Goal: Task Accomplishment & Management: Complete application form

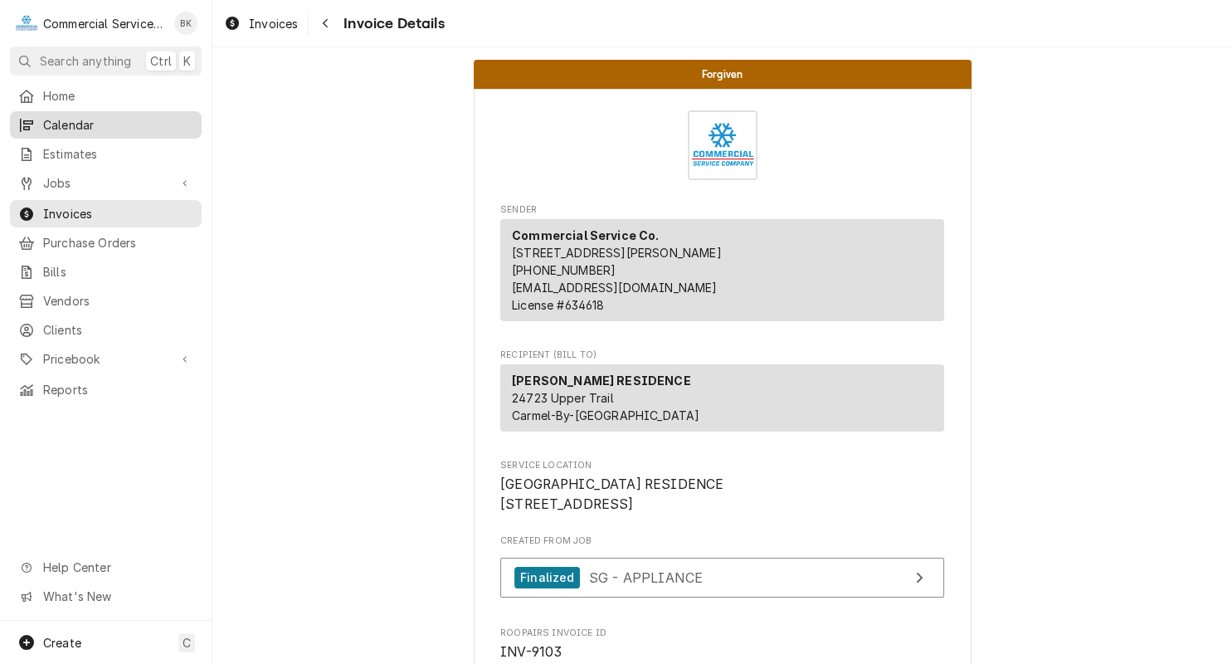
scroll to position [2003, 0]
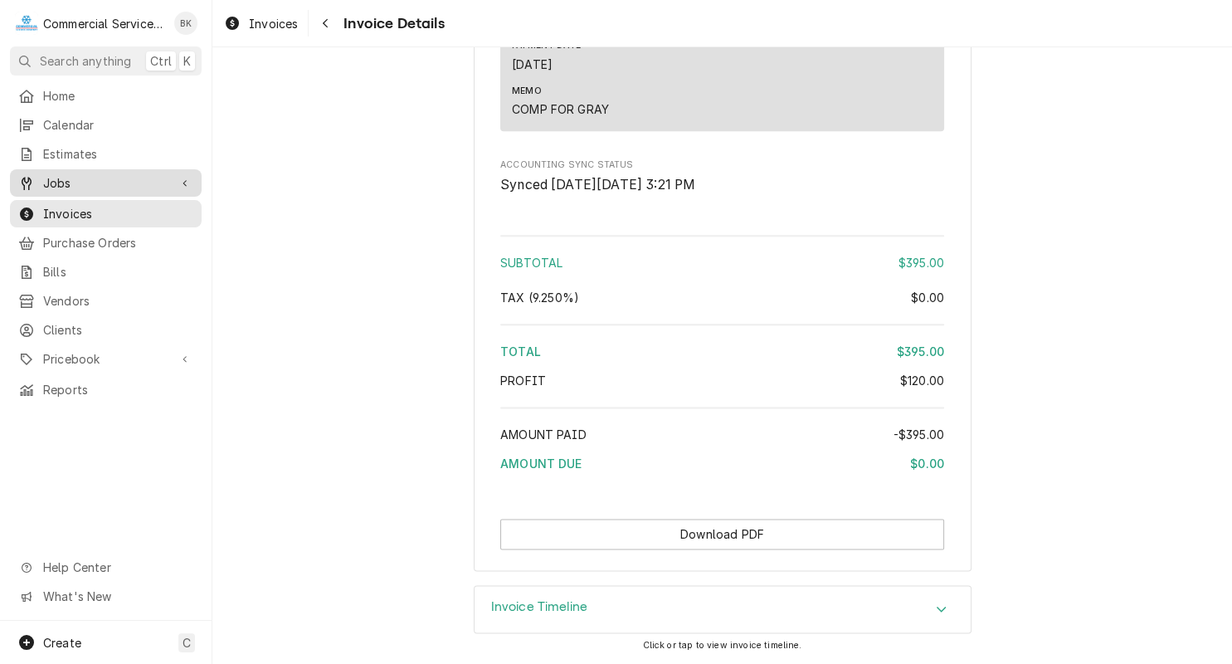
click at [95, 175] on span "Jobs" at bounding box center [105, 182] width 125 height 17
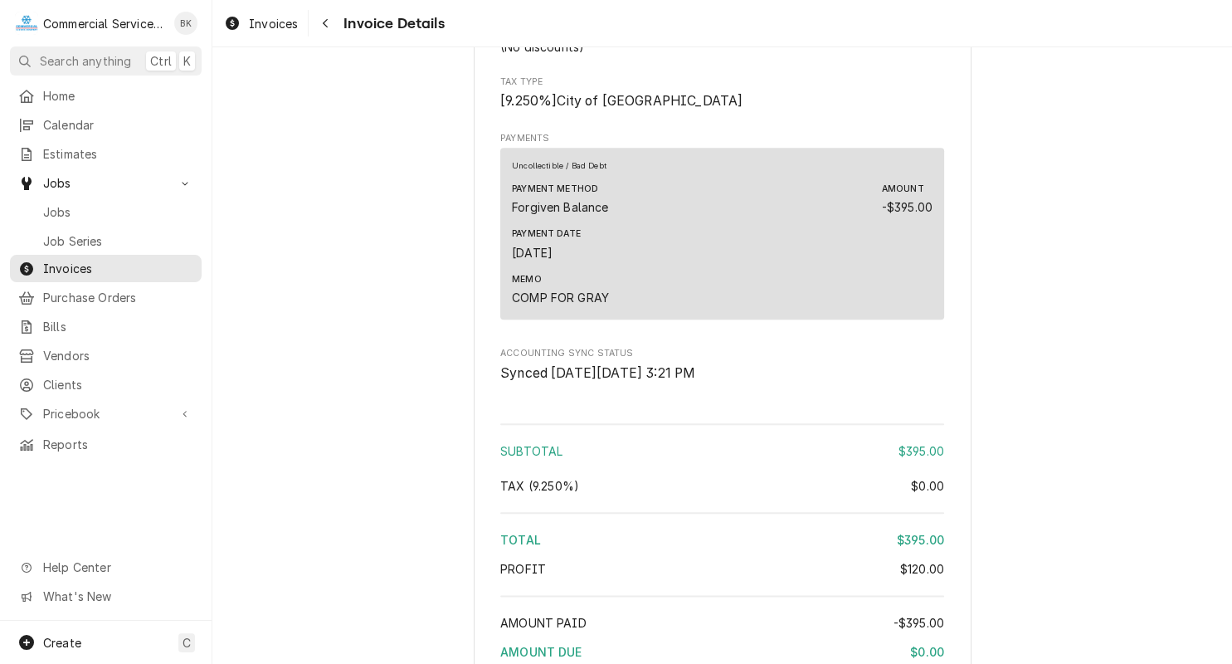
scroll to position [1753, 0]
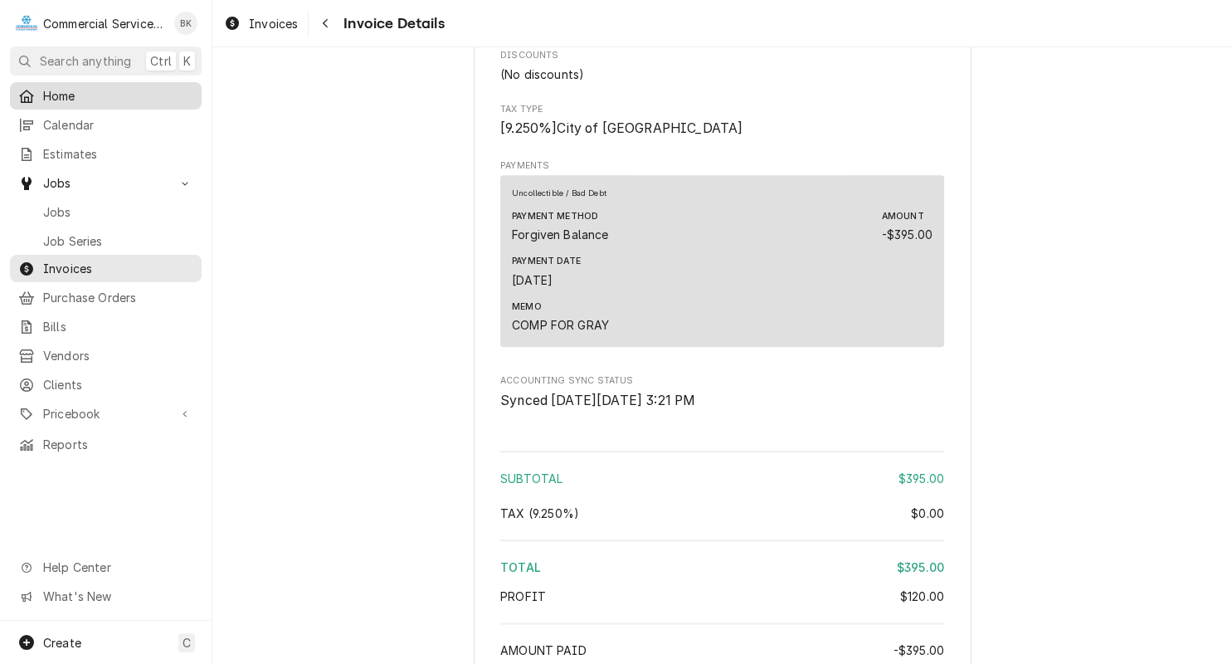
click at [71, 97] on span "Home" at bounding box center [118, 95] width 150 height 17
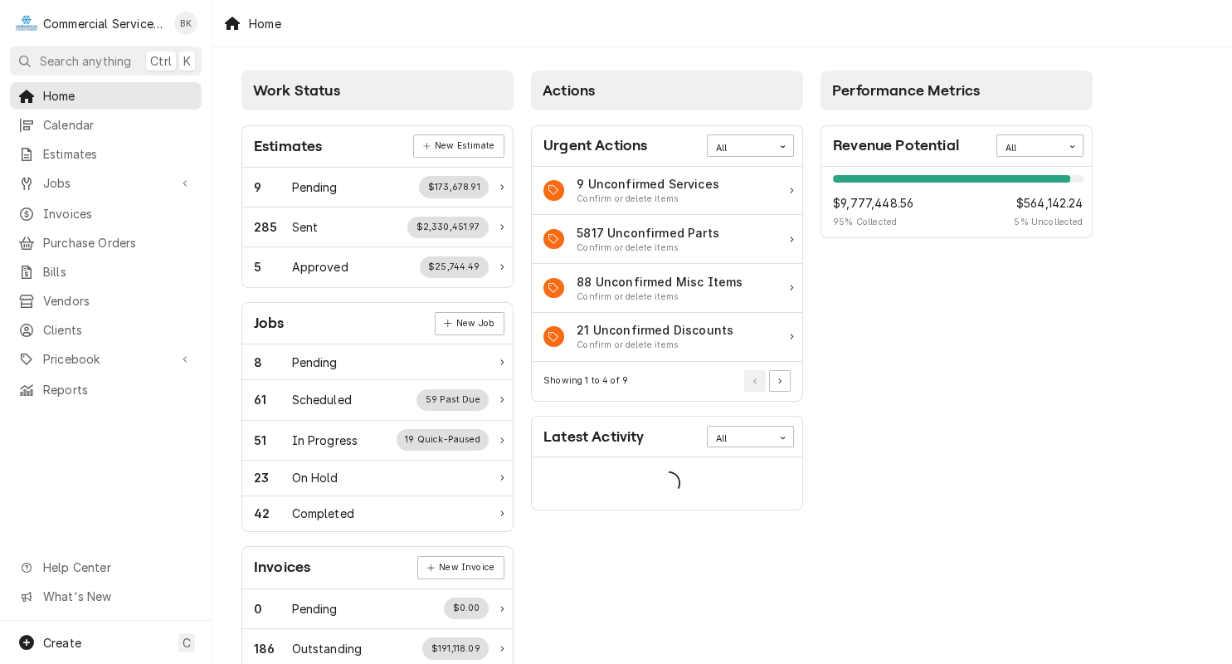
scroll to position [167, 0]
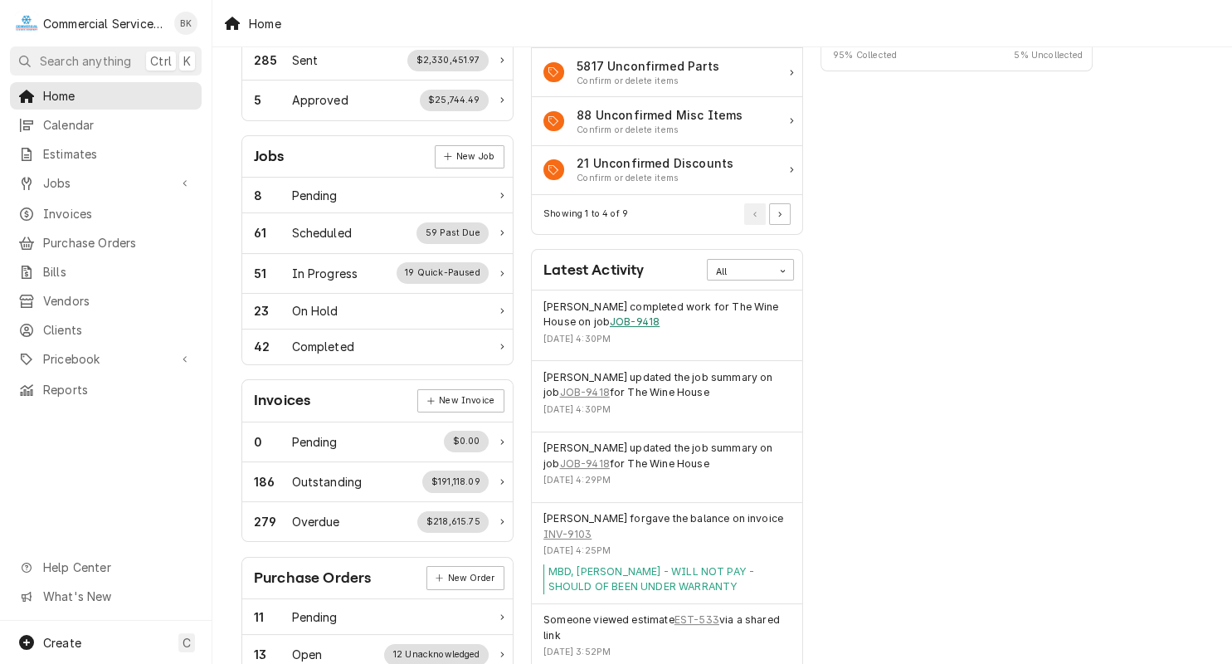
click at [655, 319] on link "JOB-9418" at bounding box center [635, 321] width 50 height 15
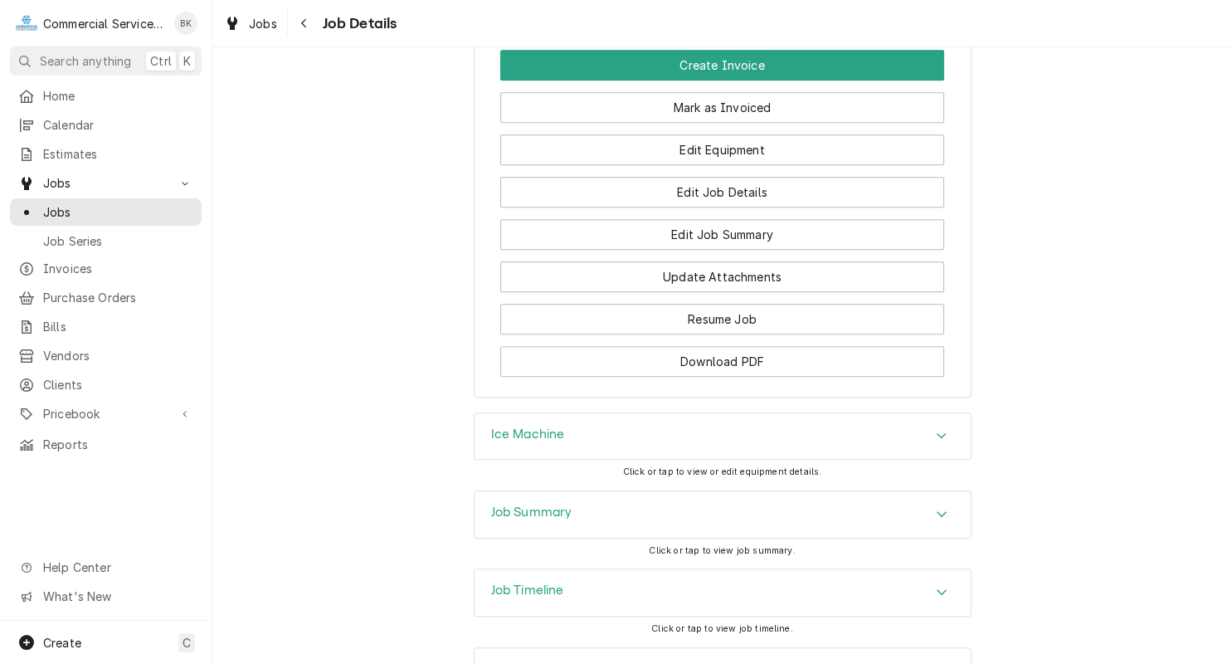
scroll to position [1515, 0]
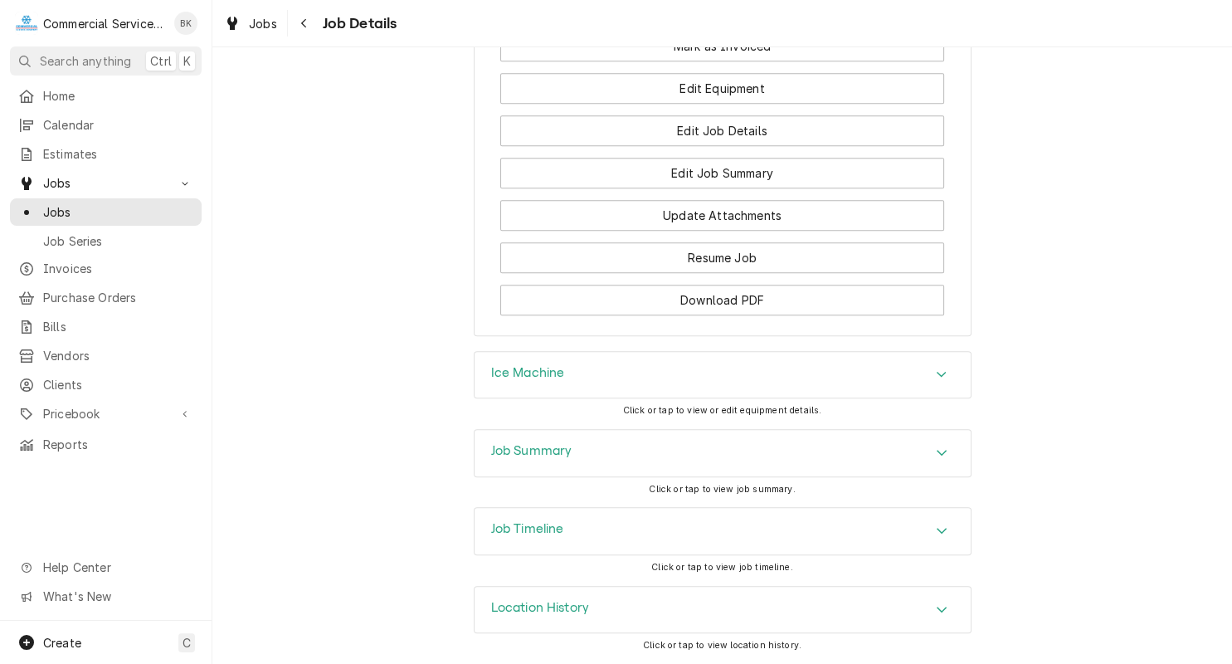
click at [685, 368] on div "Ice Machine" at bounding box center [723, 375] width 496 height 46
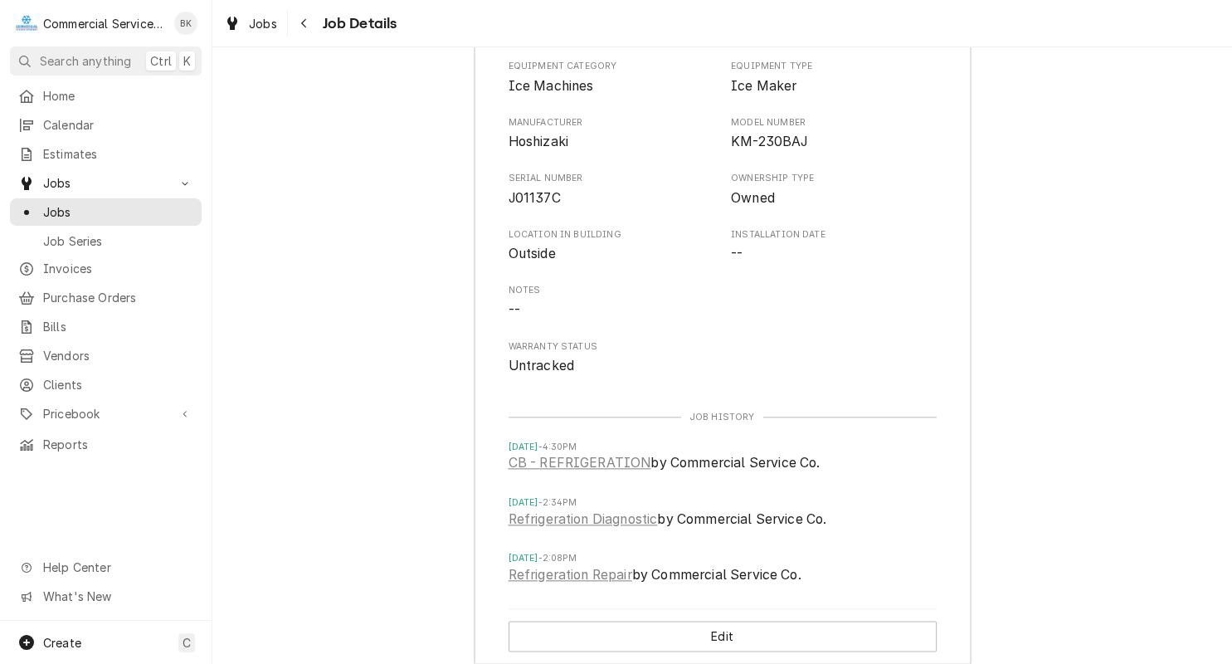
scroll to position [1933, 0]
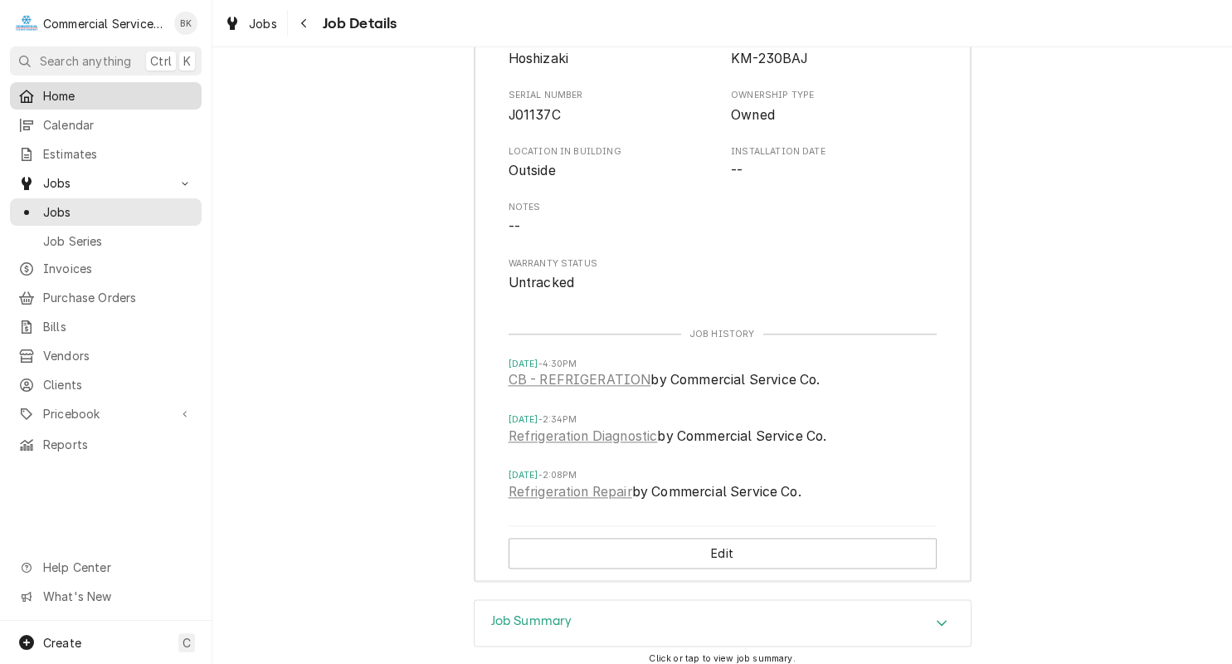
click at [56, 88] on span "Home" at bounding box center [118, 95] width 150 height 17
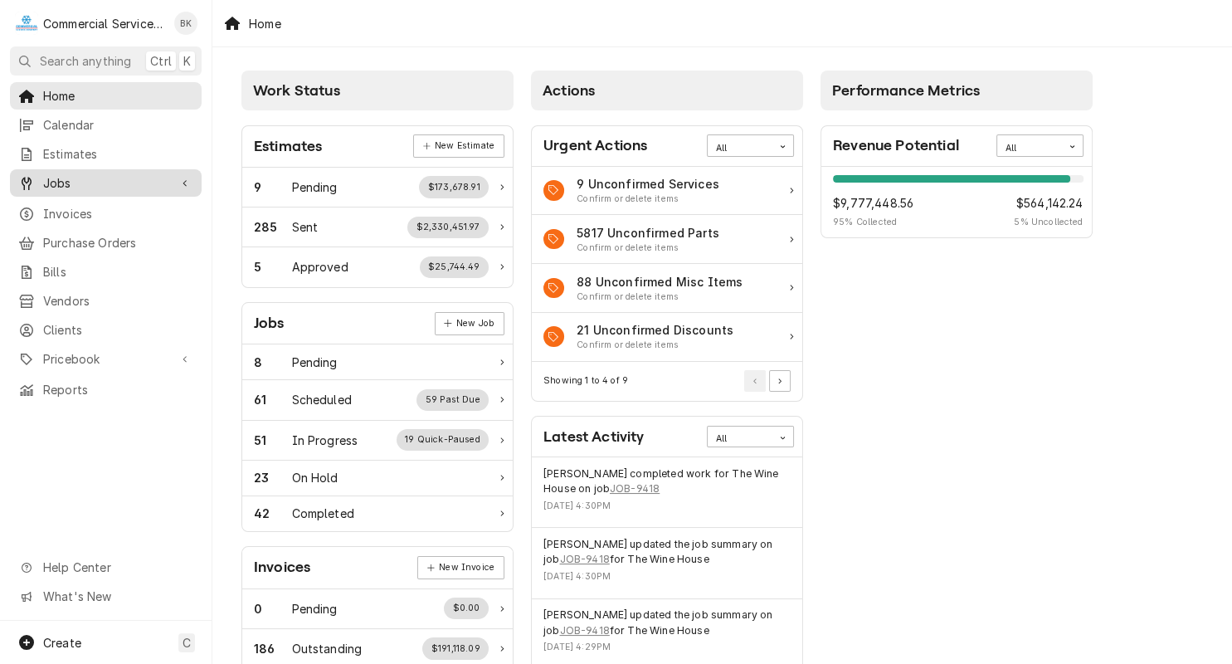
click at [98, 174] on span "Jobs" at bounding box center [105, 182] width 125 height 17
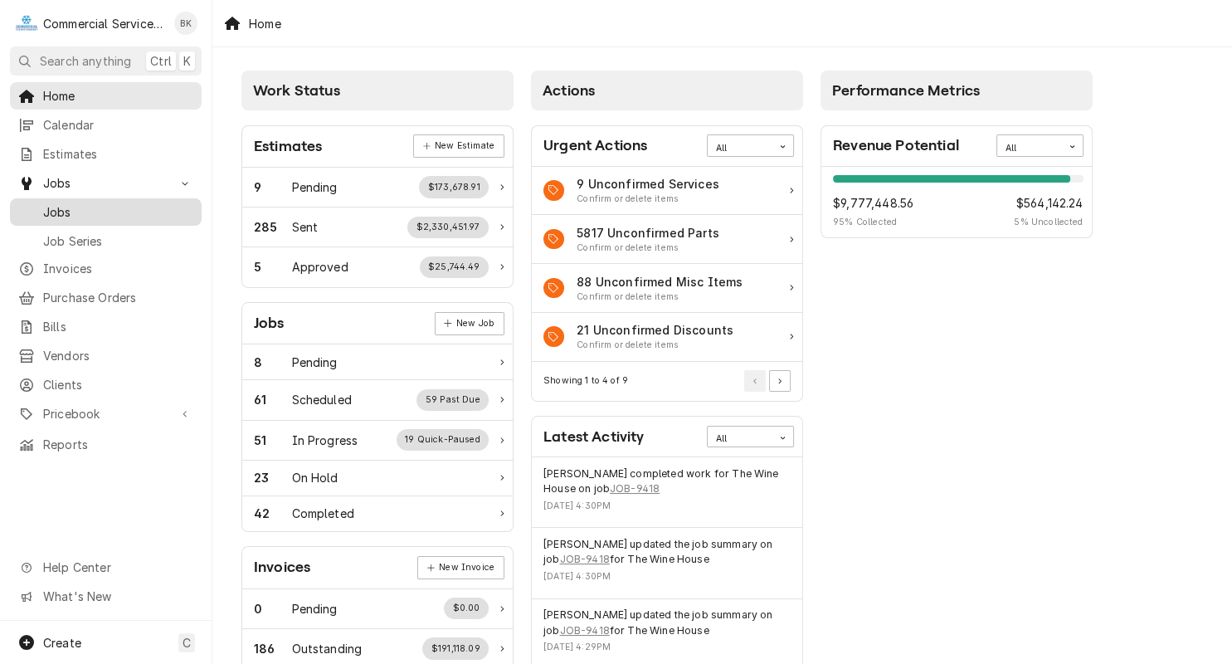
click at [90, 206] on span "Jobs" at bounding box center [118, 211] width 150 height 17
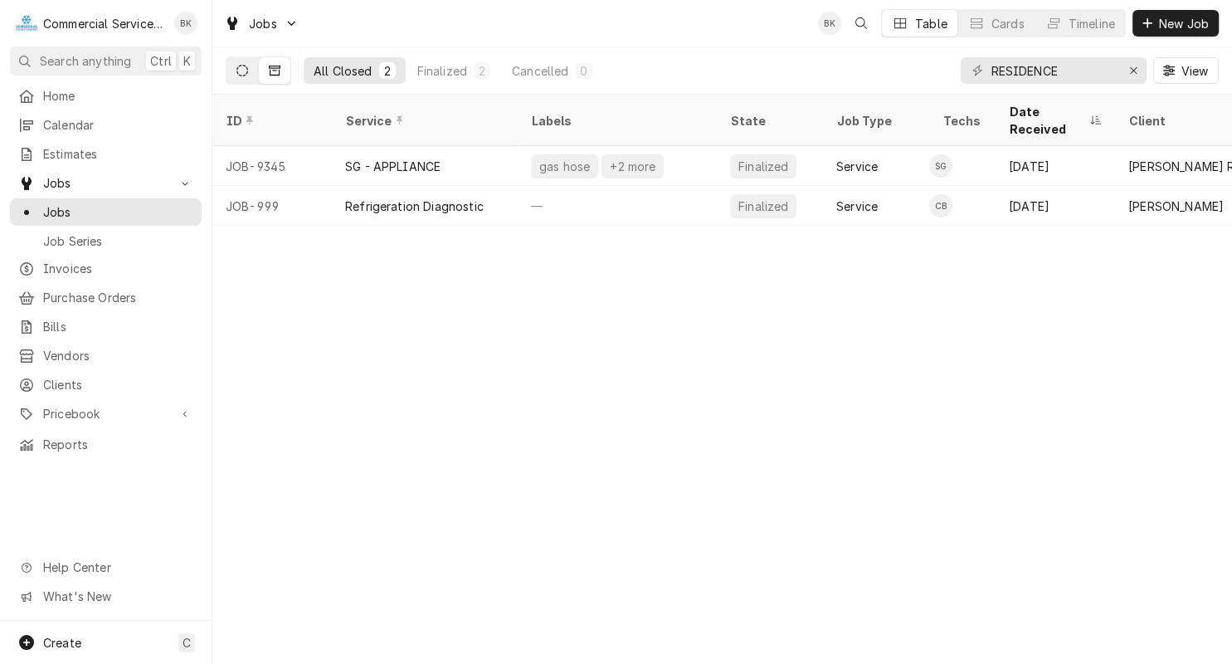
click at [244, 66] on icon "Dynamic Content Wrapper" at bounding box center [242, 71] width 12 height 12
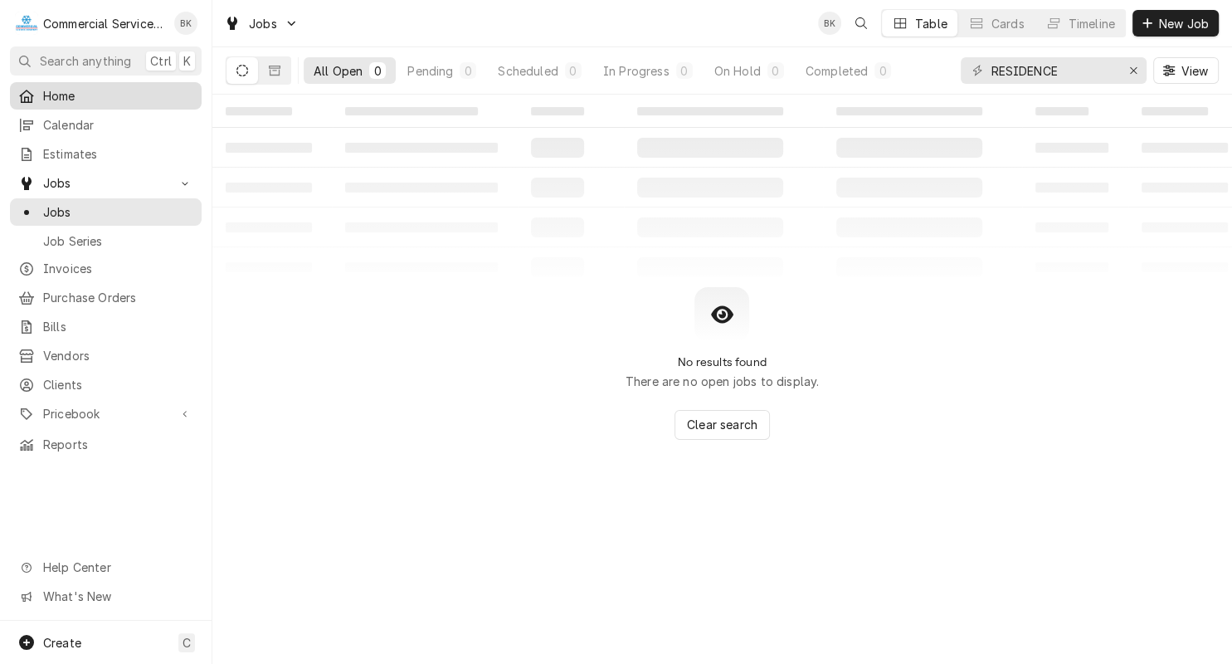
click at [121, 93] on span "Home" at bounding box center [118, 95] width 150 height 17
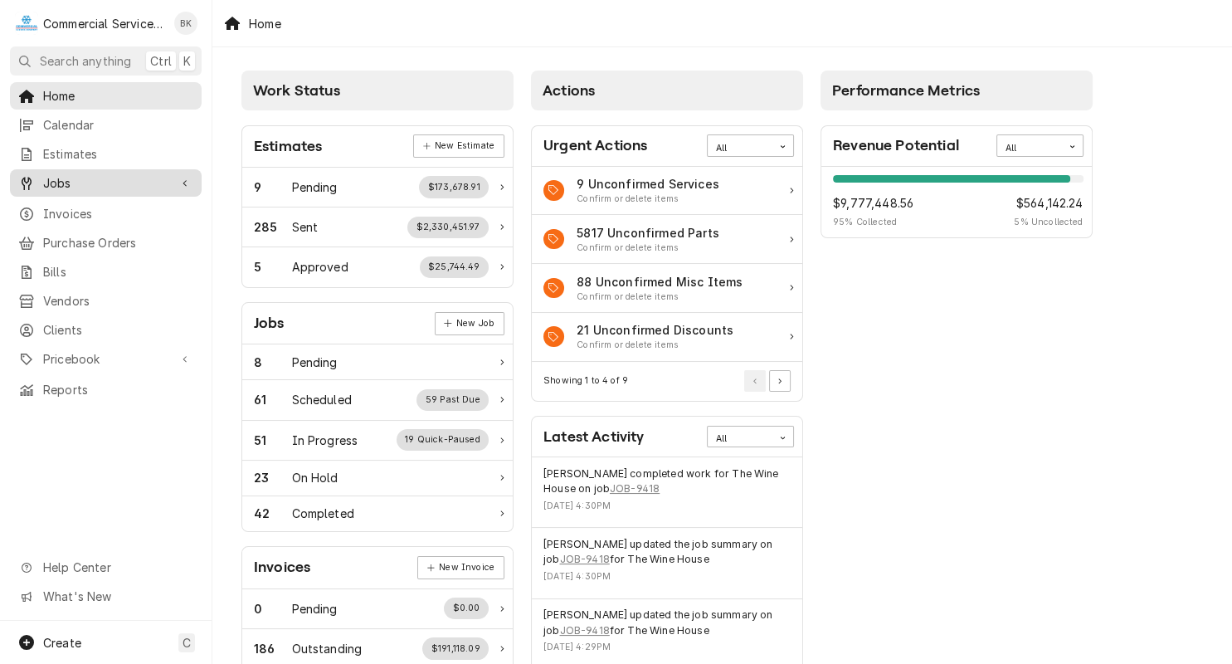
click at [50, 174] on span "Jobs" at bounding box center [105, 182] width 125 height 17
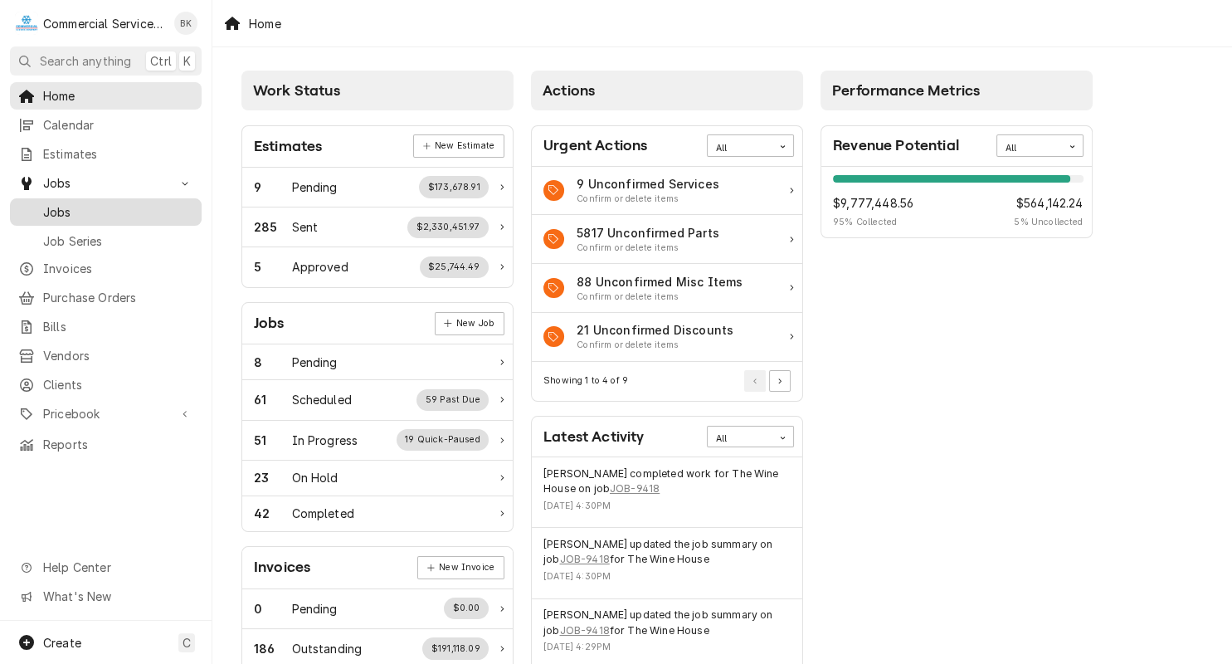
click at [66, 203] on span "Jobs" at bounding box center [118, 211] width 150 height 17
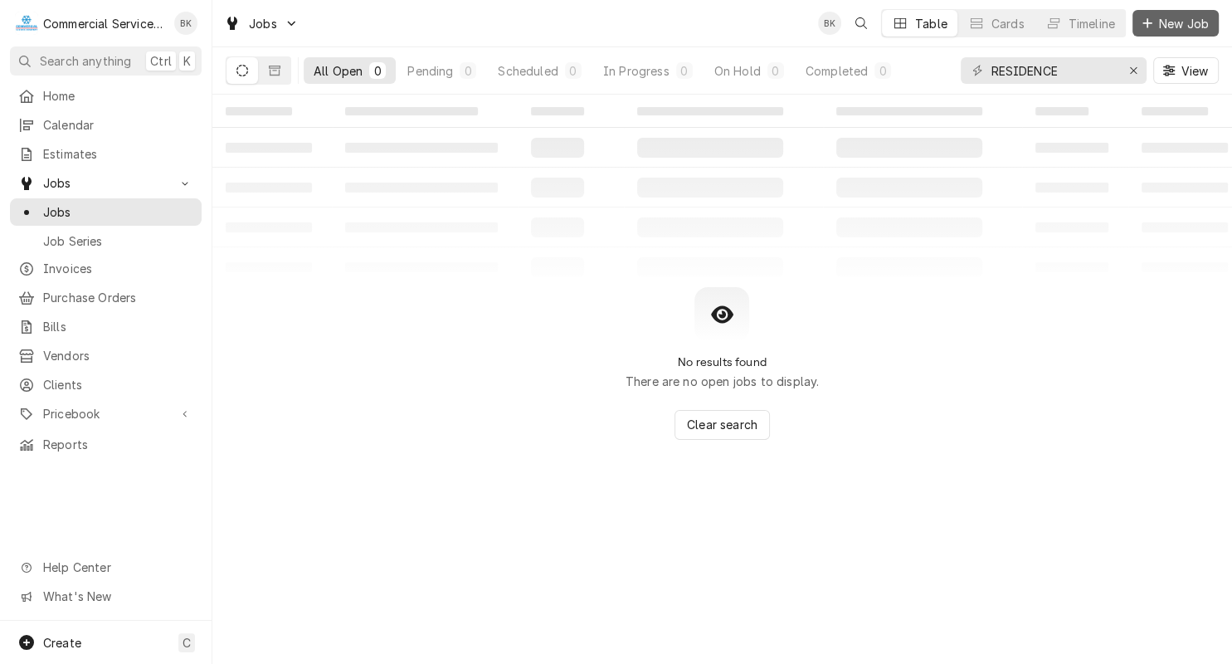
click at [1188, 20] on span "New Job" at bounding box center [1184, 23] width 56 height 17
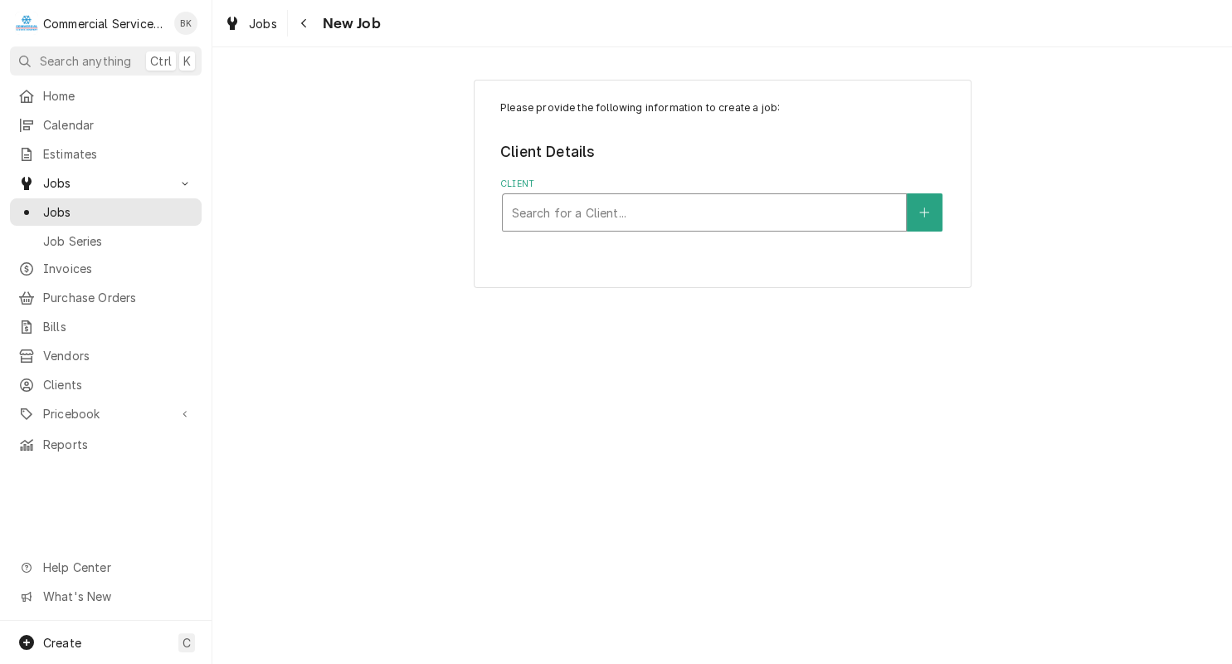
click at [588, 212] on div "Client" at bounding box center [704, 212] width 387 height 30
type input "ivy park"
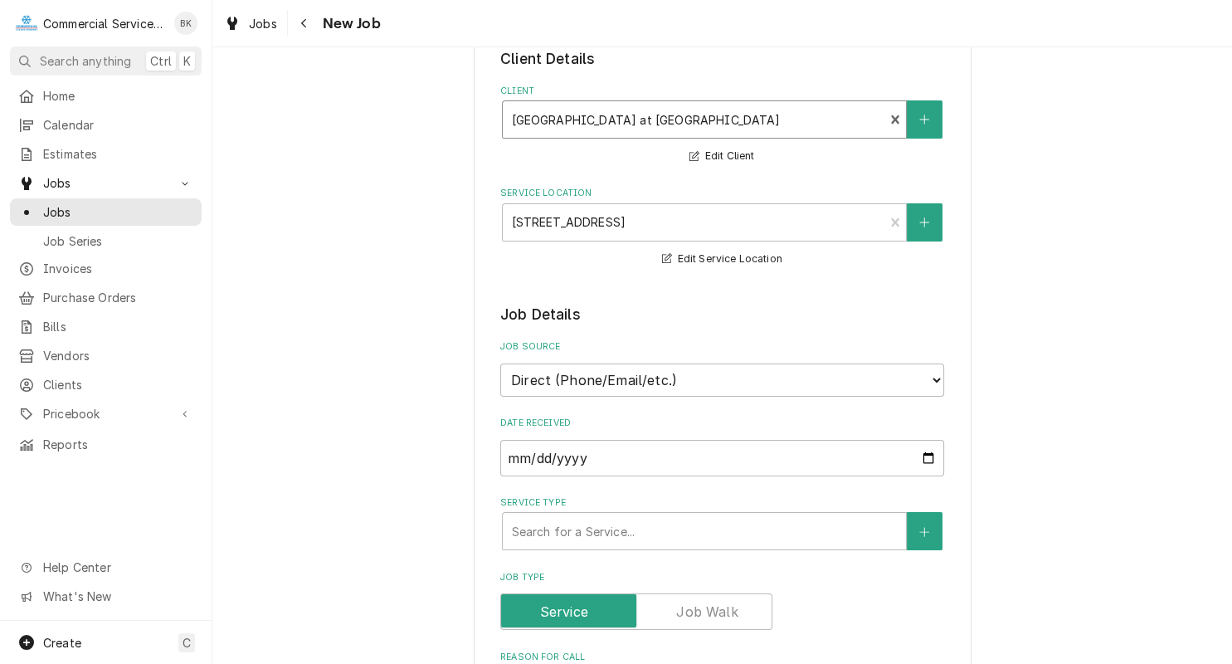
scroll to position [251, 0]
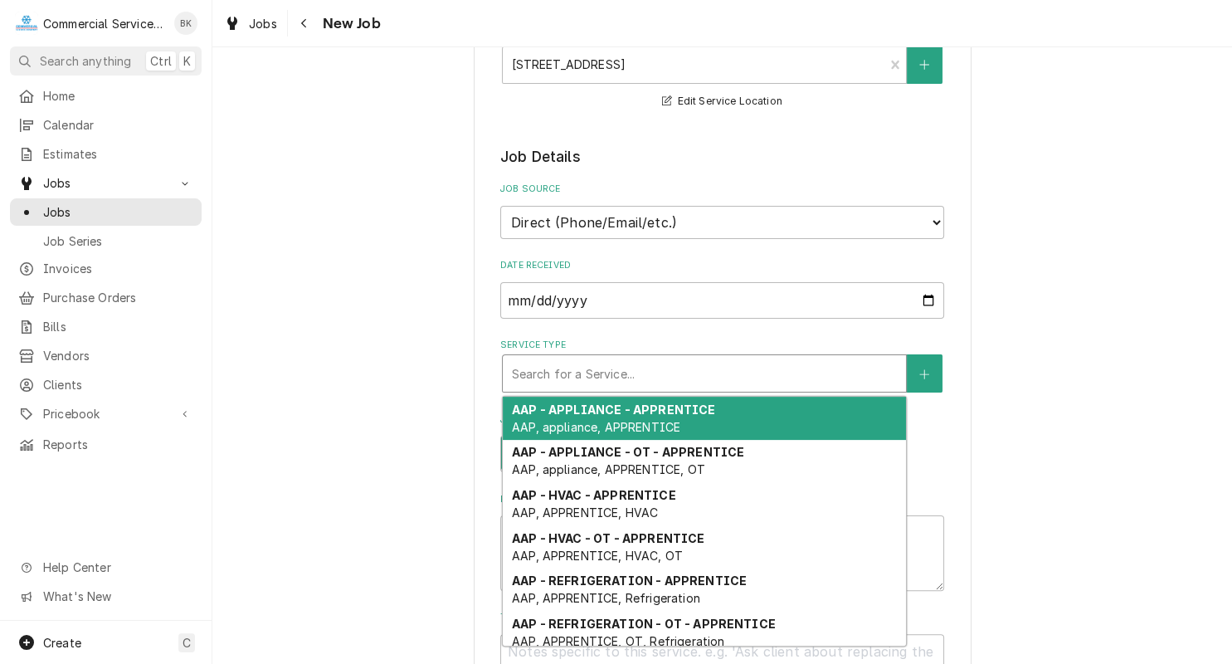
click at [593, 377] on div "Service Type" at bounding box center [704, 373] width 387 height 30
type textarea "x"
type input "i"
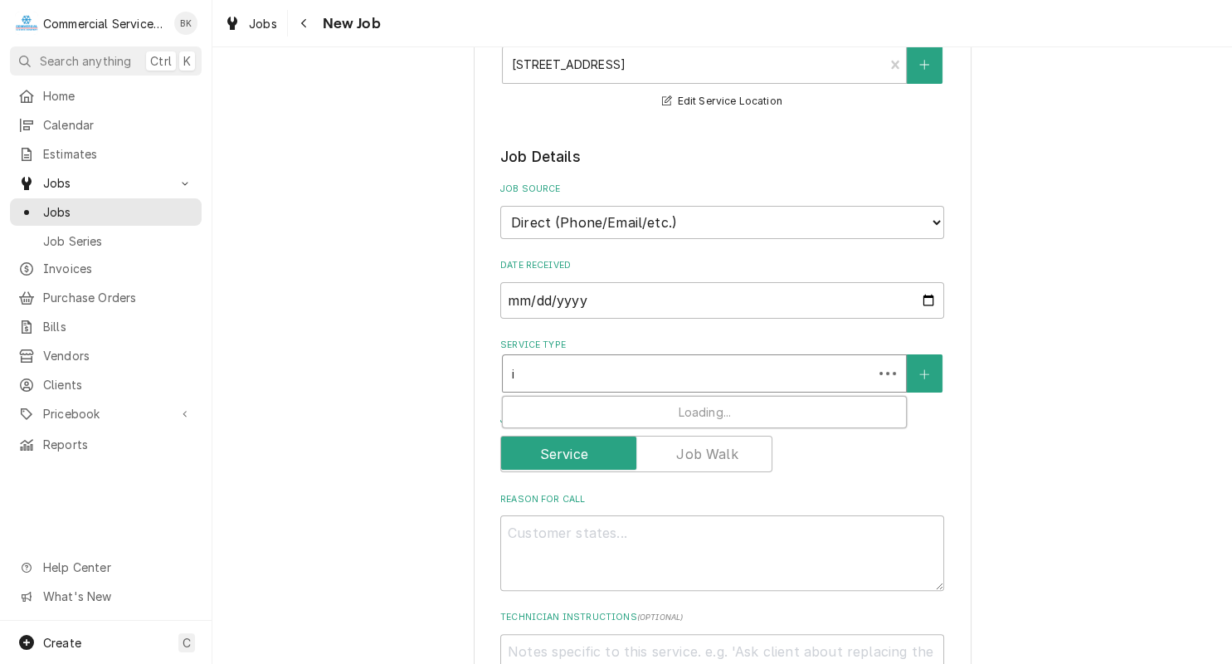
type textarea "x"
type input "iv"
type textarea "x"
type input "ivy"
type textarea "x"
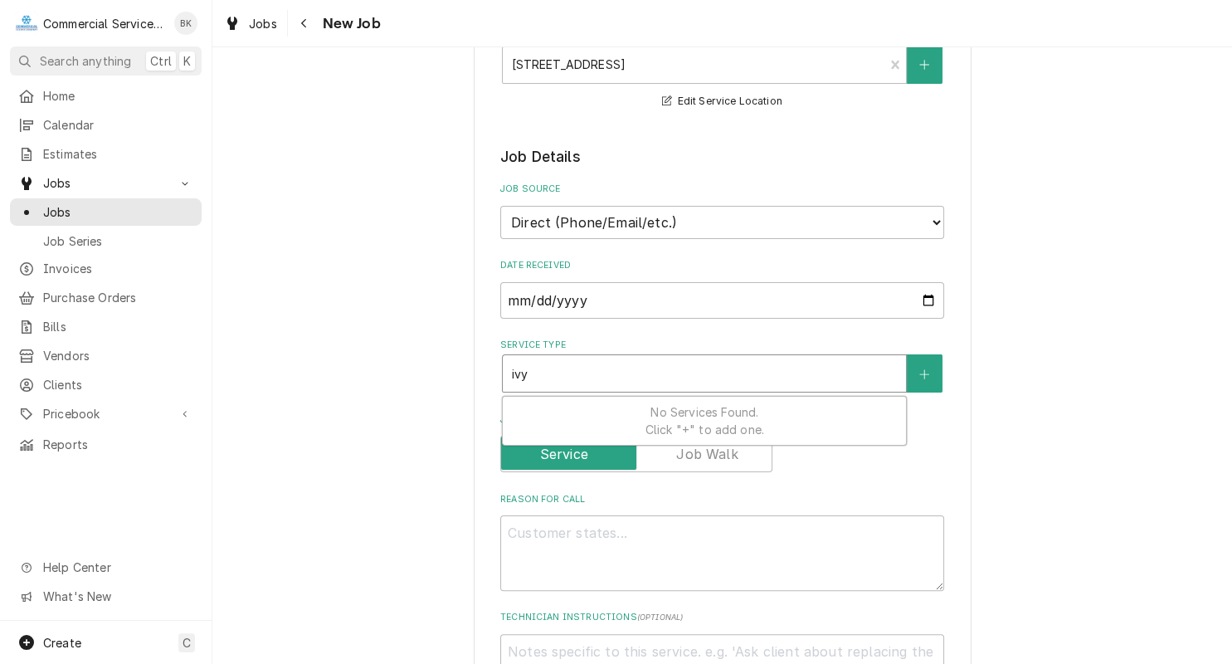
type input "iv"
type textarea "x"
type input "i"
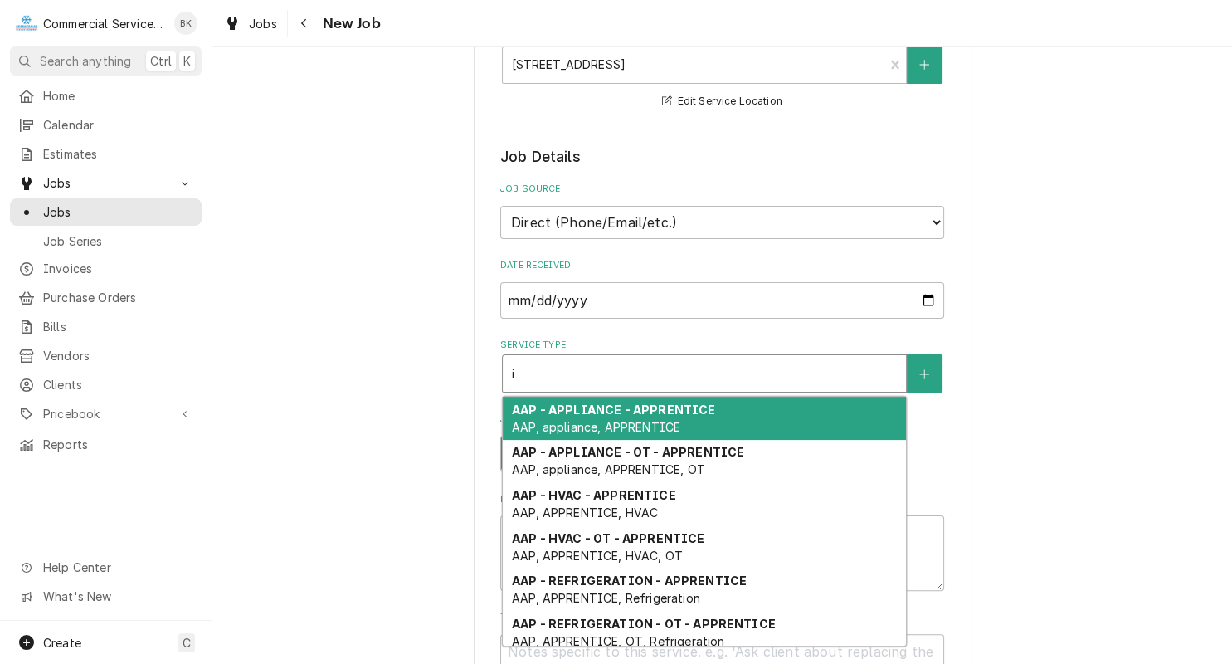
type textarea "x"
type input "I"
type textarea "x"
type input "Ivy"
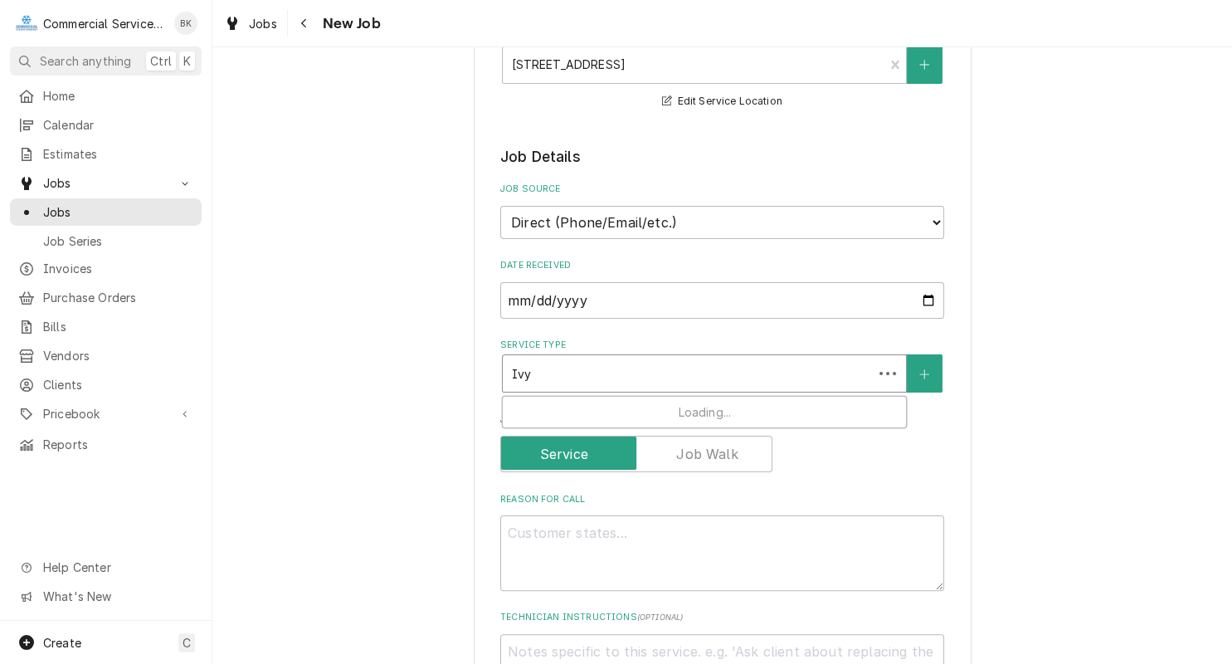
type textarea "x"
type input "Ivy"
type textarea "x"
type input "Ivy"
type textarea "x"
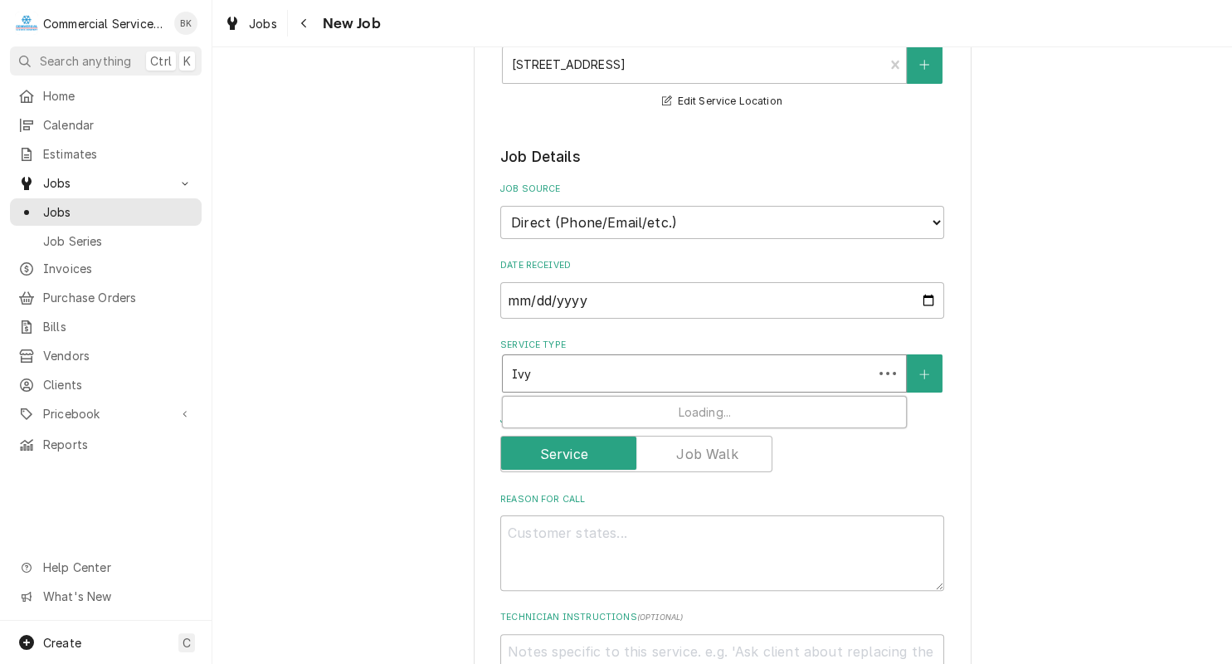
type input "Iv"
type textarea "x"
type input "I"
type textarea "x"
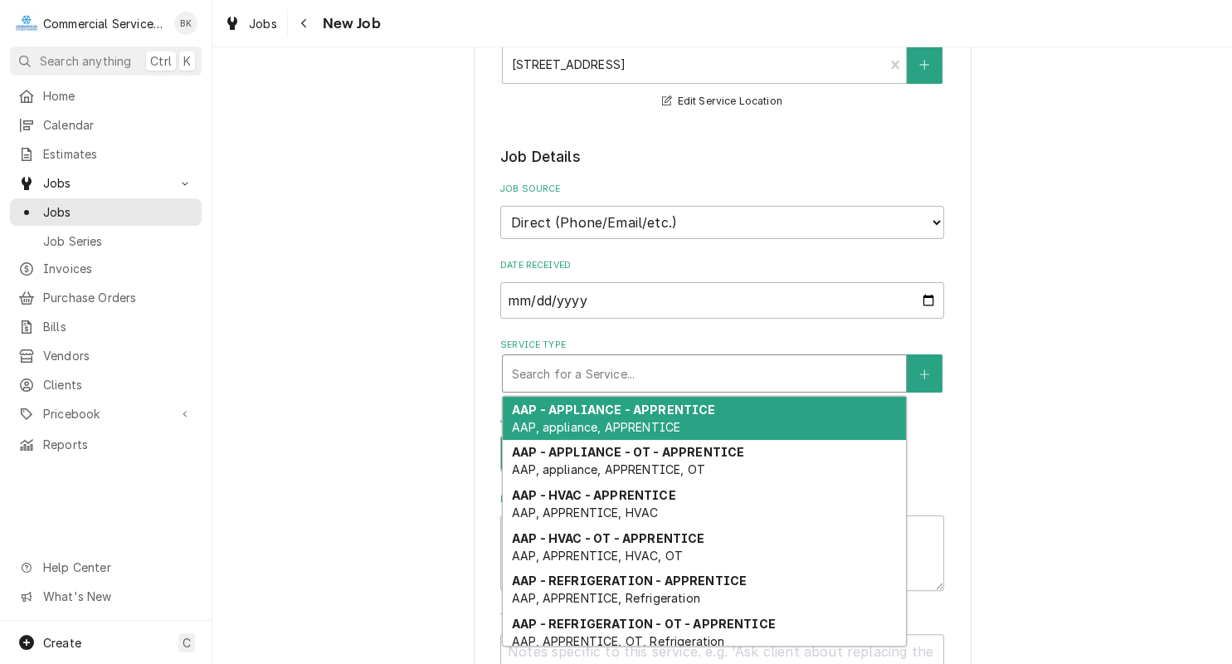
type textarea "x"
type input "a"
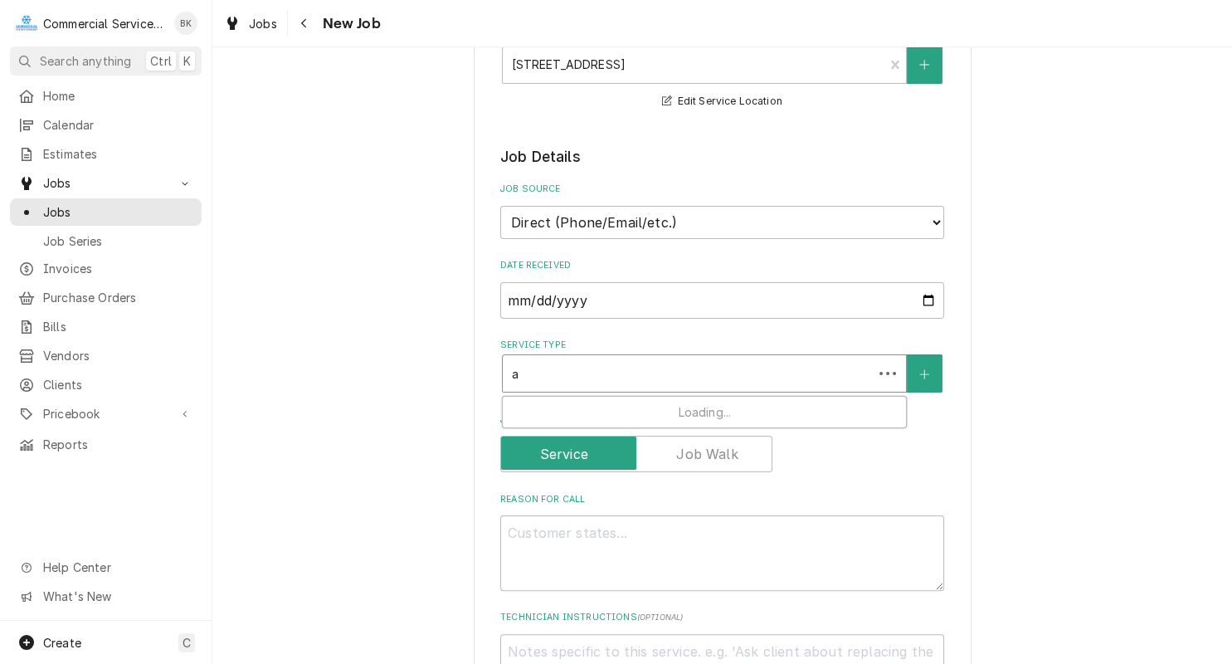
type textarea "x"
type input "ap"
type textarea "x"
type input "app"
type textarea "x"
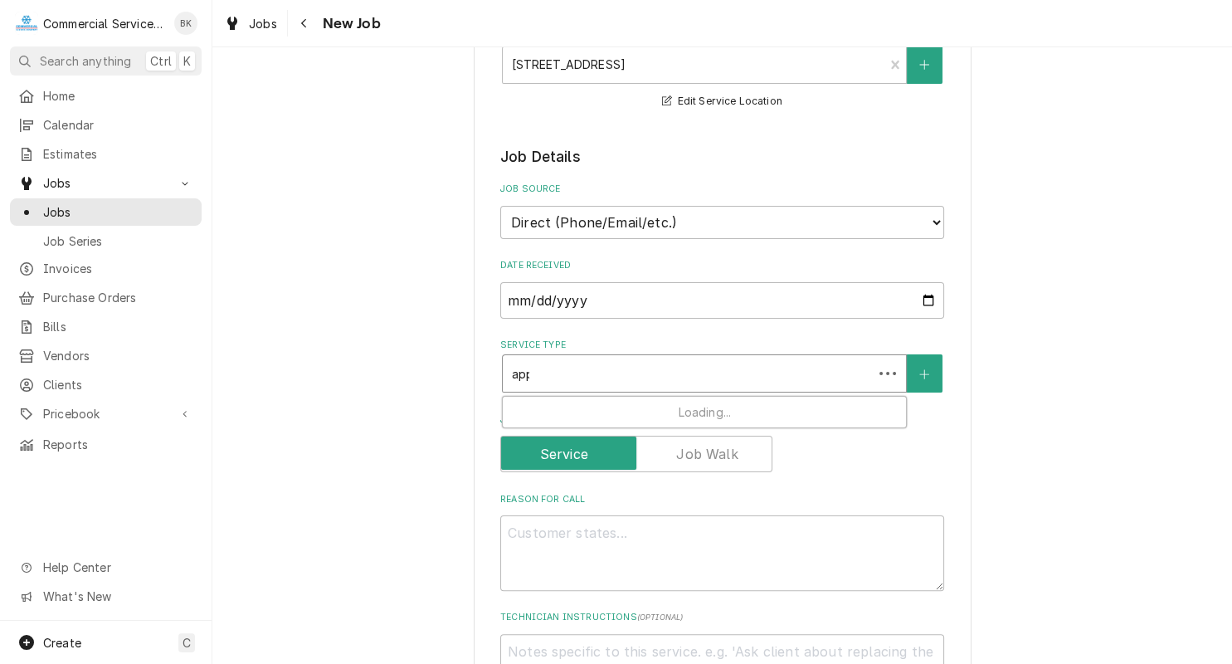
type input "appl"
type textarea "x"
type input "appli"
type textarea "x"
type input "applian"
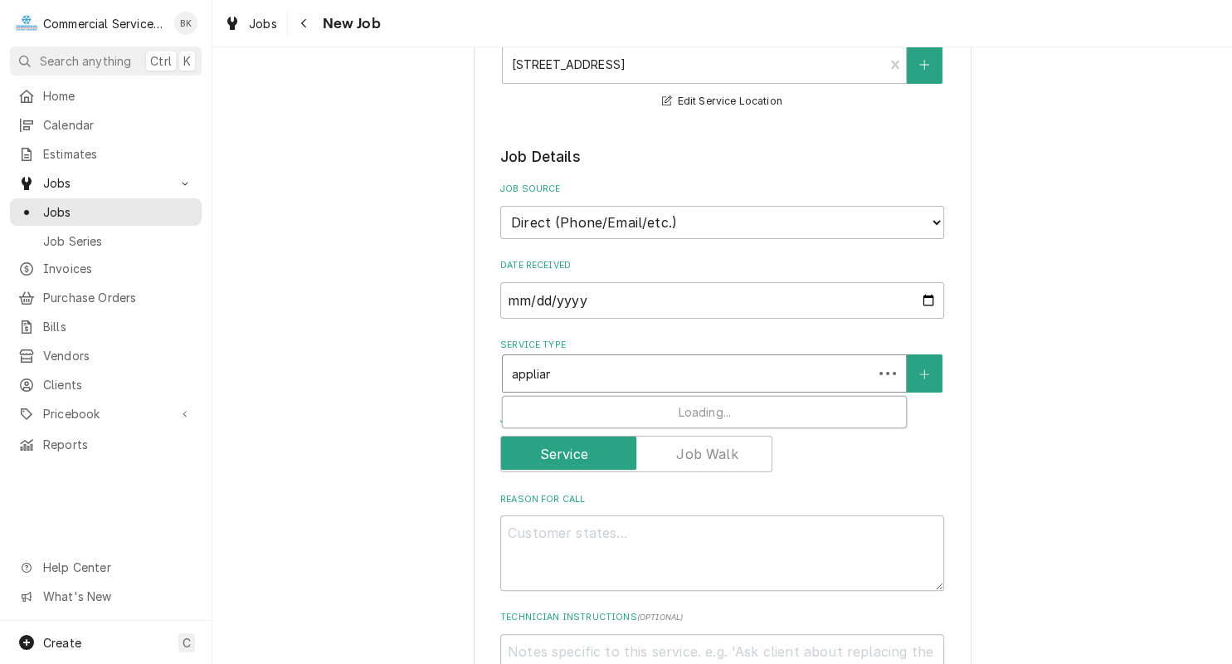
type textarea "x"
type input "applianc"
type textarea "x"
type input "appliance"
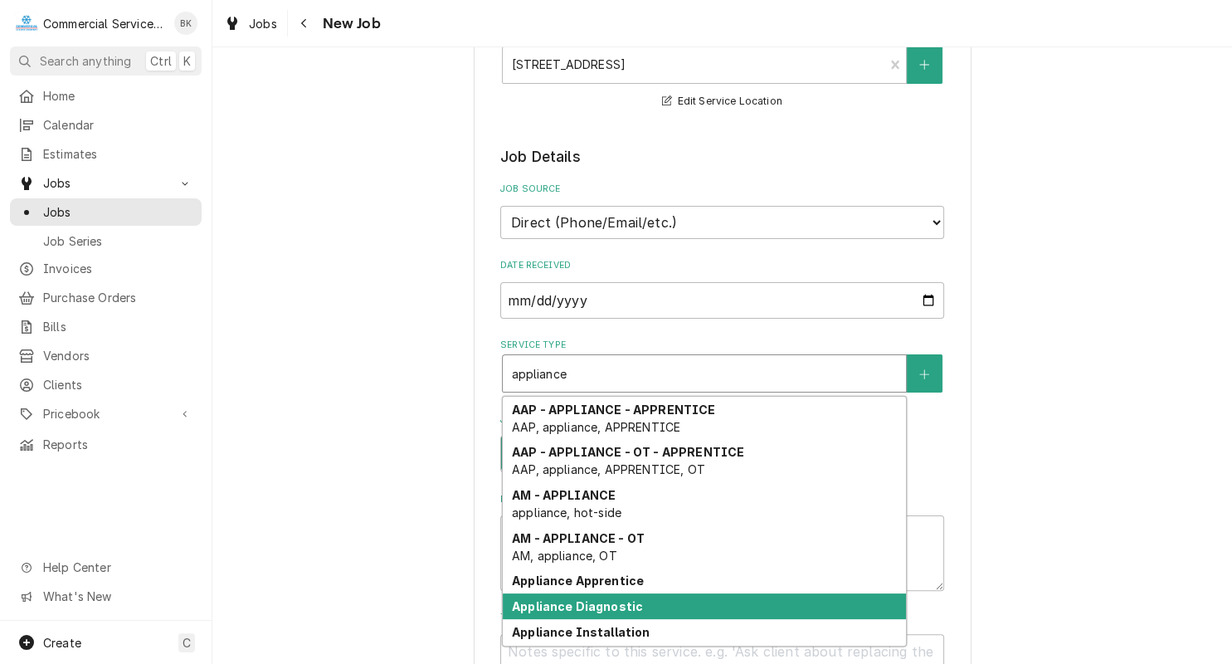
scroll to position [7, 0]
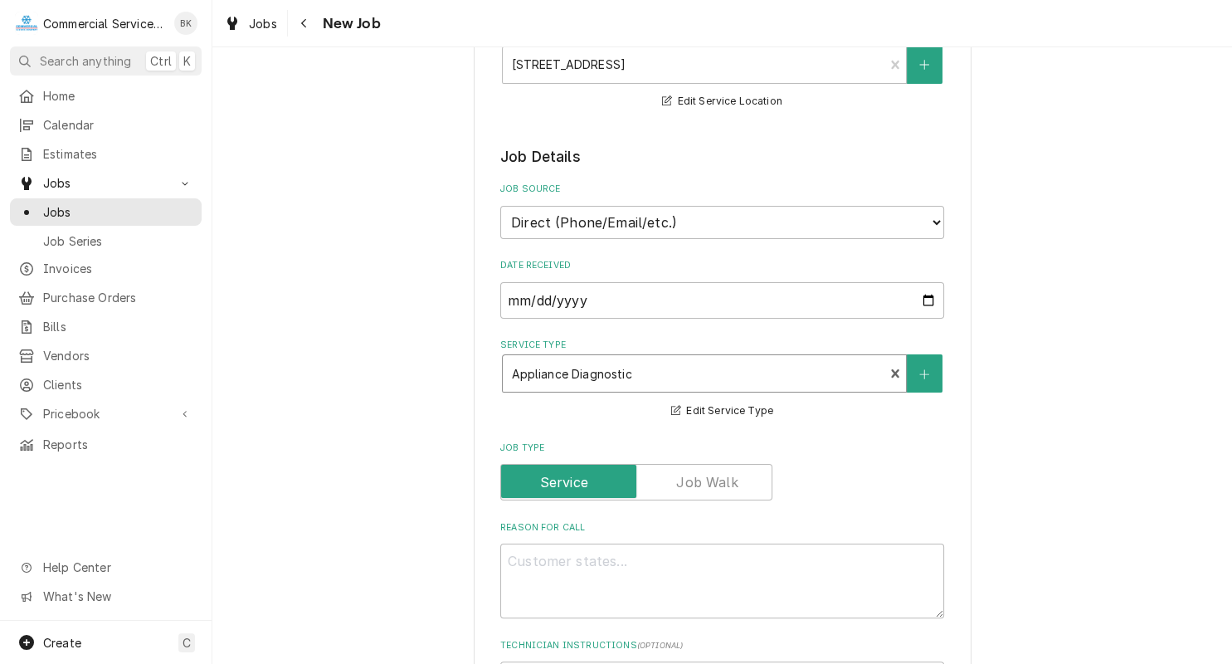
type textarea "x"
type textarea "P"
type textarea "x"
type textarea "Pl"
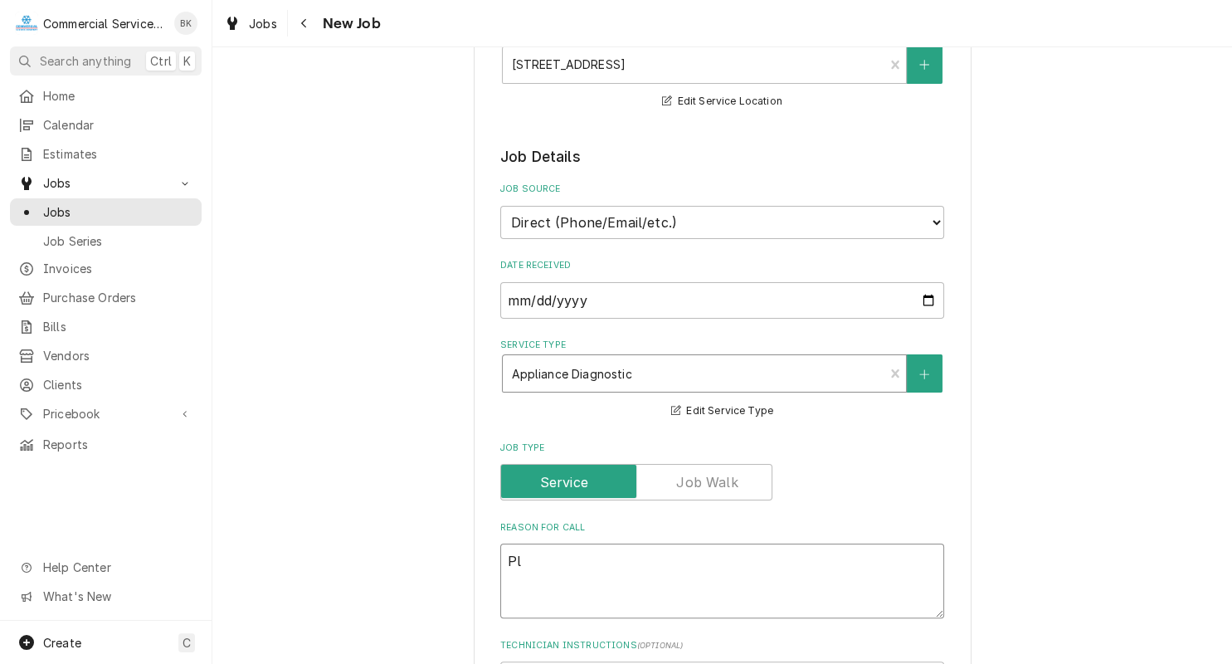
type textarea "x"
type textarea "Pla"
type textarea "x"
type textarea "Plat"
type textarea "x"
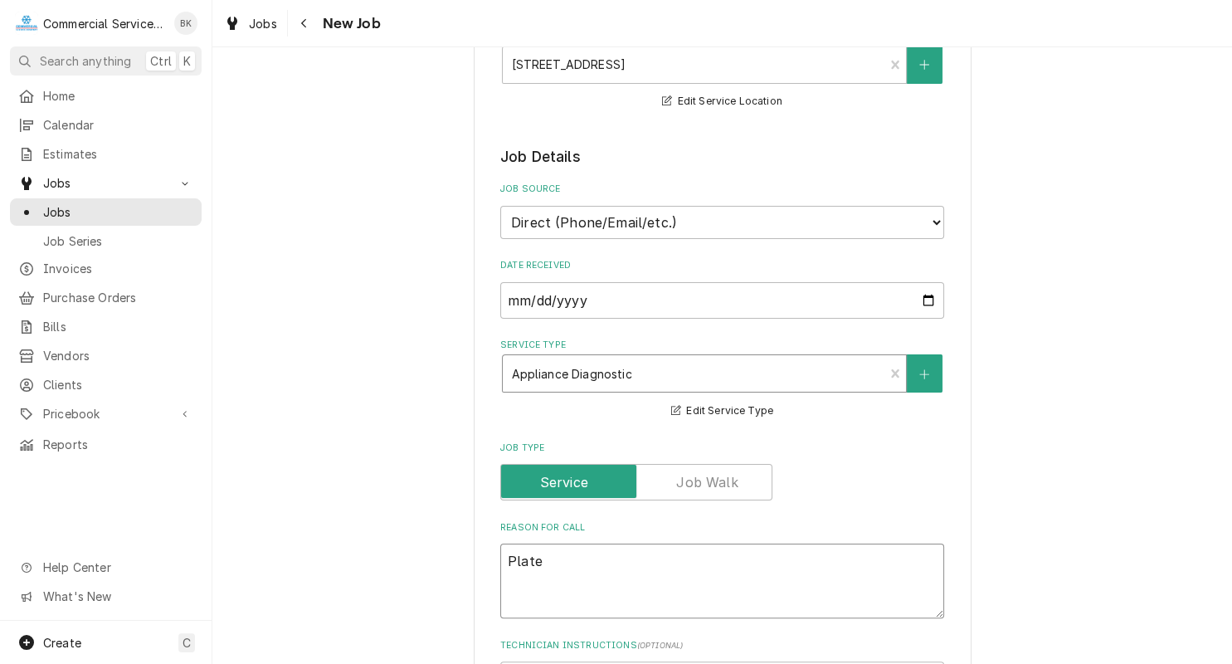
type textarea "Plater"
type textarea "x"
type textarea "Plater"
type textarea "x"
type textarea "Plater w"
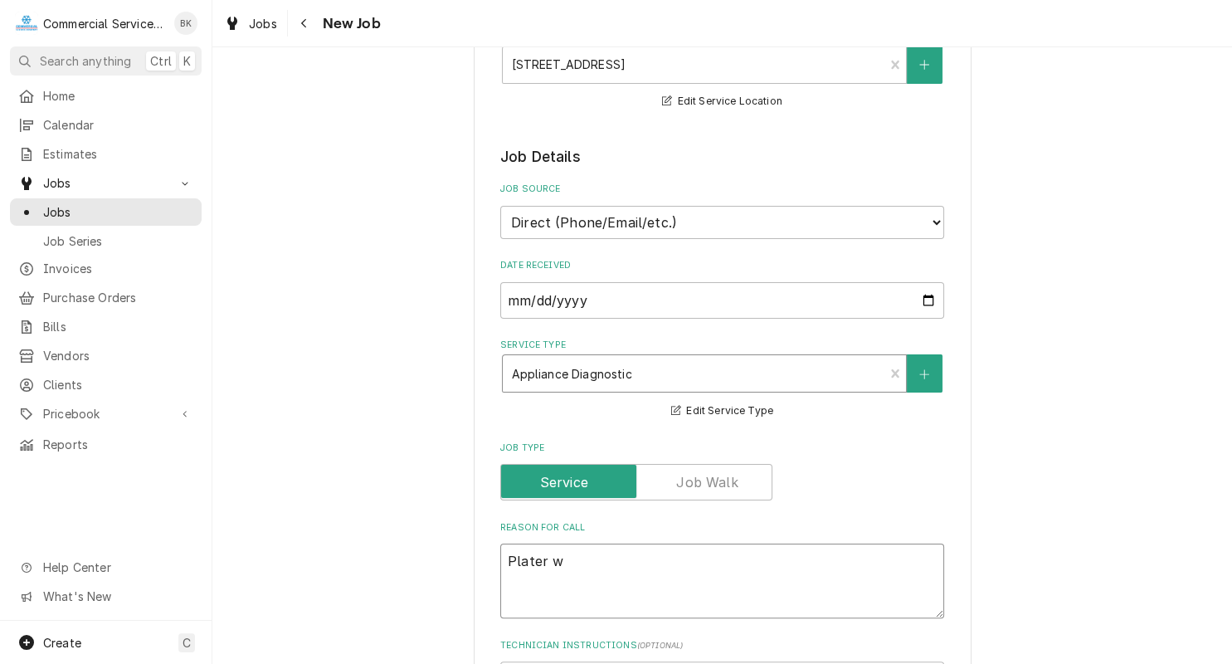
type textarea "x"
type textarea "Plater"
type textarea "x"
type textarea "Plater"
type textarea "x"
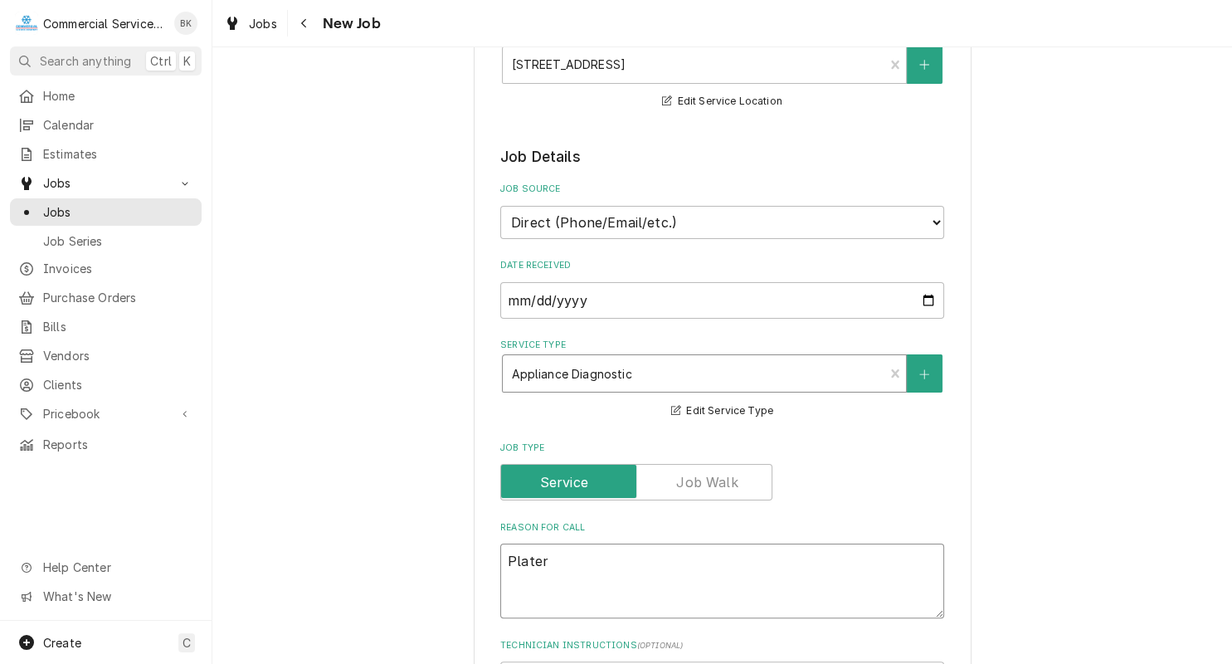
type textarea "Plate"
type textarea "x"
type textarea "Plate"
type textarea "x"
type textarea "Plate w"
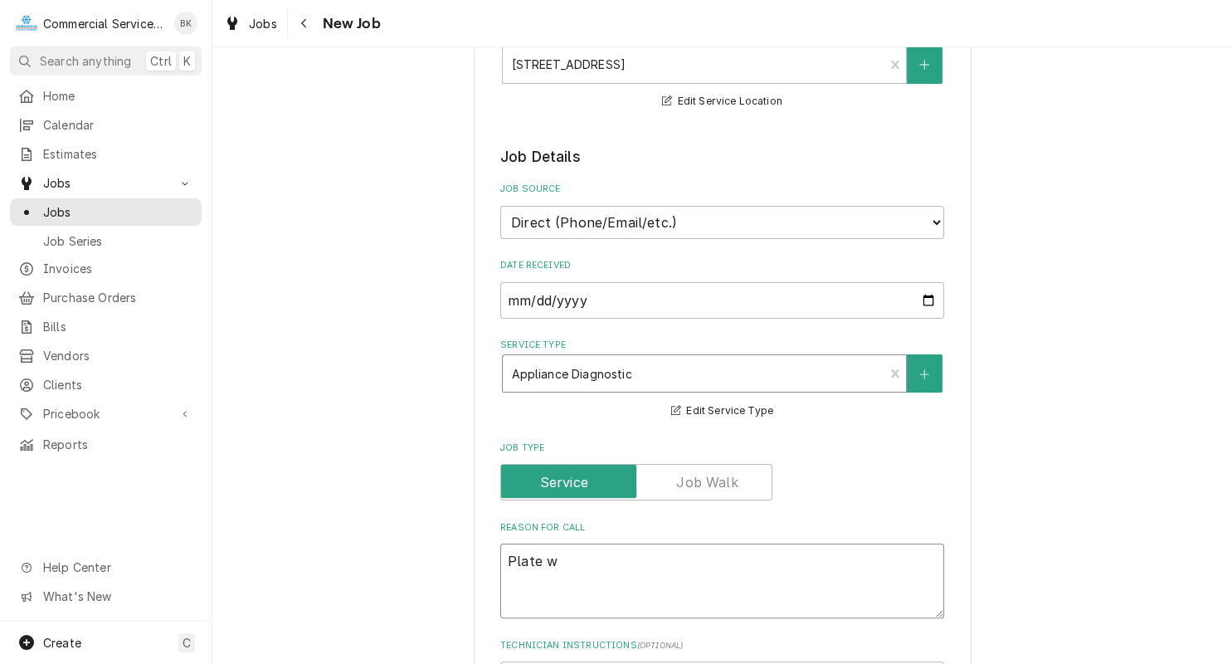
type textarea "x"
type textarea "Plate war"
type textarea "x"
type textarea "Plate ware"
type textarea "x"
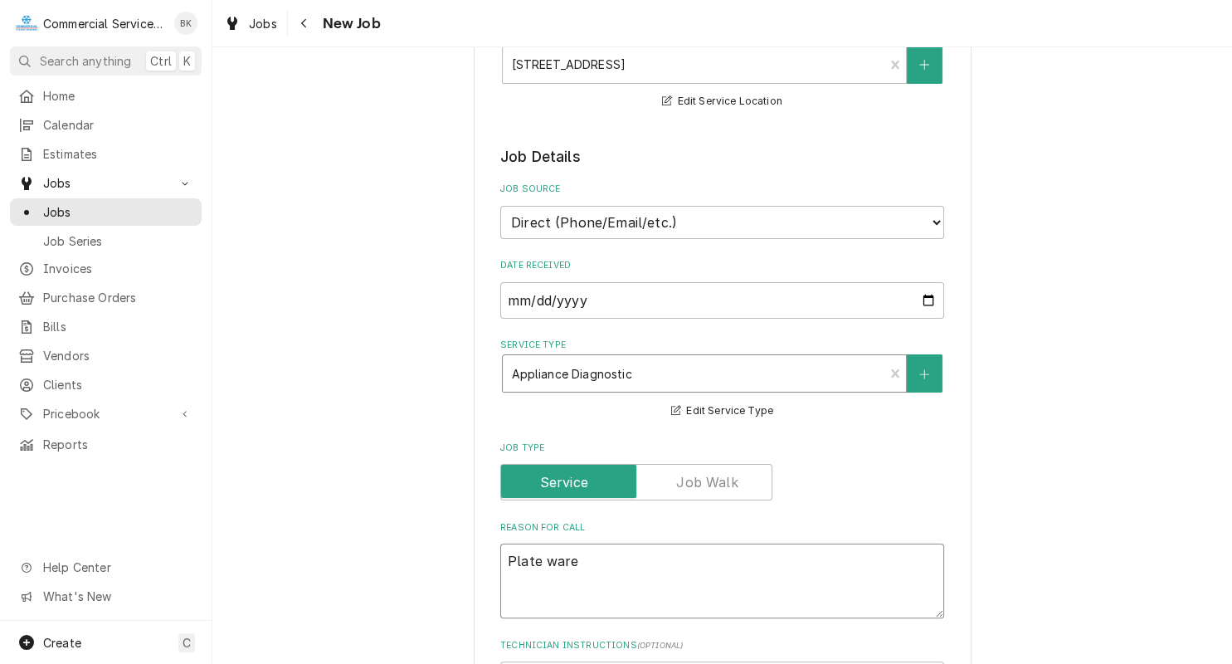
type textarea "Plate war"
type textarea "x"
type textarea "Plate warm"
type textarea "x"
type textarea "Plate warme"
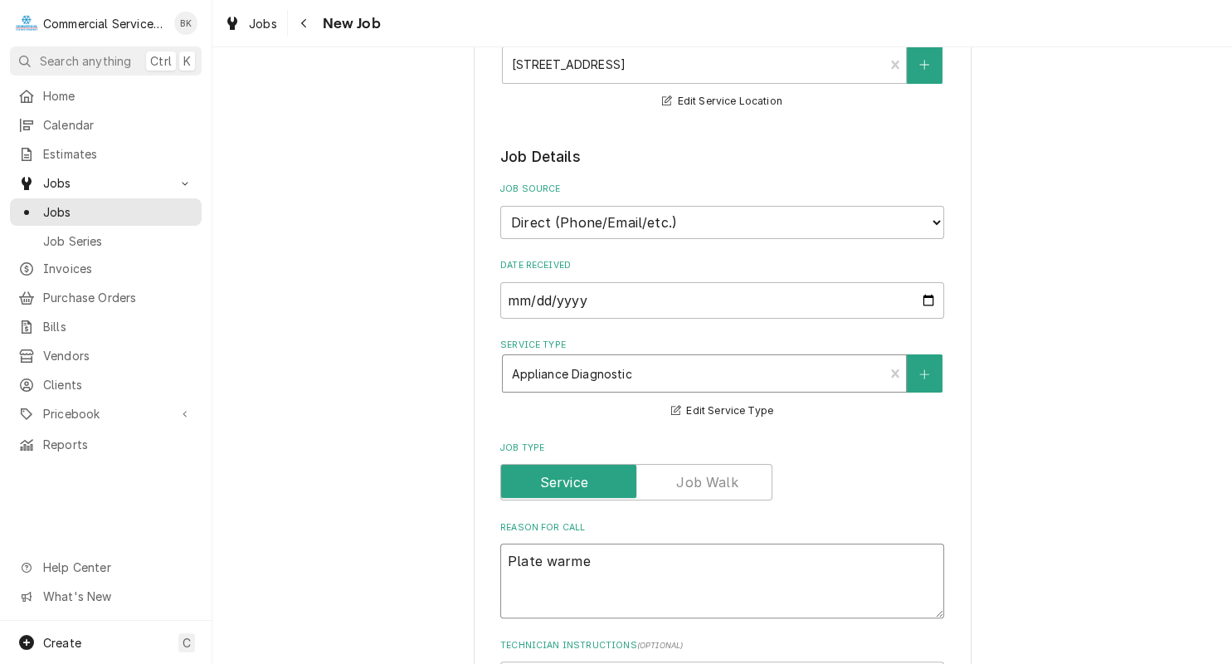
type textarea "x"
type textarea "Plate warmer"
type textarea "x"
type textarea "Plate warmer"
type textarea "x"
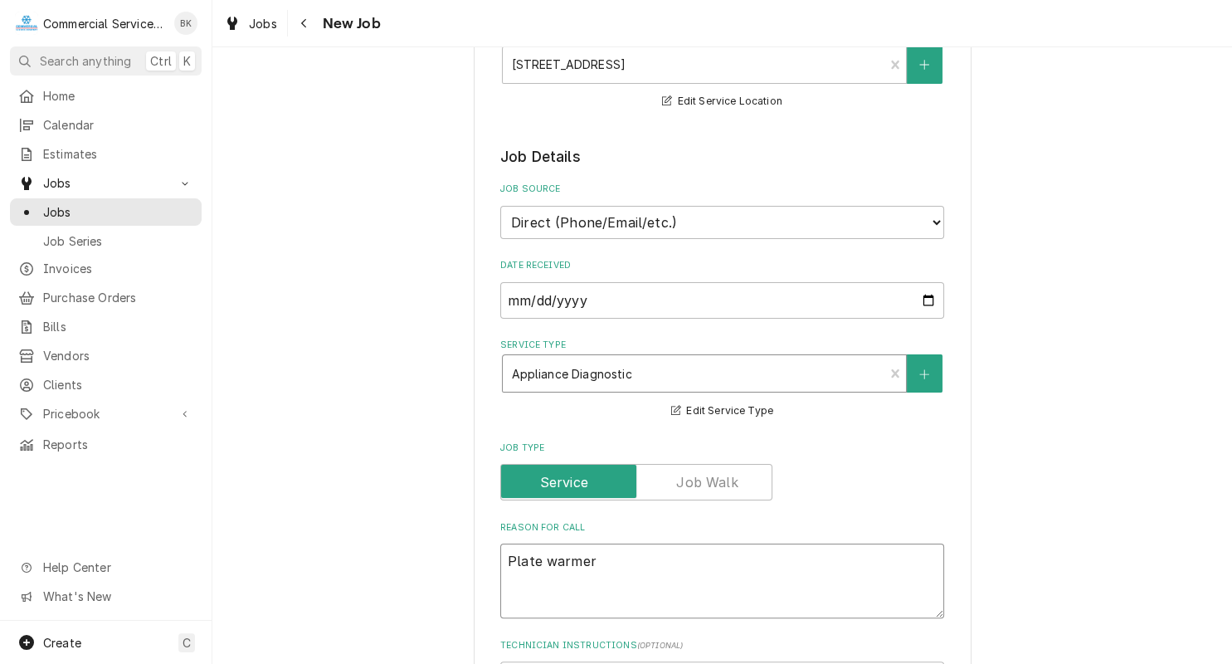
type textarea "Plate warmer p"
type textarea "x"
type textarea "Plate warmer pw"
type textarea "x"
type textarea "Plate warmer pwo"
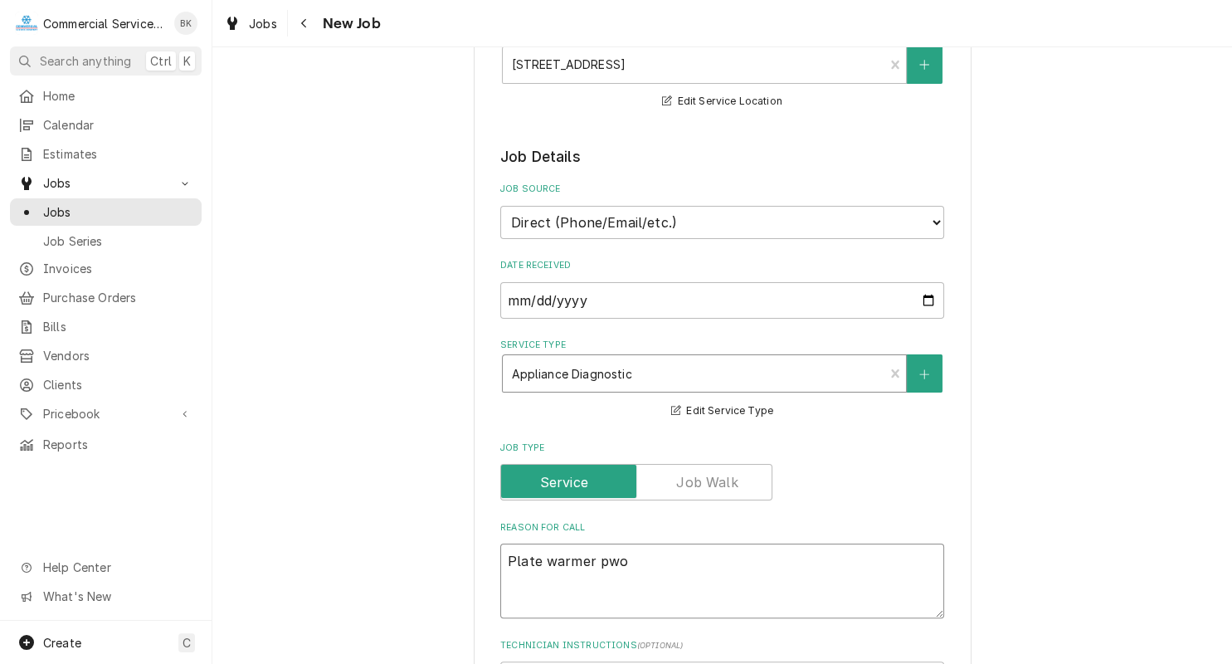
type textarea "x"
type textarea "Plate warmer pw"
type textarea "x"
type textarea "Plate warmer p"
type textarea "x"
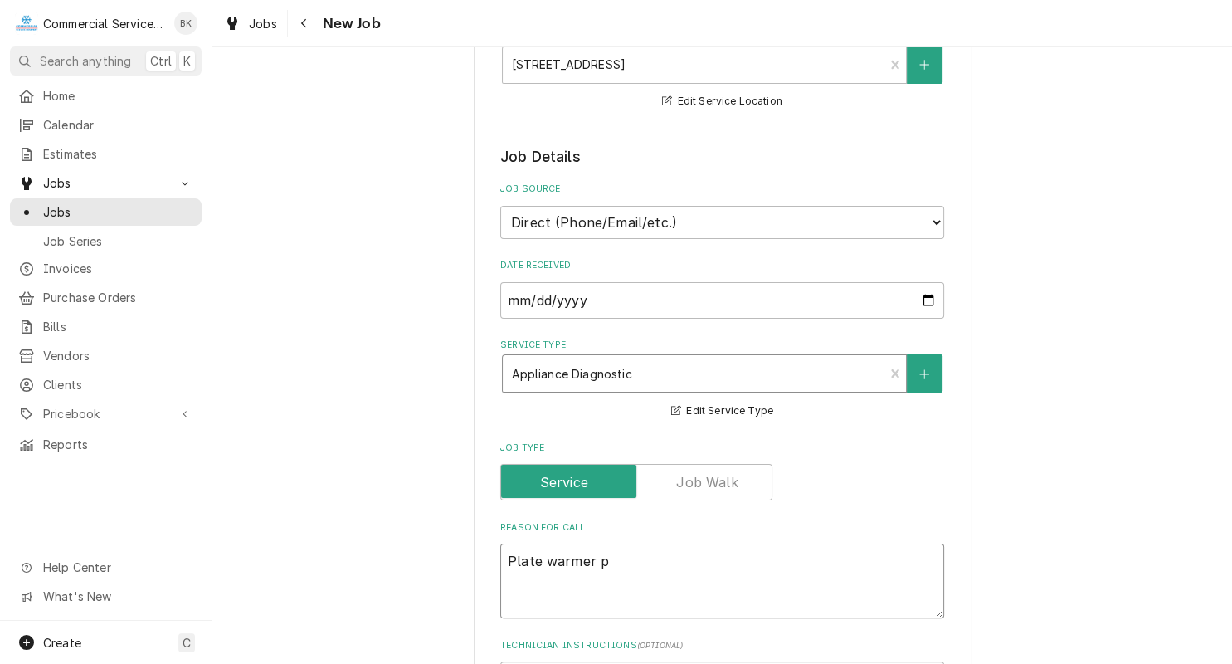
type textarea "Plate warmer po"
type textarea "x"
type textarea "Plate warmer powe"
type textarea "x"
type textarea "Plate warmer power"
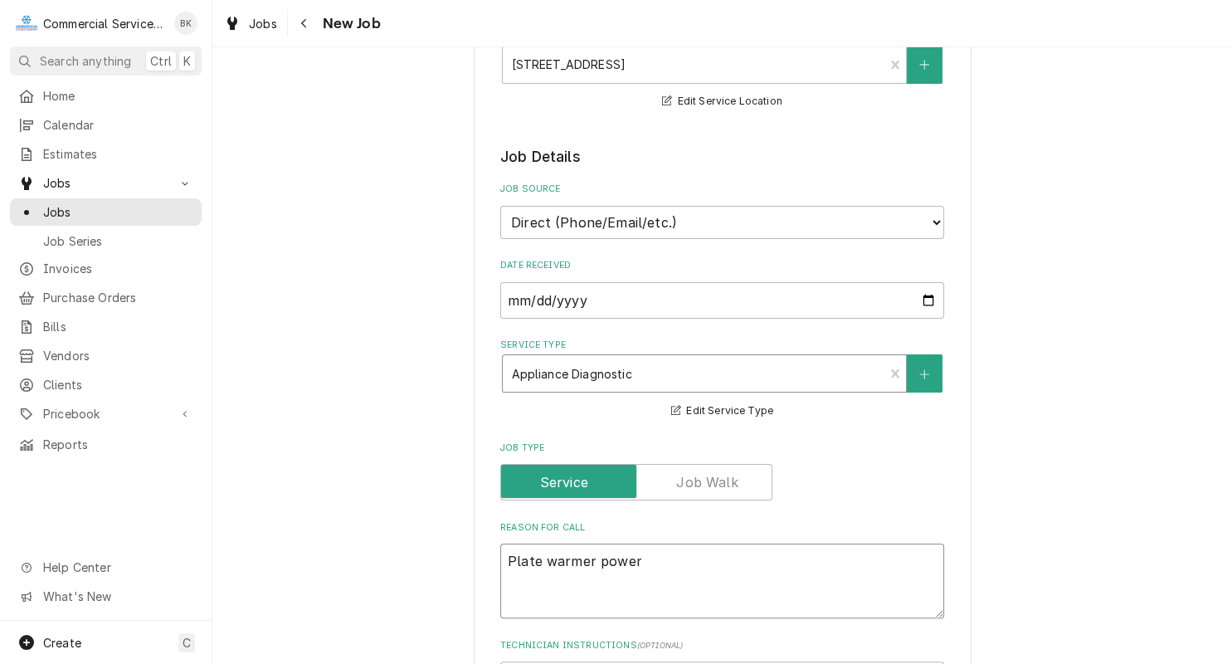
type textarea "x"
type textarea "Plate warmer power"
type textarea "x"
type textarea "Plate warmer power ch"
type textarea "x"
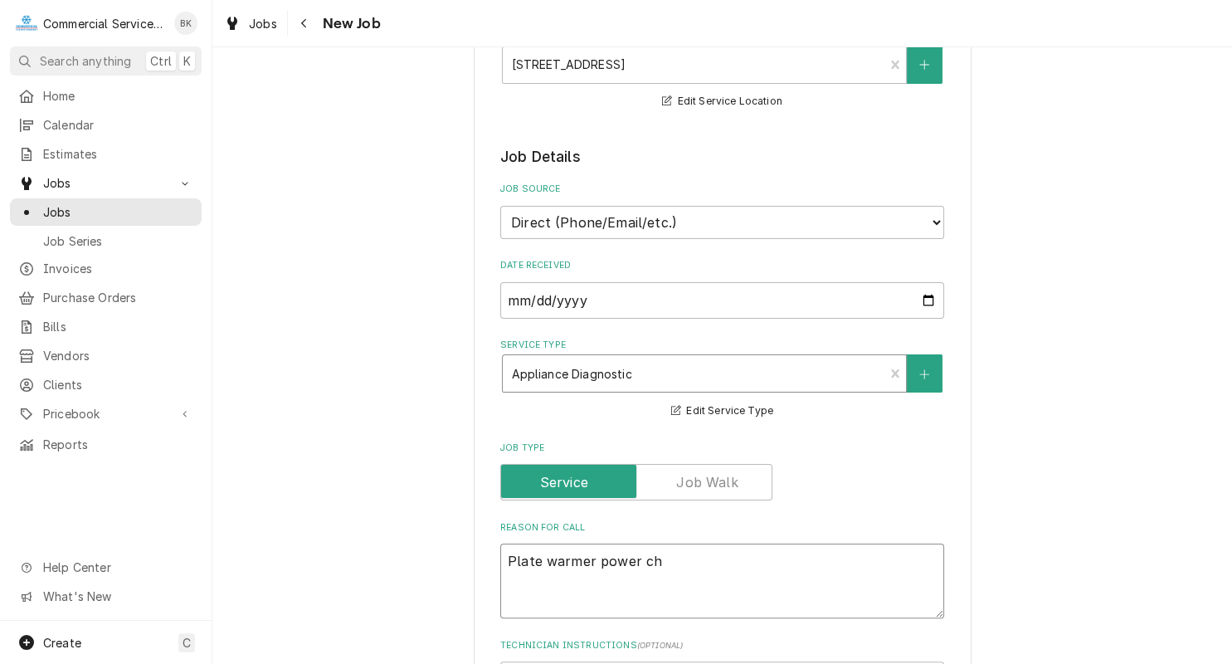
type textarea "Plate warmer power cho"
type textarea "x"
type textarea "Plate warmer power chor"
type textarea "x"
type textarea "Plate warmer power chord"
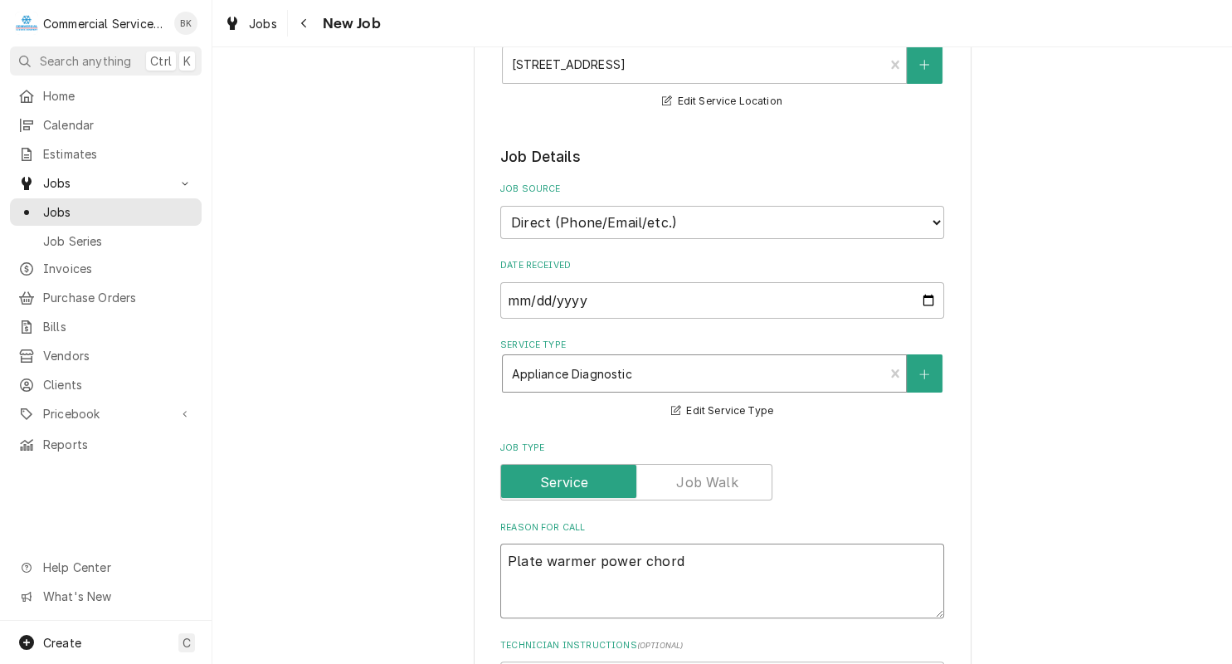
type textarea "x"
type textarea "Plate warmer power chord"
type textarea "x"
type textarea "Plate warmer power chord g"
type textarea "x"
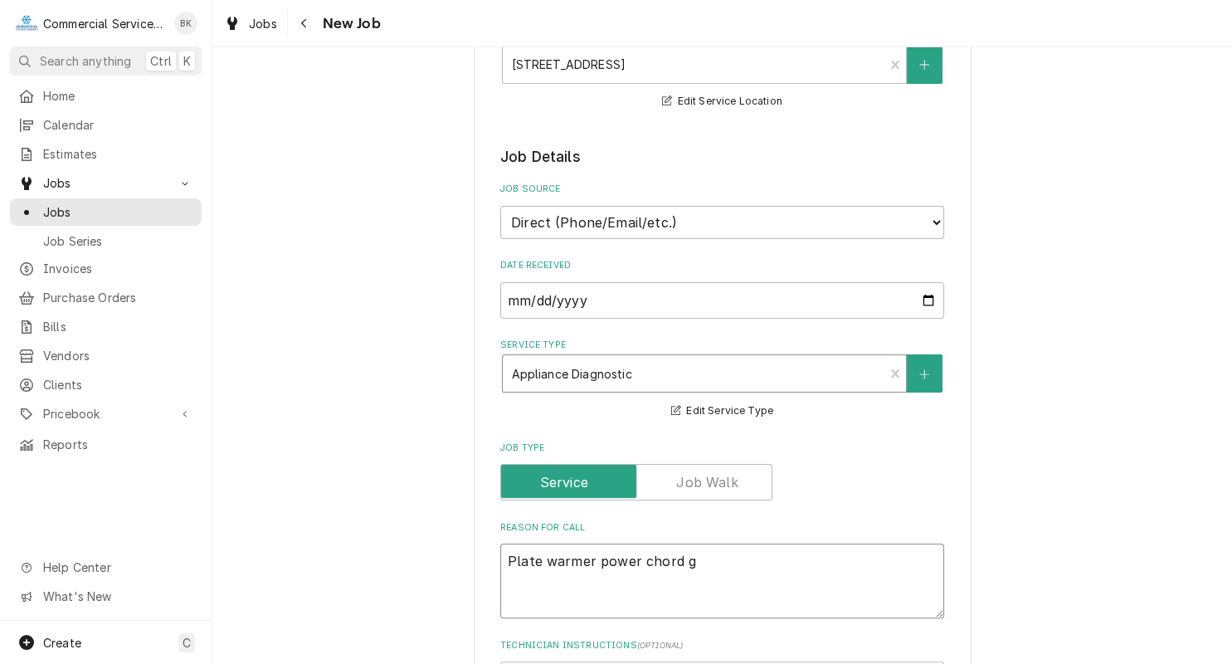
type textarea "Plate warmer power chord gr"
type textarea "x"
type textarea "Plate warmer power chord gro"
type textarea "x"
type textarea "Plate warmer power chord grou"
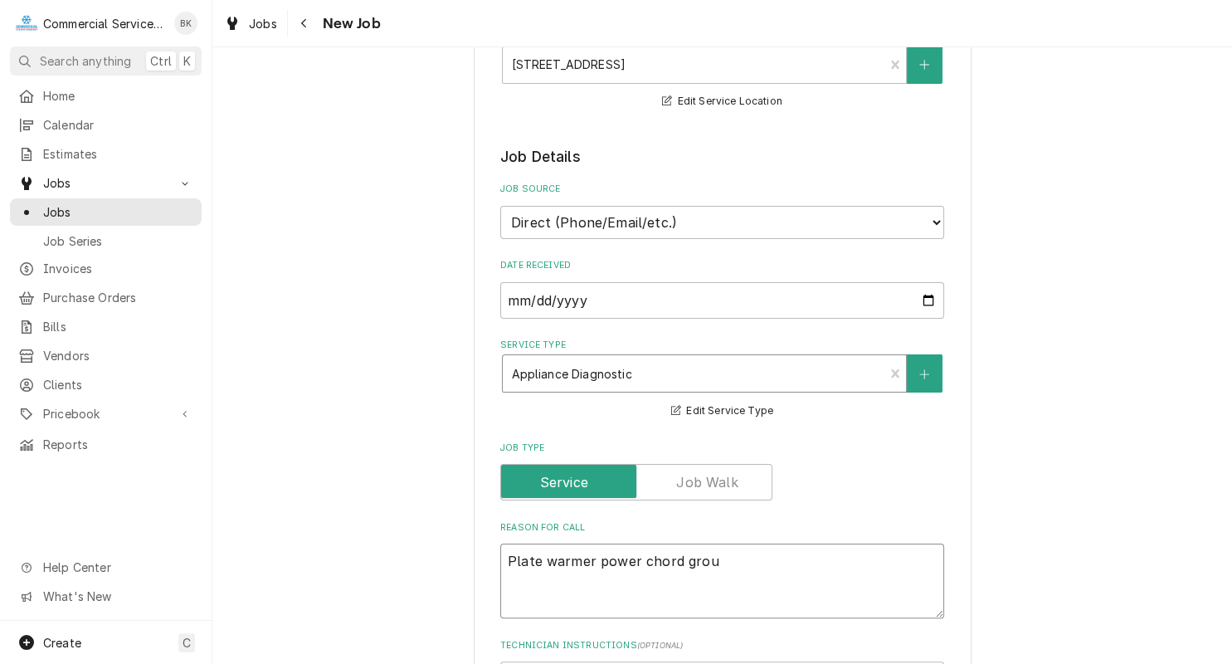
type textarea "x"
type textarea "Plate warmer power chord groun"
type textarea "x"
type textarea "Plate warmer power chord ground"
type textarea "x"
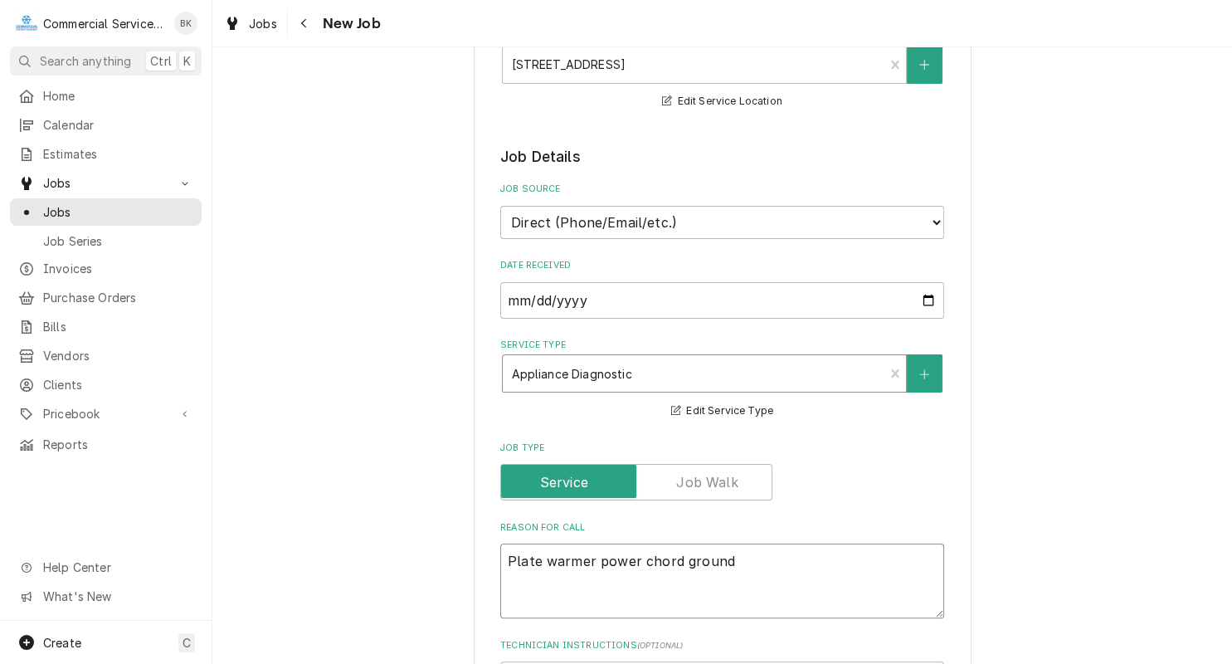
type textarea "Plate warmer power chord ground"
type textarea "x"
type textarea "Plate warmer power chord ground f"
type textarea "x"
type textarea "Plate warmer power chord ground fe"
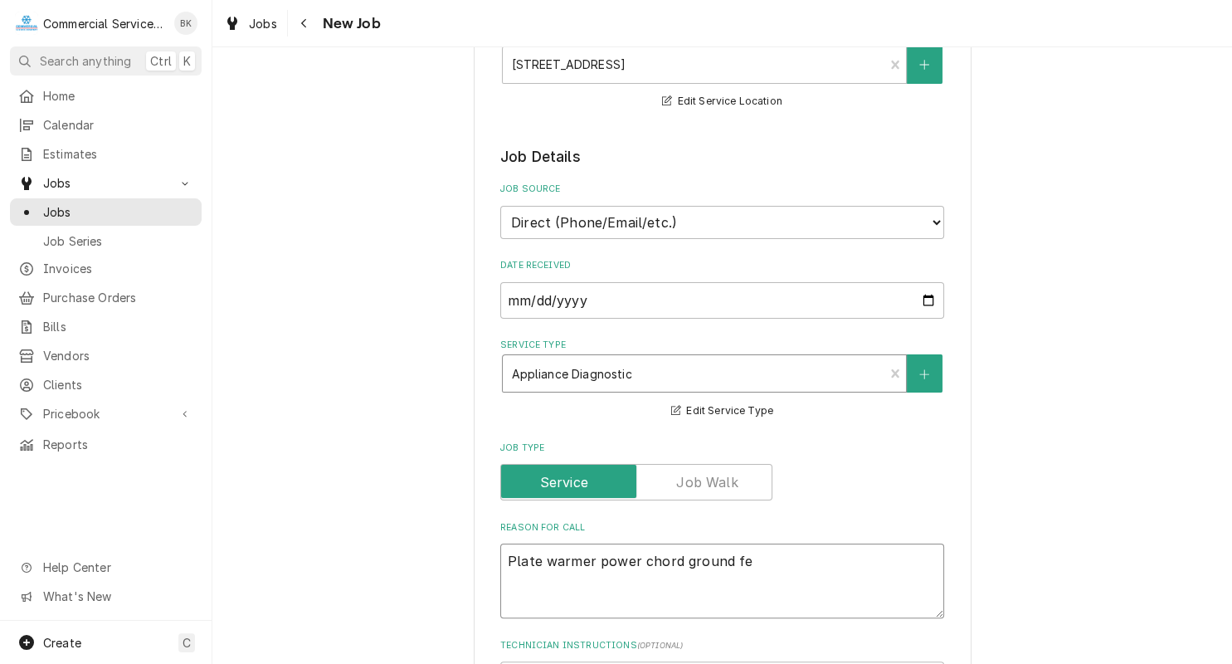
type textarea "x"
type textarea "Plate warmer power chord ground fee"
type textarea "x"
type textarea "Plate warmer power chord ground feel"
type textarea "x"
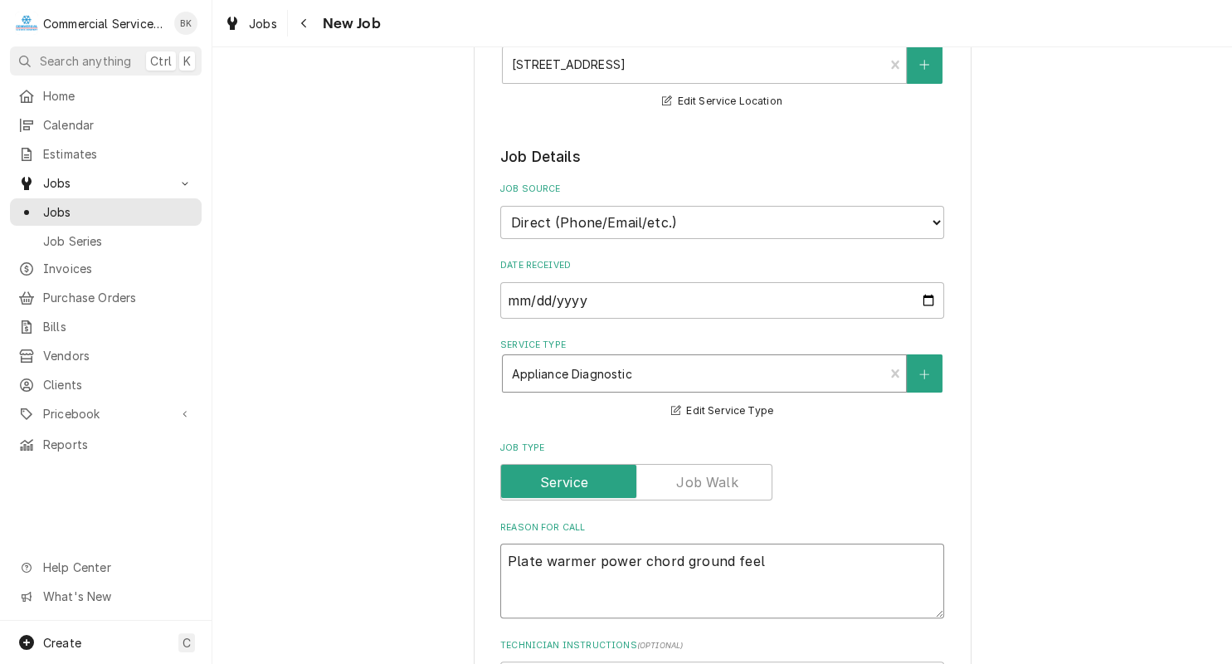
type textarea "Plate warmer power chord ground fee"
type textarea "x"
type textarea "Plate warmer power chord ground fe"
type textarea "x"
type textarea "Plate warmer power chord ground fel"
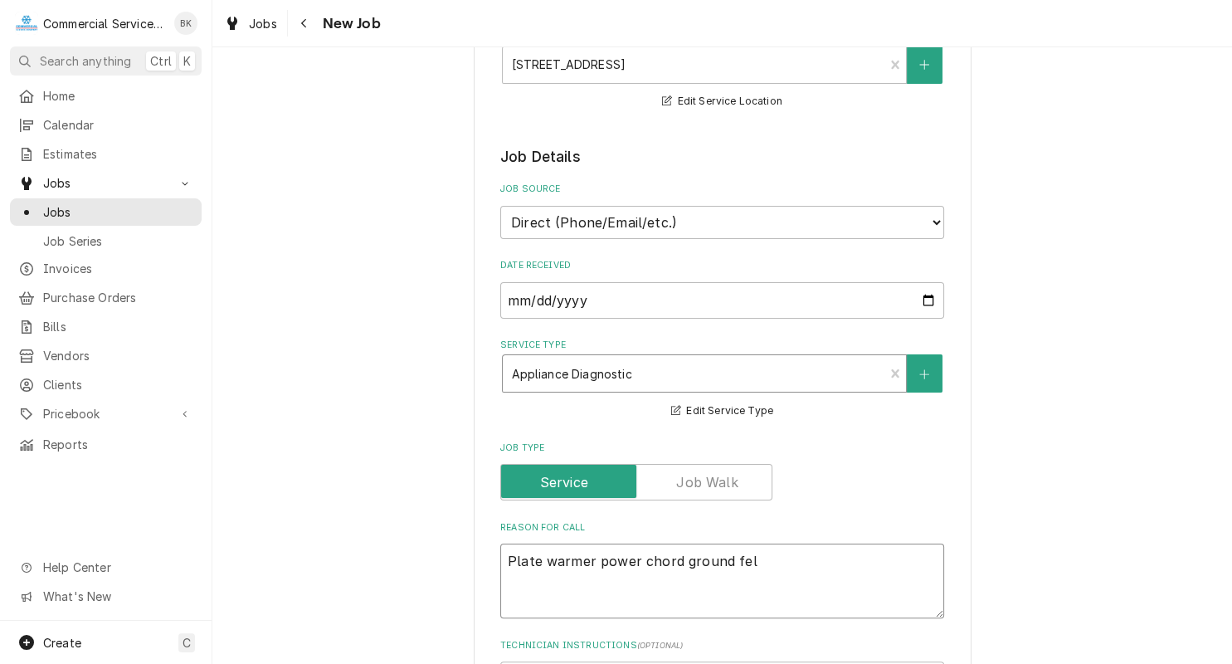
type textarea "x"
type textarea "Plate warmer power chord ground fell"
type textarea "x"
type textarea "Plate warmer power chord ground fell"
type textarea "x"
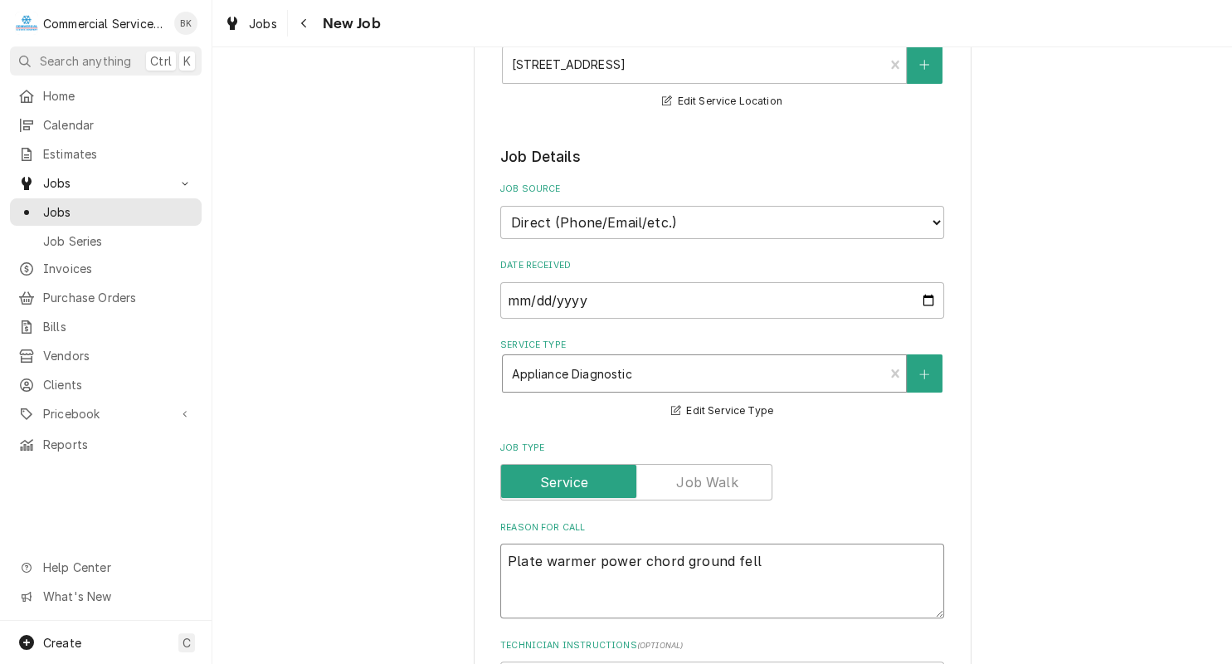
type textarea "Plate warmer power chord ground fell o"
type textarea "x"
type textarea "Plate warmer power chord ground fell ou"
type textarea "x"
type textarea "Plate warmer power chord ground fell out"
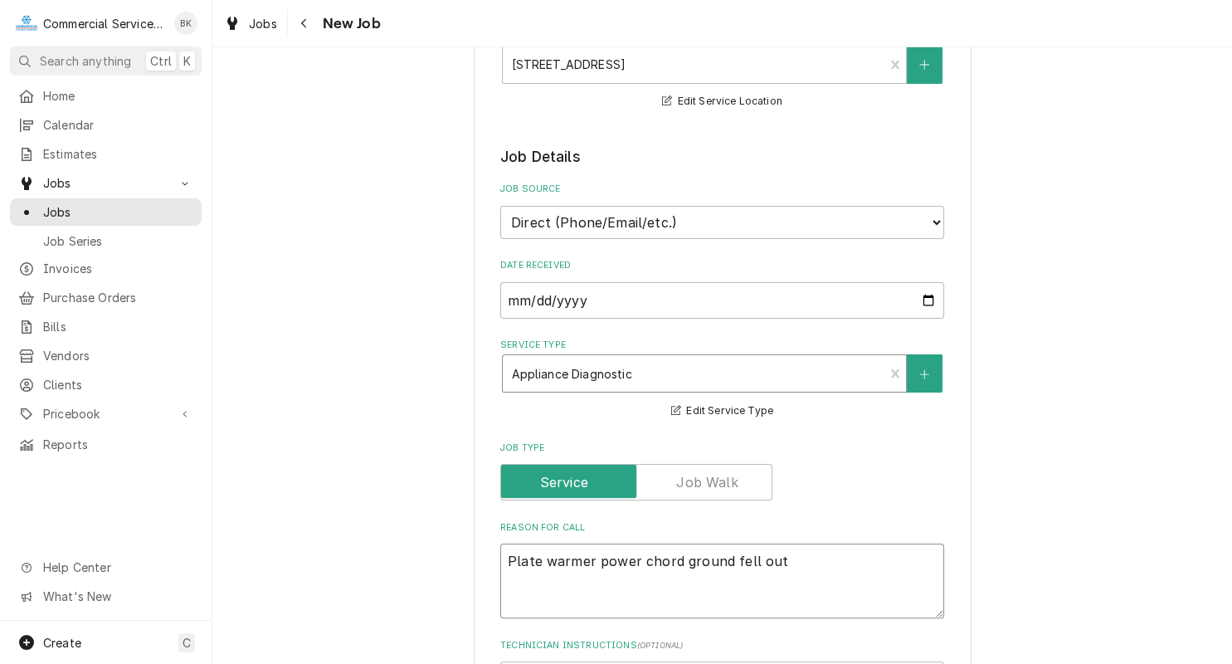
type textarea "x"
type textarea "Plate warmer power chord ground fell out"
type textarea "x"
type textarea "Plate warmer power chord ground fell out n"
type textarea "x"
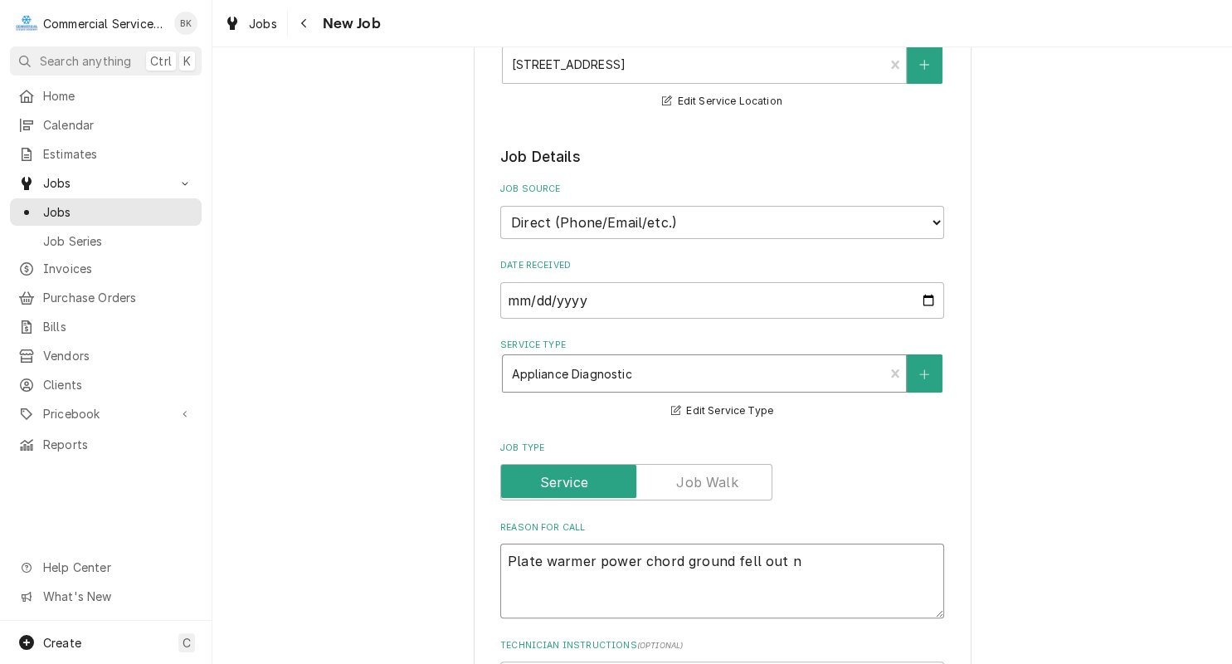
type textarea "Plate warmer power chord ground fell out ne"
type textarea "x"
type textarea "Plate warmer power chord ground fell out nee"
type textarea "x"
type textarea "Plate warmer power chord ground fell out need"
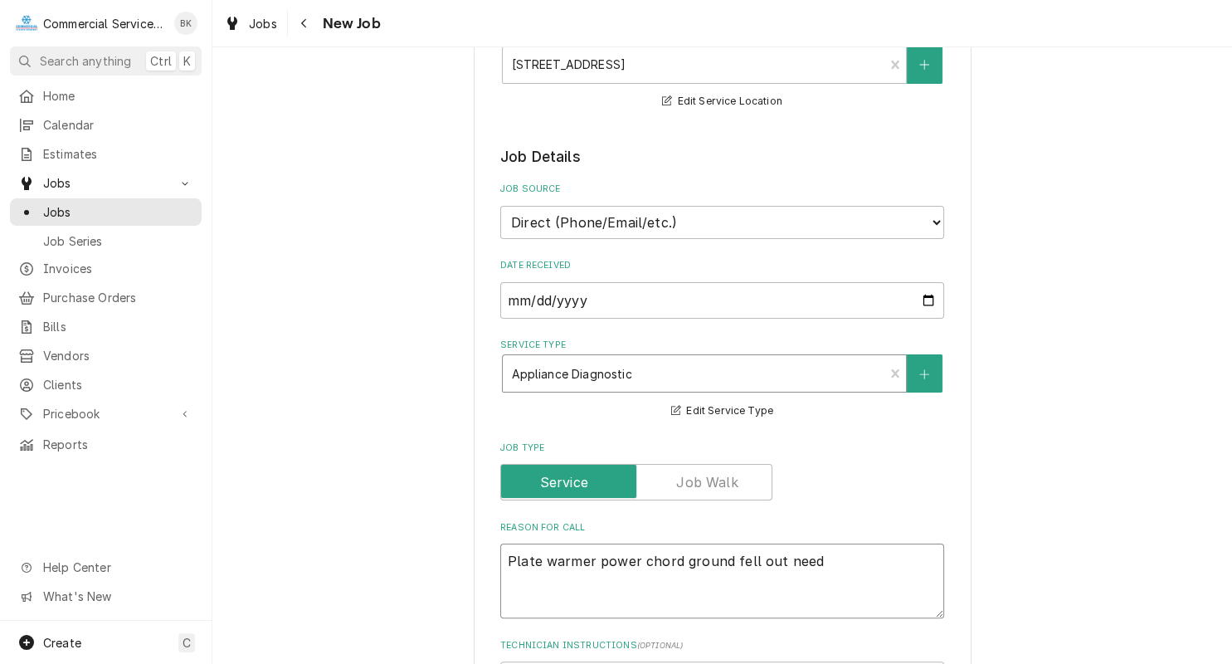
type textarea "x"
type textarea "Plate warmer power chord ground fell out needs"
type textarea "x"
type textarea "Plate warmer power chord ground fell out needs"
type textarea "x"
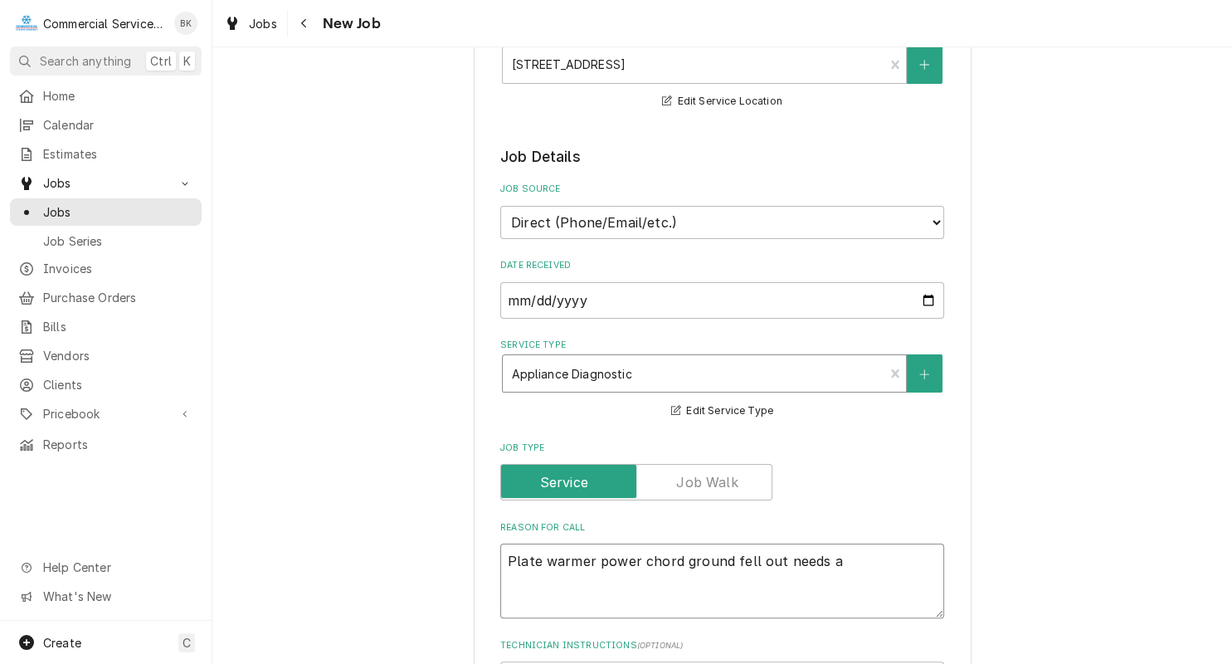
type textarea "Plate warmer power chord ground fell out needs a"
type textarea "x"
type textarea "Plate warmer power chord ground fell out needs a n"
type textarea "x"
type textarea "Plate warmer power chord ground fell out needs a ne"
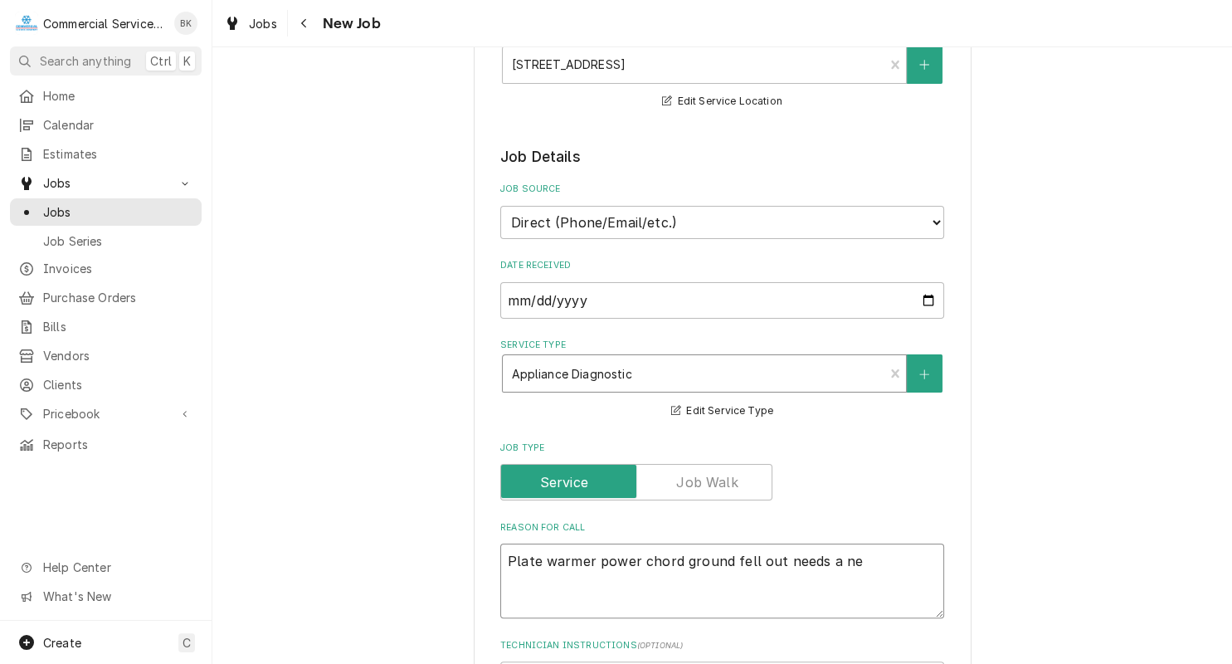
type textarea "x"
type textarea "Plate warmer power chord ground fell out needs a new"
type textarea "x"
type textarea "Plate warmer power chord ground fell out needs a new"
type textarea "x"
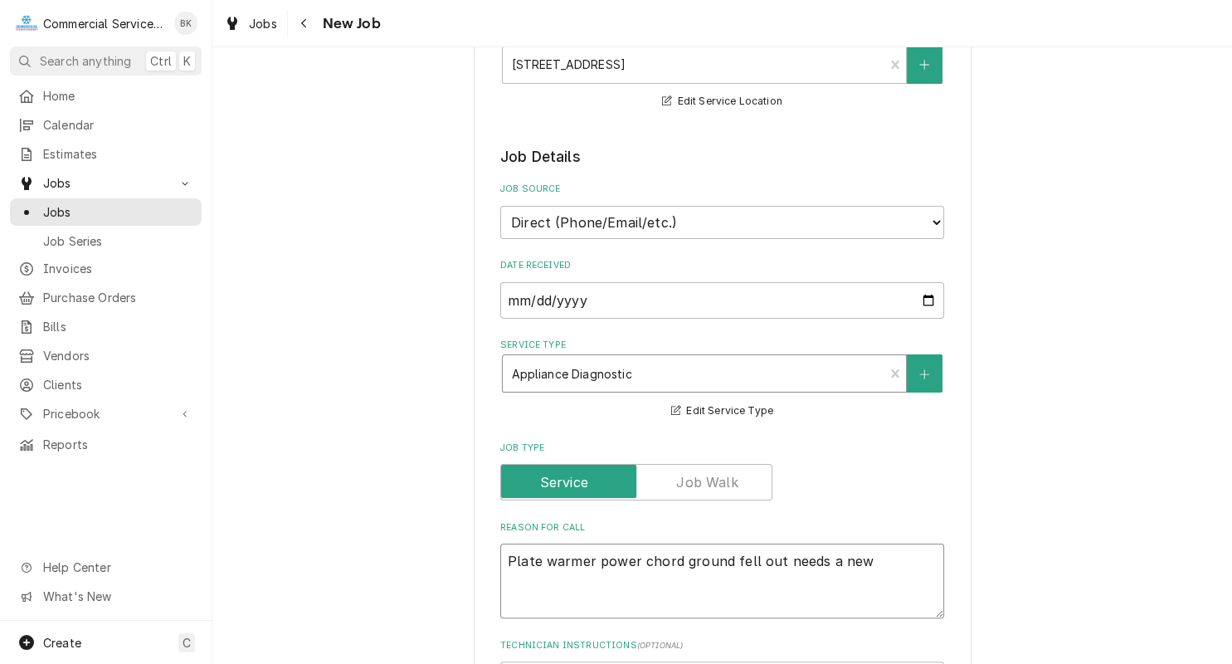
type textarea "Plate warmer power chord ground fell out needs a new p"
type textarea "x"
type textarea "Plate warmer power chord ground fell out needs a new po"
type textarea "x"
type textarea "Plate warmer power chord ground fell out needs a new pow"
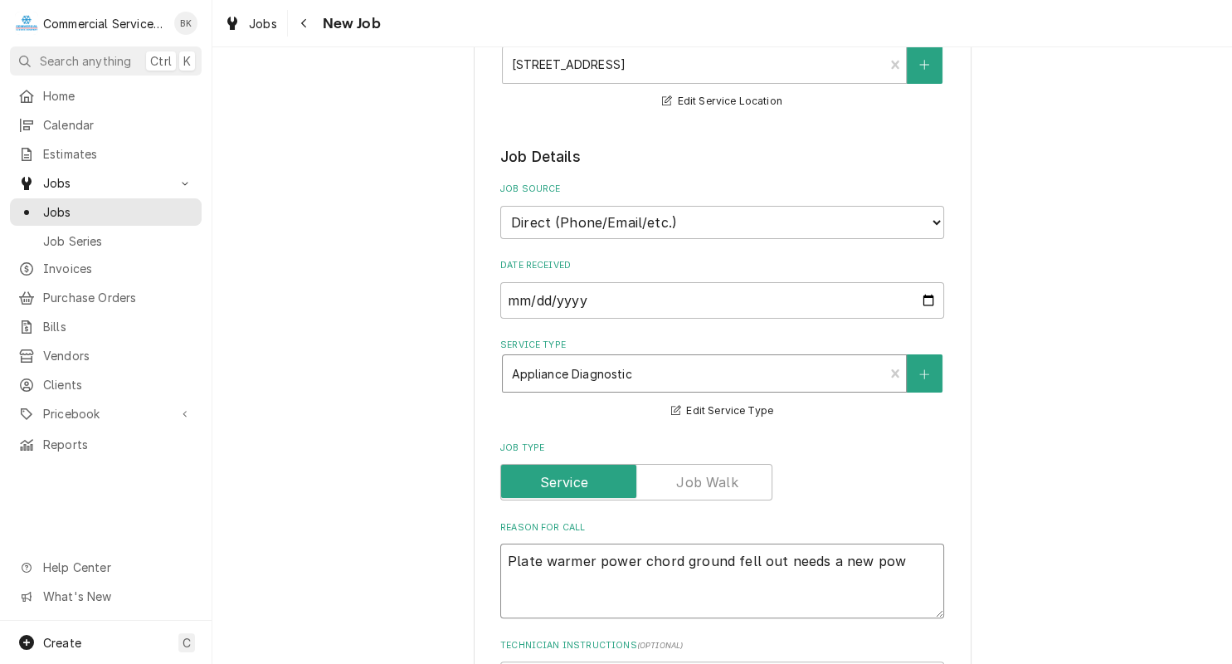
type textarea "x"
type textarea "Plate warmer power chord ground fell out needs a new powe"
type textarea "x"
type textarea "Plate warmer power chord ground fell out needs a new power"
type textarea "x"
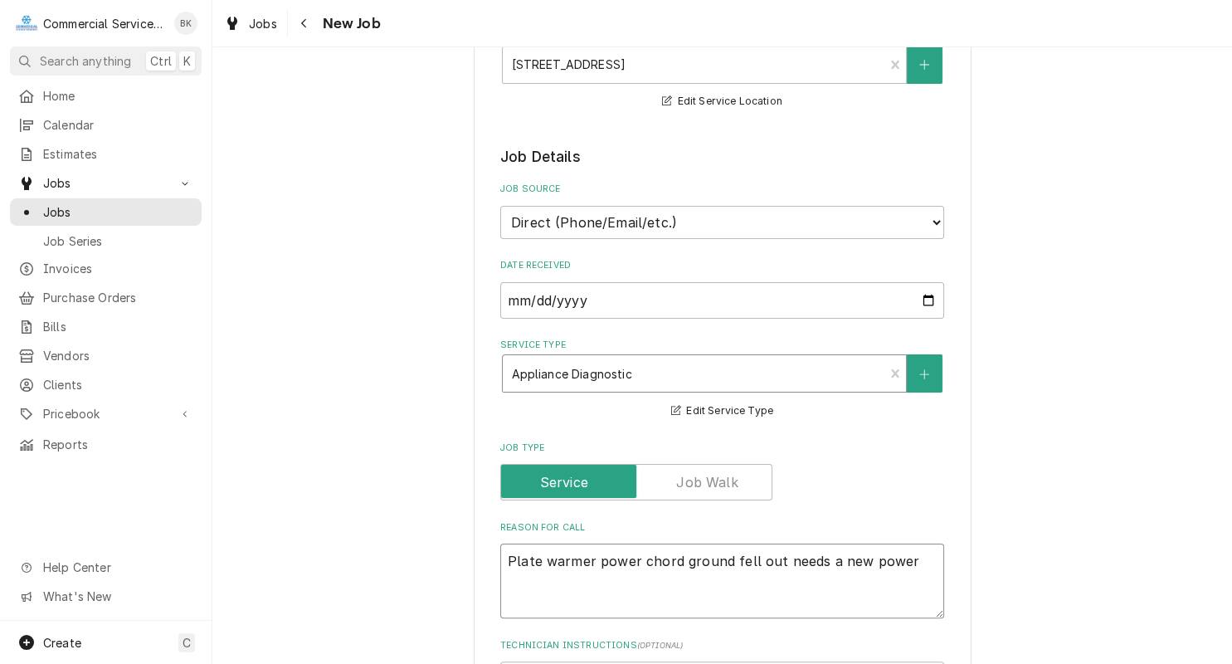
type textarea "Plate warmer power chord ground fell out needs a new power"
type textarea "x"
type textarea "Plate warmer power chord ground fell out needs a new power c"
type textarea "x"
type textarea "Plate warmer power chord ground fell out needs a new power ch"
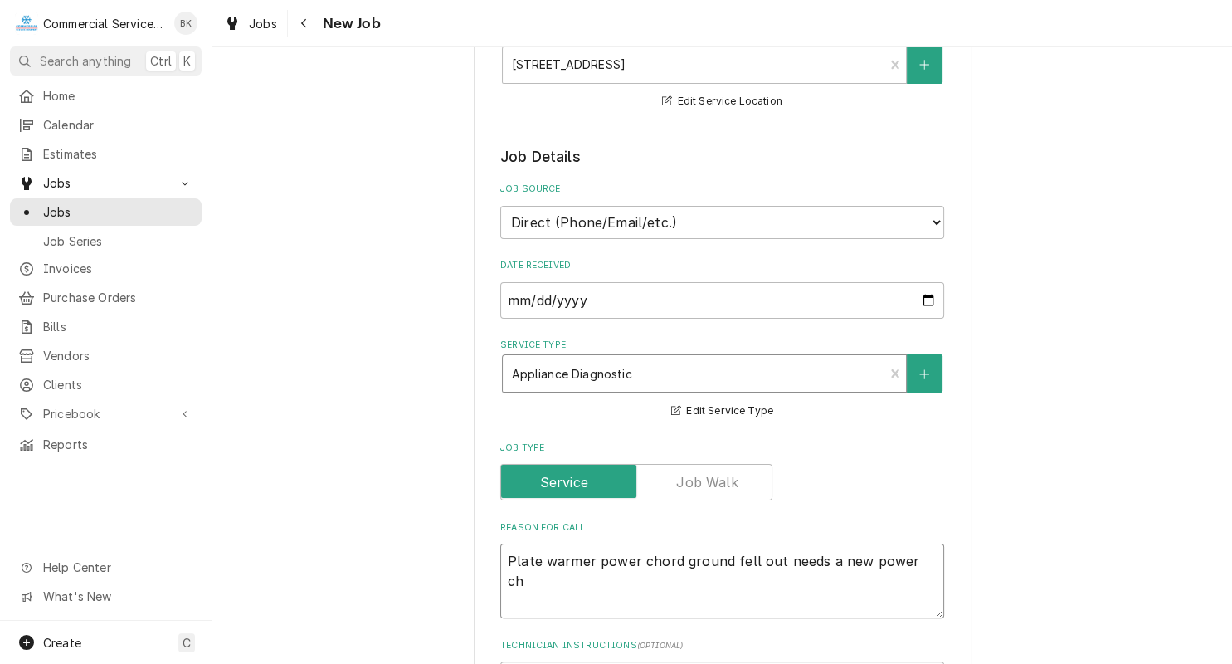
type textarea "x"
type textarea "Plate warmer power chord ground fell out needs a new power cho"
type textarea "x"
type textarea "Plate warmer power chord ground fell out needs a new power chor"
type textarea "x"
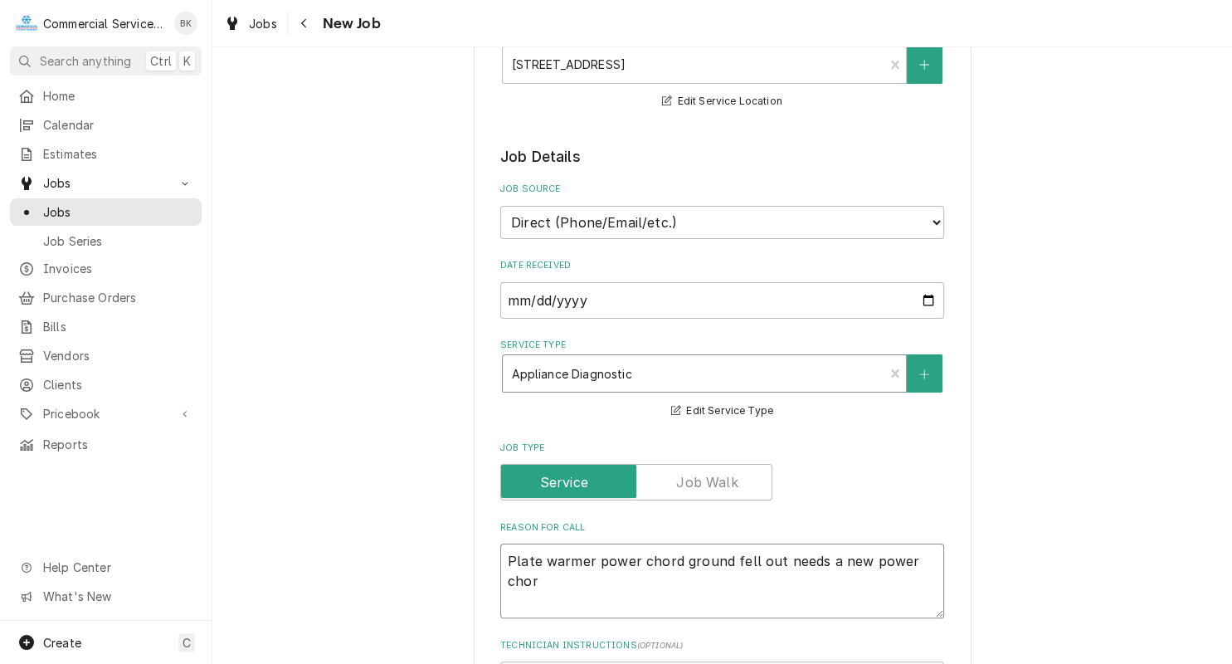
type textarea "Plate warmer power chord ground fell out needs a new power chord"
type textarea "x"
type textarea "Plate warmer power chord ground fell out needs a new power chord."
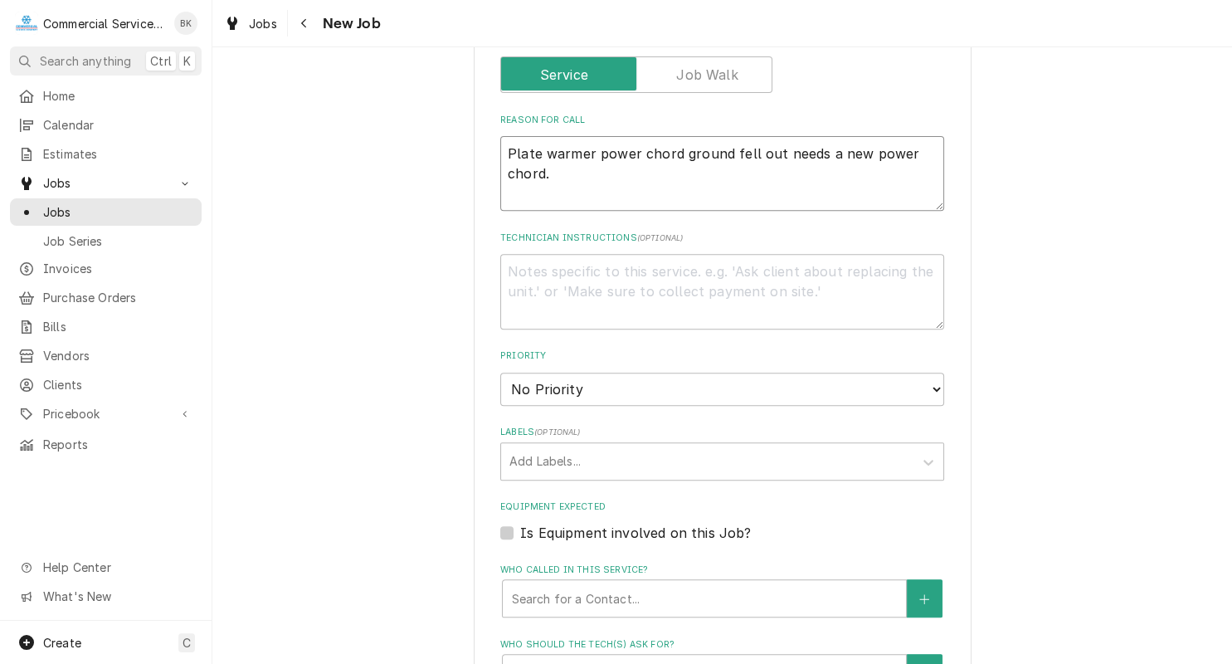
scroll to position [669, 0]
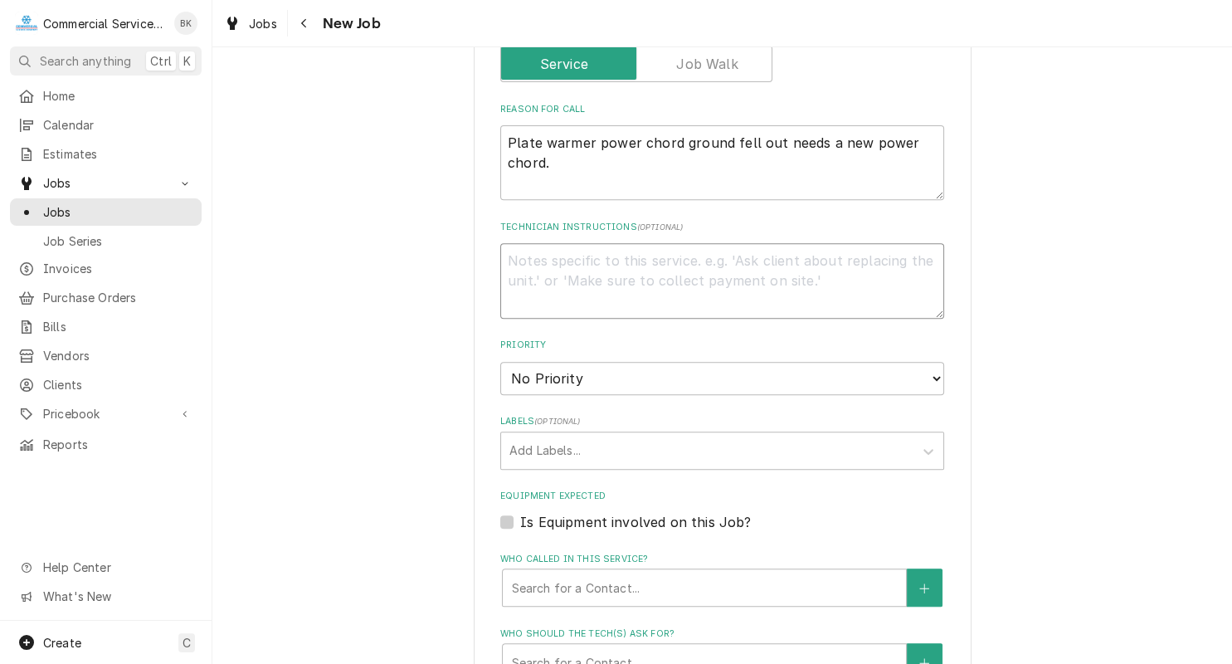
click at [576, 295] on textarea "Technician Instructions ( optional )" at bounding box center [722, 280] width 444 height 75
click at [500, 362] on select "No Priority Urgent High Medium Low" at bounding box center [722, 378] width 444 height 33
click option "High" at bounding box center [0, 0] width 0 height 0
click at [587, 443] on div "Labels" at bounding box center [707, 451] width 396 height 30
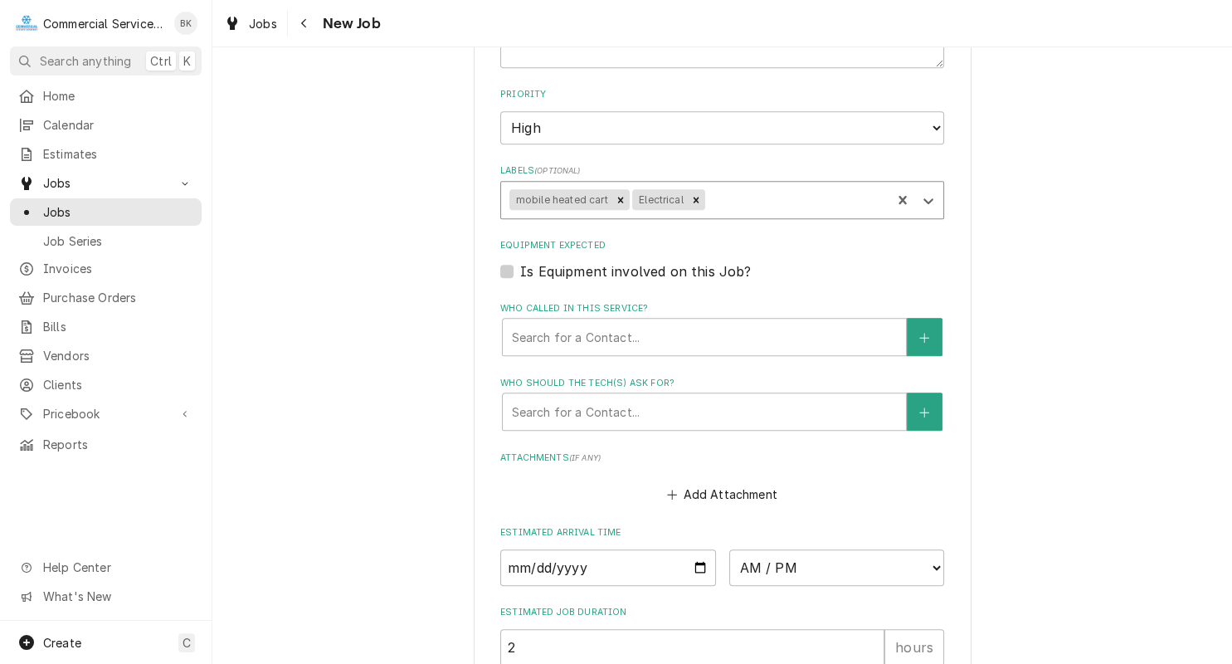
click at [554, 272] on label "Is Equipment involved on this Job?" at bounding box center [635, 271] width 231 height 20
click at [554, 272] on input "Equipment Expected" at bounding box center [742, 279] width 444 height 37
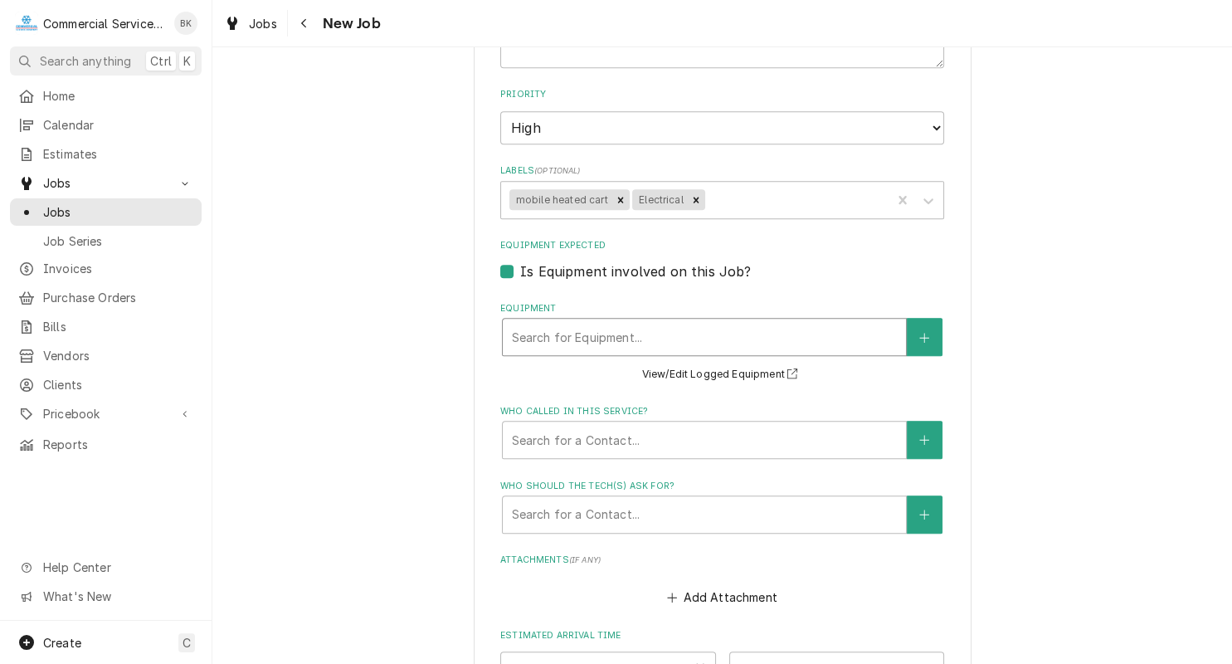
click at [562, 327] on div "Equipment" at bounding box center [704, 337] width 387 height 30
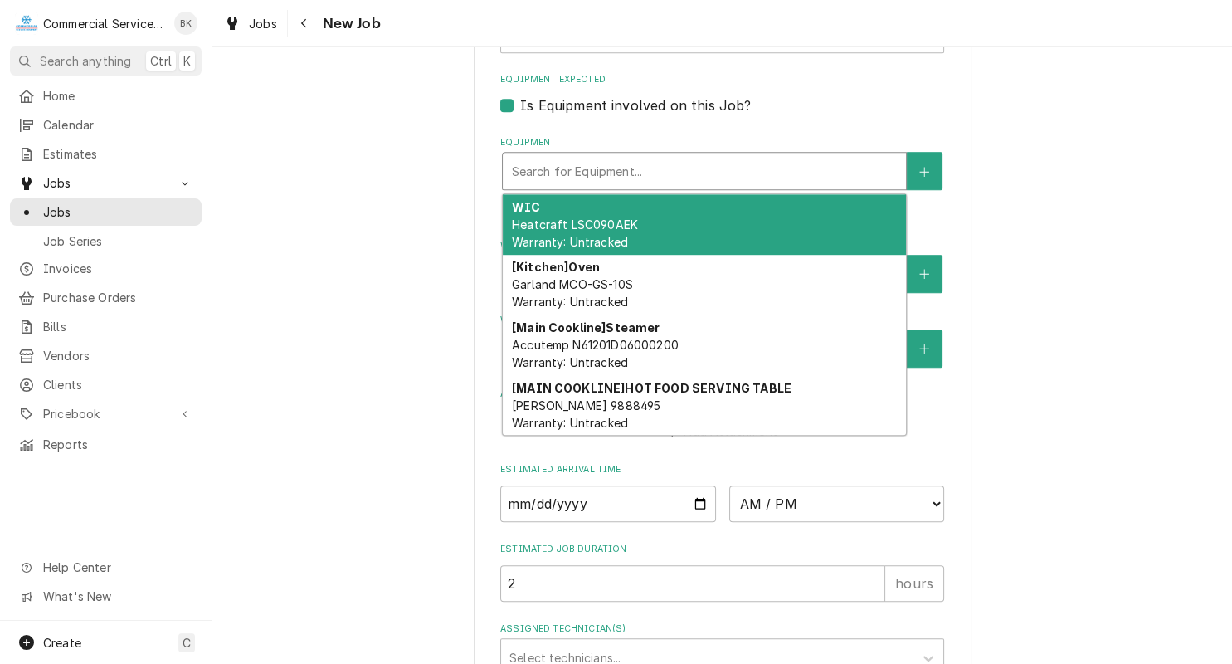
scroll to position [1087, 0]
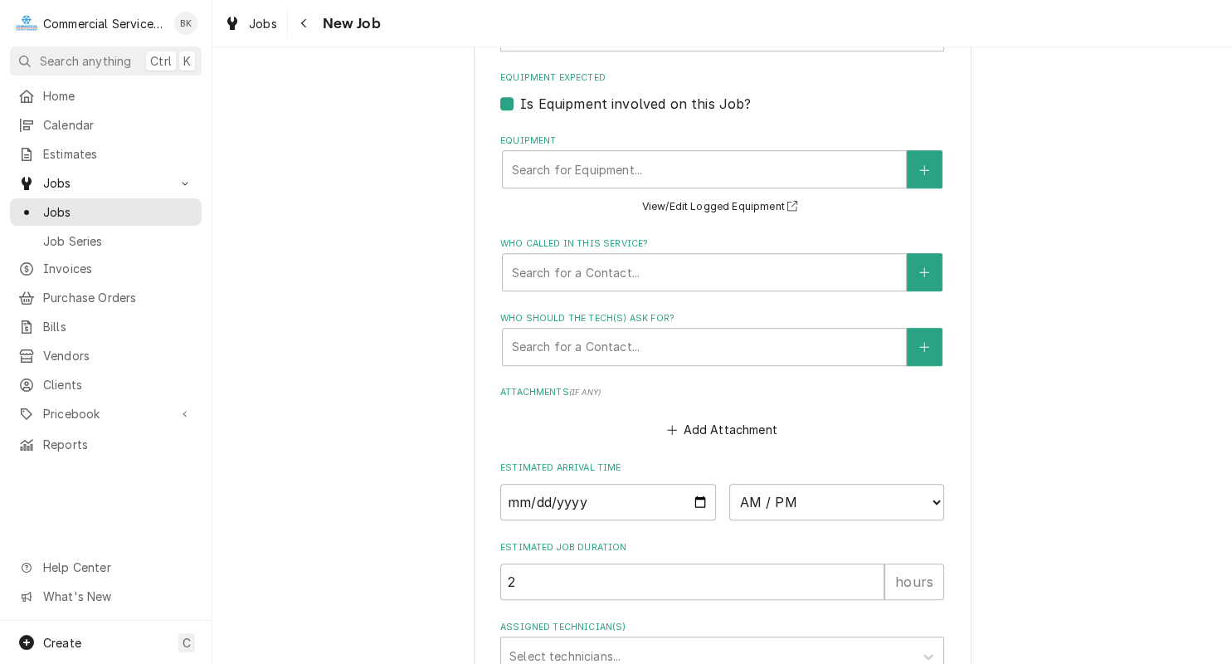
click at [520, 100] on label "Is Equipment involved on this Job?" at bounding box center [635, 104] width 231 height 20
click at [520, 100] on input "Equipment Expected" at bounding box center [742, 112] width 444 height 37
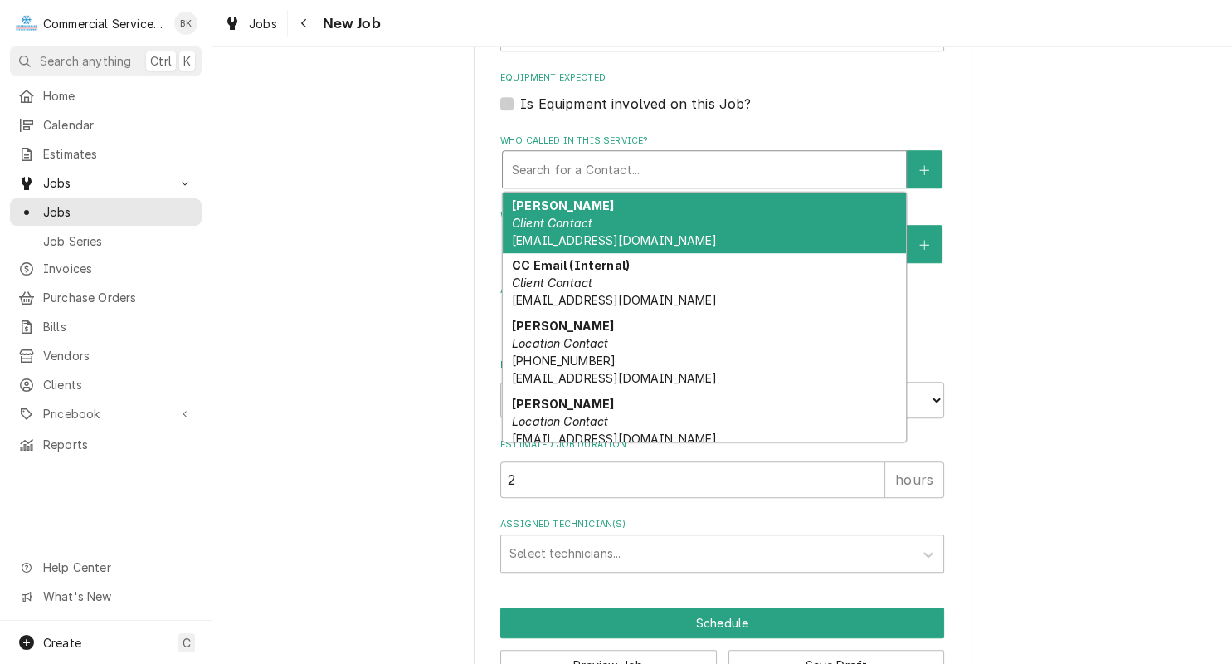
click at [564, 173] on div "Who called in this service?" at bounding box center [704, 169] width 387 height 30
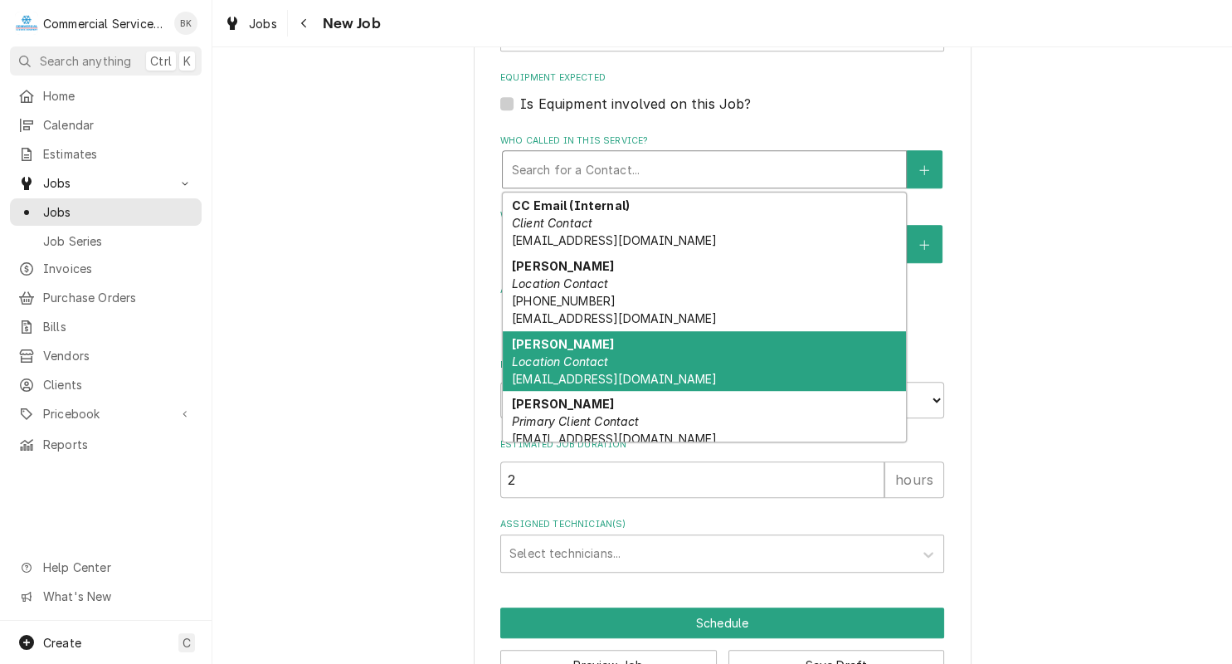
scroll to position [83, 0]
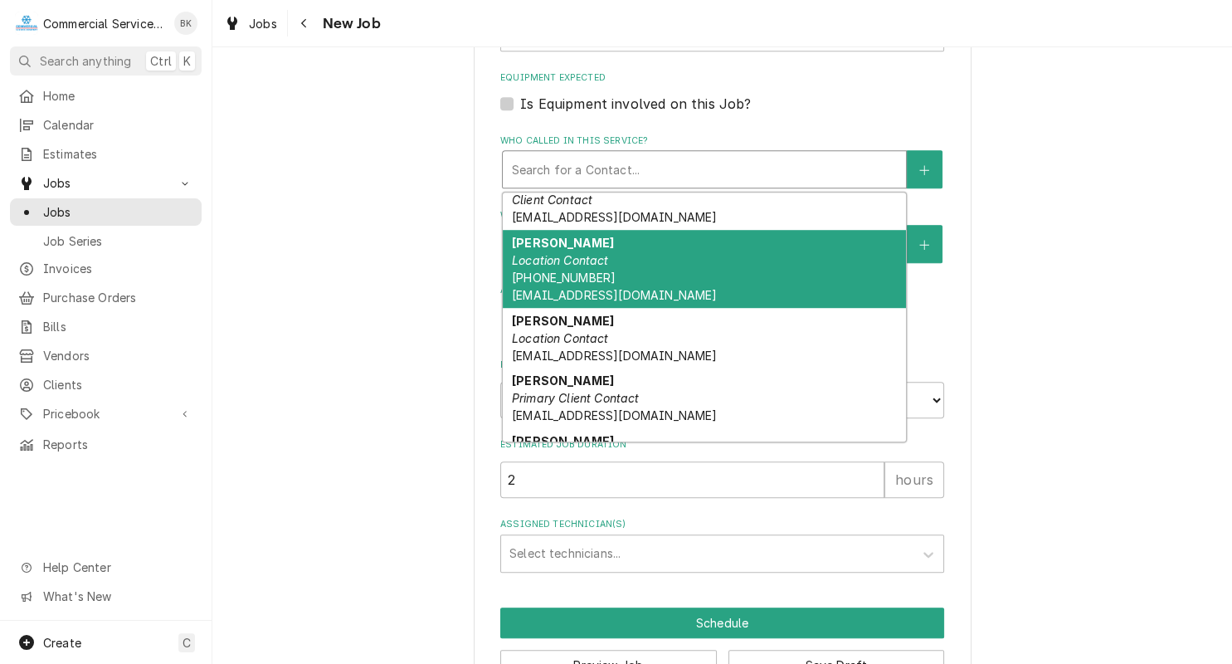
click at [604, 267] on div "Edgar Munoz Location Contact (831) 776-1219 emunoz@ivyliving.com" at bounding box center [704, 269] width 403 height 78
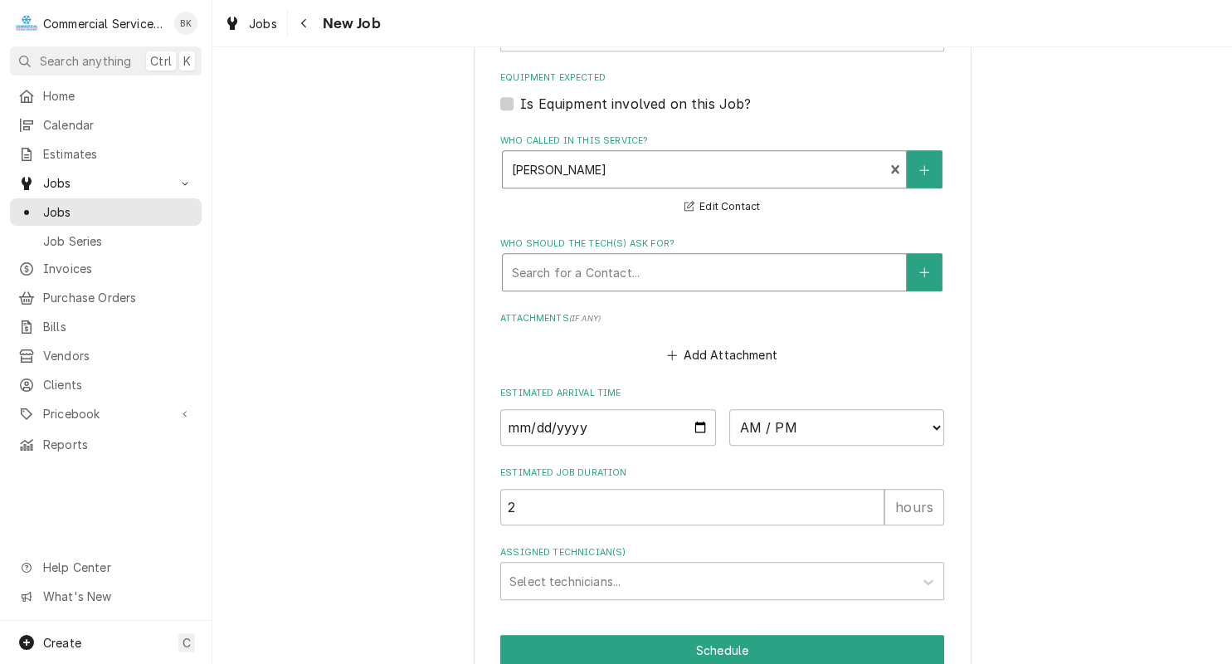
click at [596, 276] on div "Who should the tech(s) ask for?" at bounding box center [704, 272] width 387 height 30
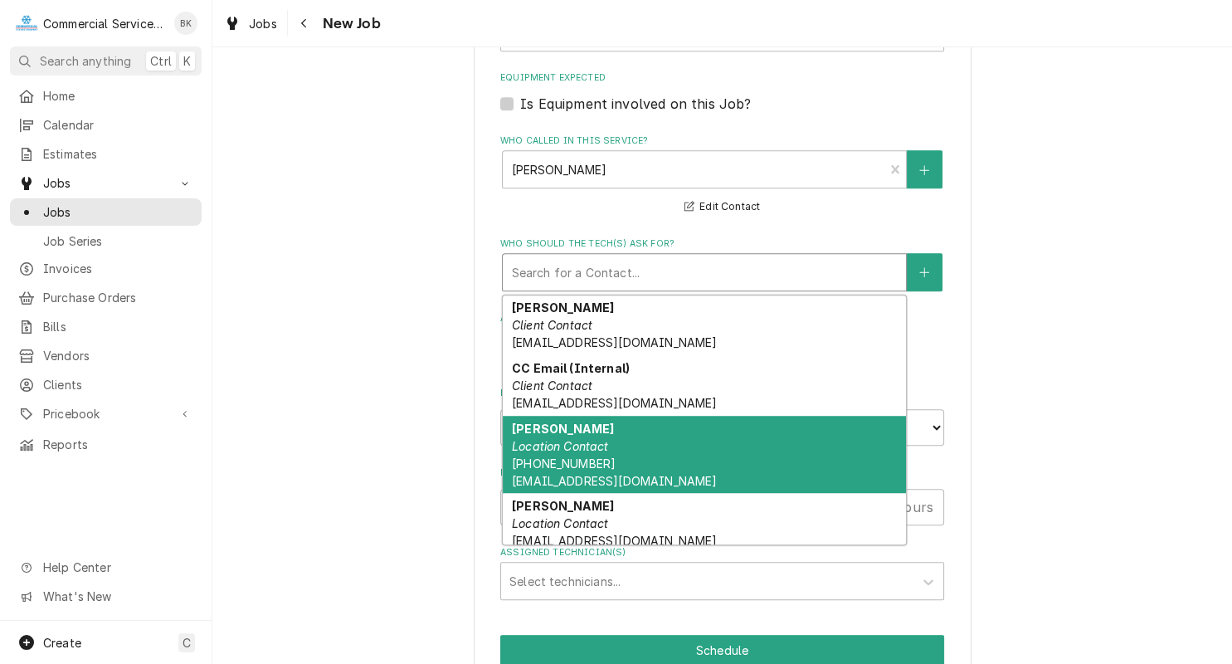
click at [620, 428] on div "Edgar Munoz Location Contact (831) 776-1219 emunoz@ivyliving.com" at bounding box center [704, 455] width 403 height 78
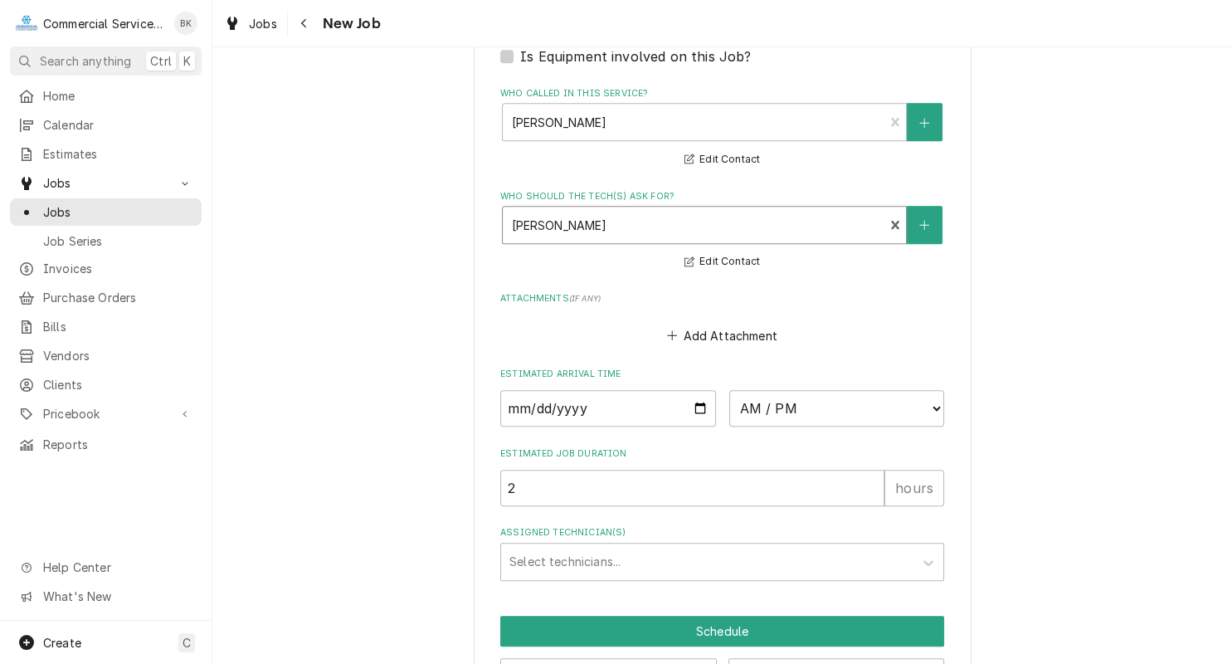
scroll to position [1171, 0]
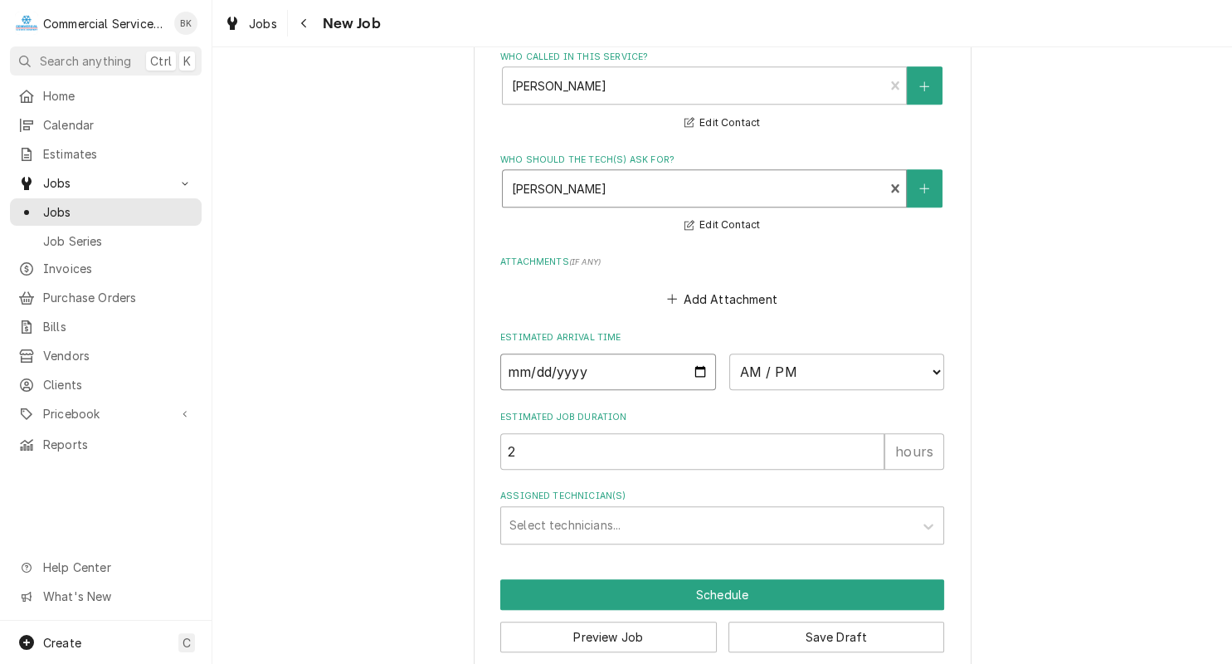
click at [703, 374] on input "Date" at bounding box center [608, 371] width 216 height 37
click at [699, 370] on input "2025-09-03" at bounding box center [608, 371] width 216 height 37
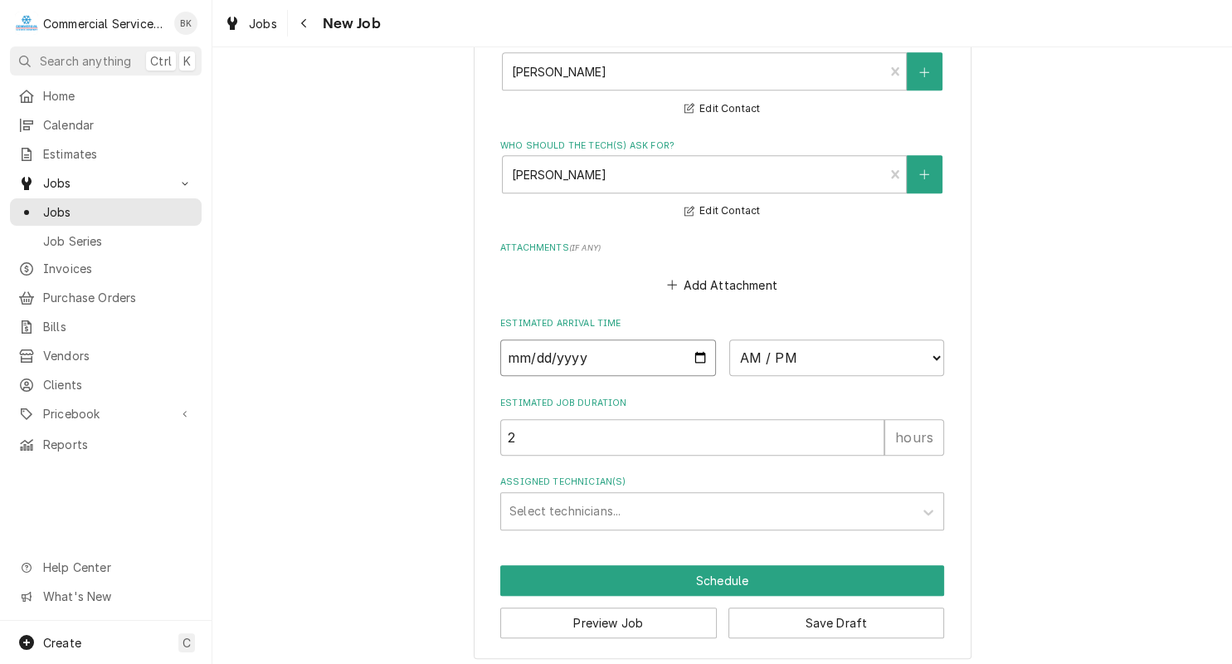
scroll to position [1194, 0]
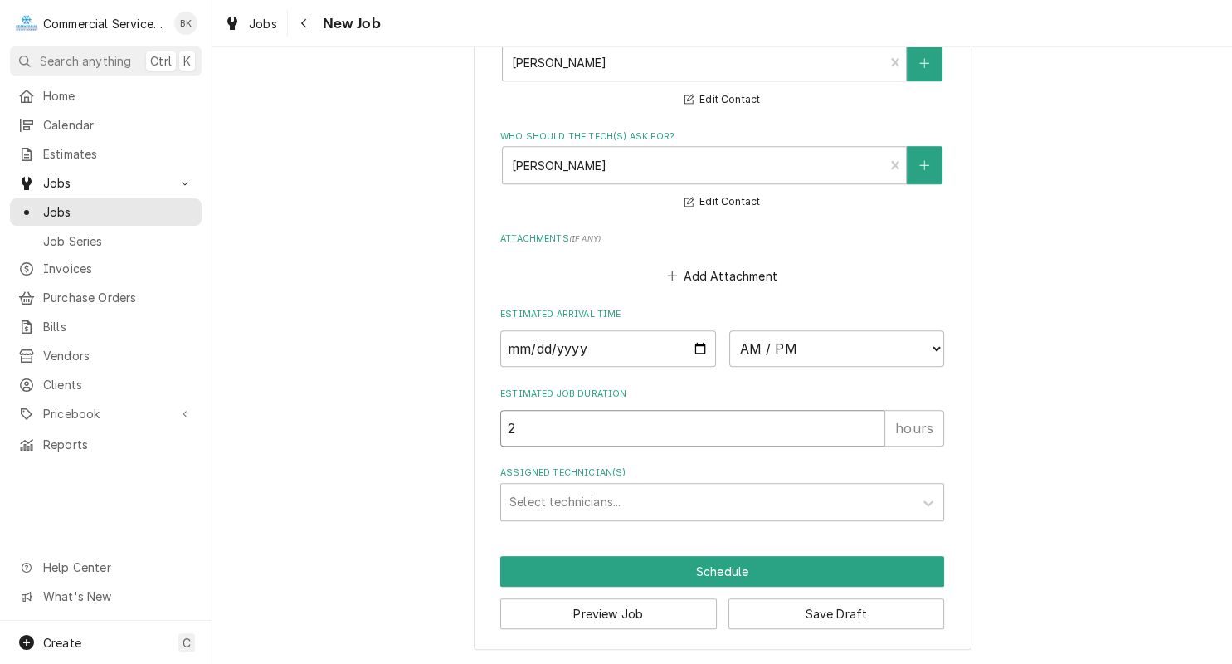
drag, startPoint x: 543, startPoint y: 436, endPoint x: 504, endPoint y: 435, distance: 38.2
click at [504, 435] on input "2" at bounding box center [692, 428] width 384 height 37
click at [810, 611] on button "Save Draft" at bounding box center [836, 613] width 217 height 31
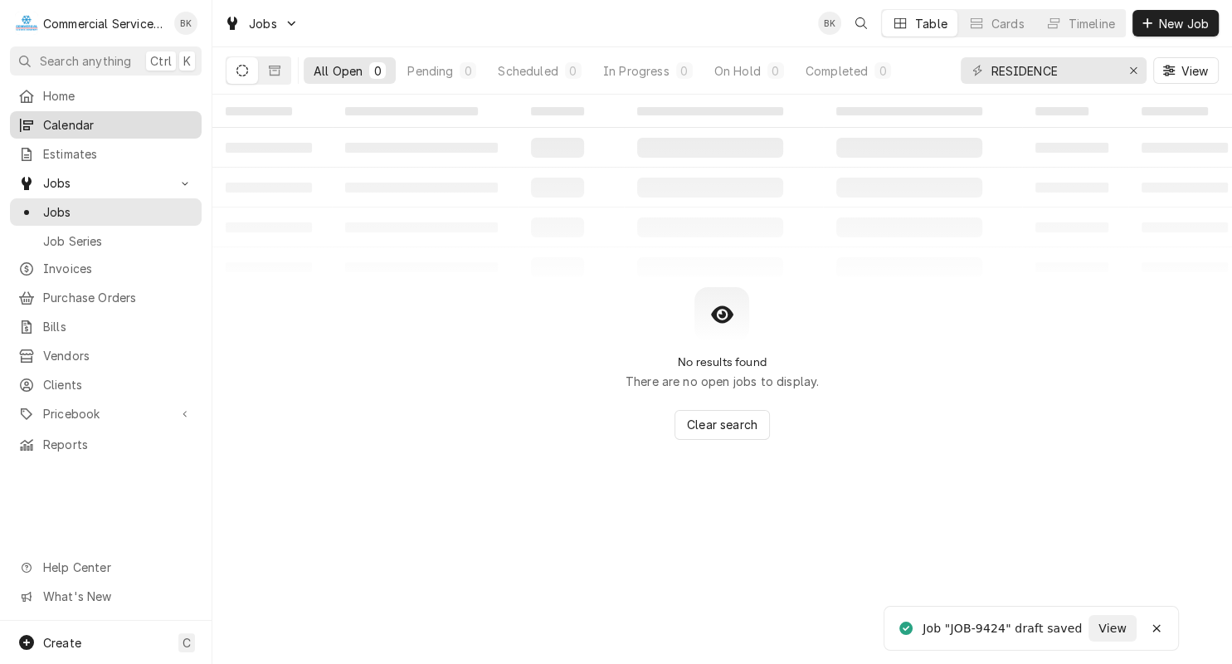
click at [94, 116] on span "Calendar" at bounding box center [118, 124] width 150 height 17
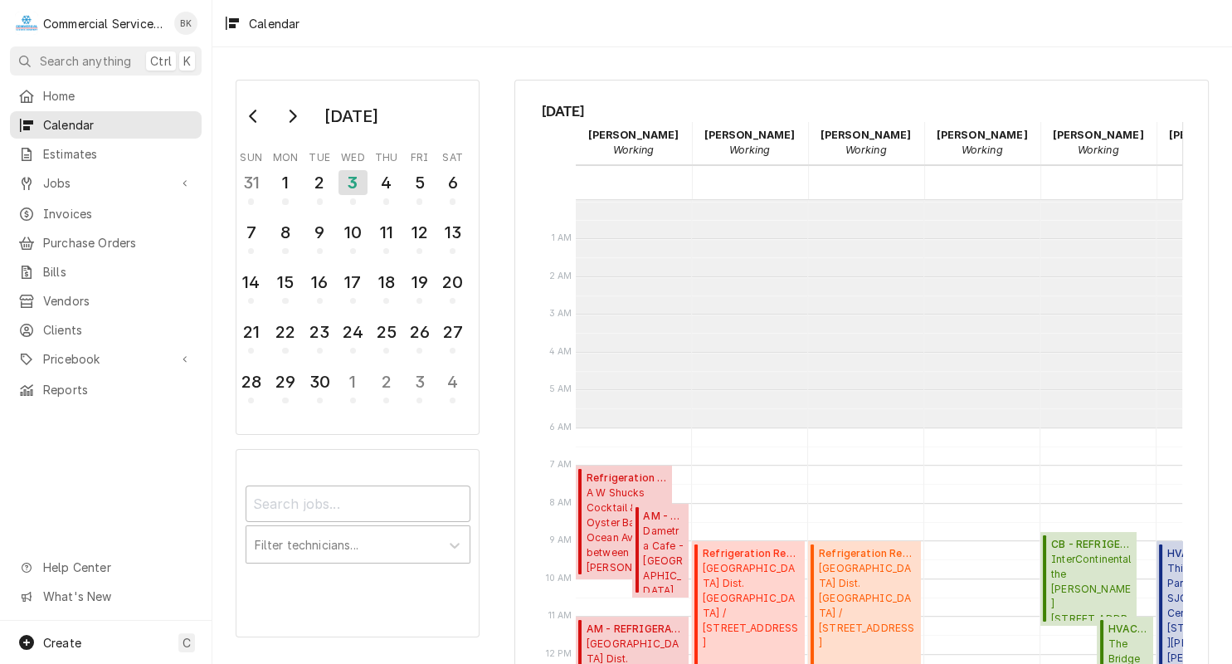
scroll to position [226, 0]
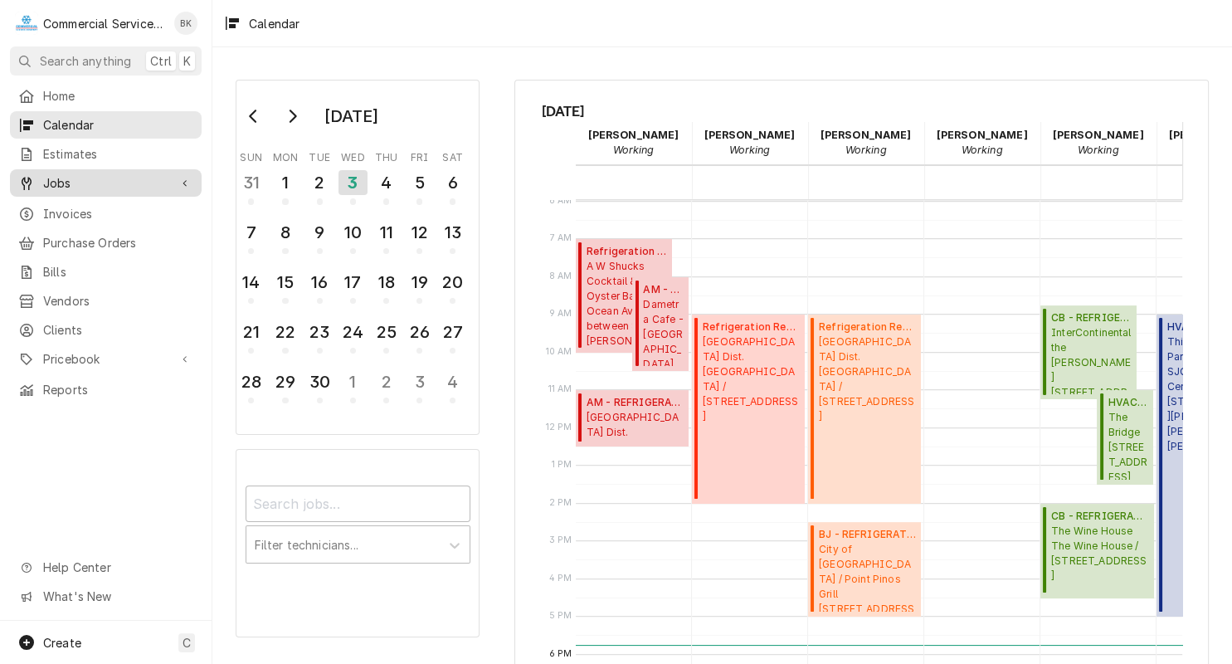
click at [90, 178] on span "Jobs" at bounding box center [105, 182] width 125 height 17
click at [95, 179] on span "Jobs" at bounding box center [105, 182] width 125 height 17
click at [95, 181] on span "Jobs" at bounding box center [105, 182] width 125 height 17
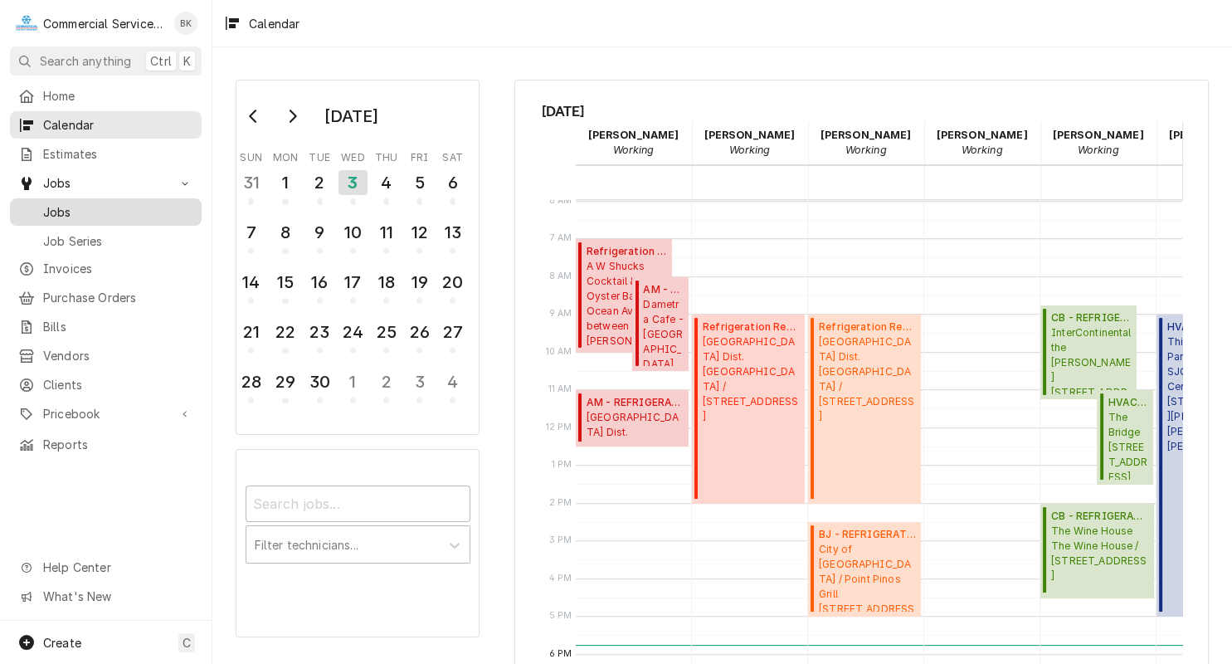
click at [95, 203] on span "Jobs" at bounding box center [118, 211] width 150 height 17
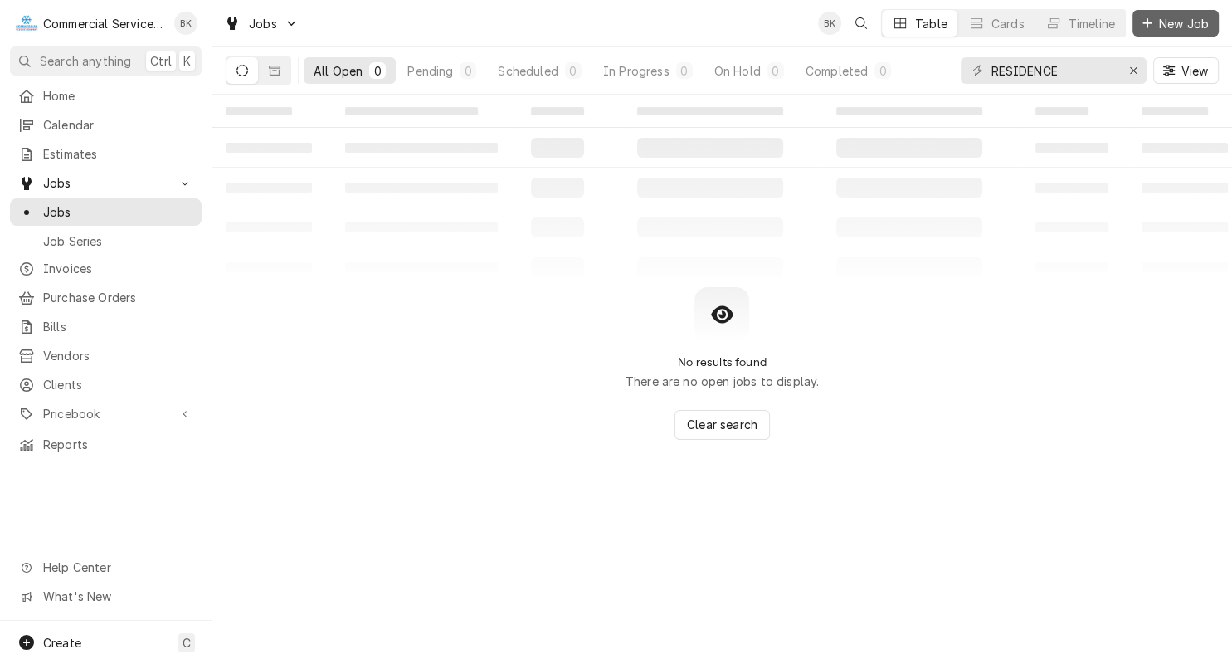
click at [1164, 27] on span "New Job" at bounding box center [1184, 23] width 56 height 17
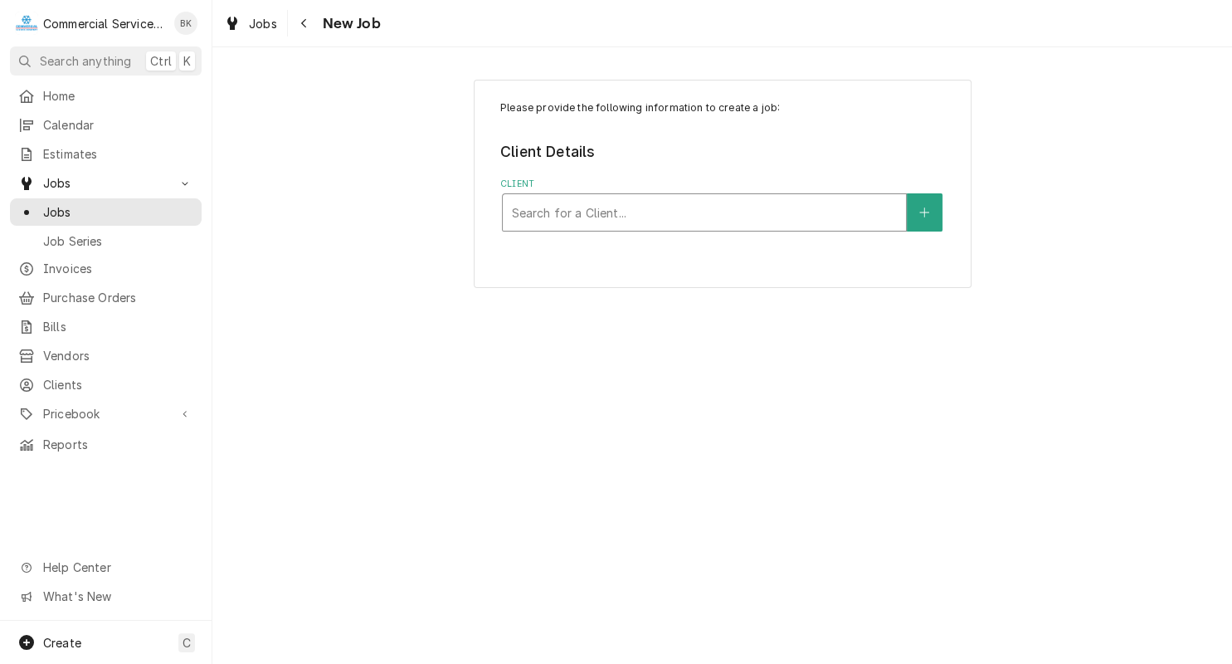
click at [654, 202] on div "Client" at bounding box center [704, 212] width 387 height 30
type input "m"
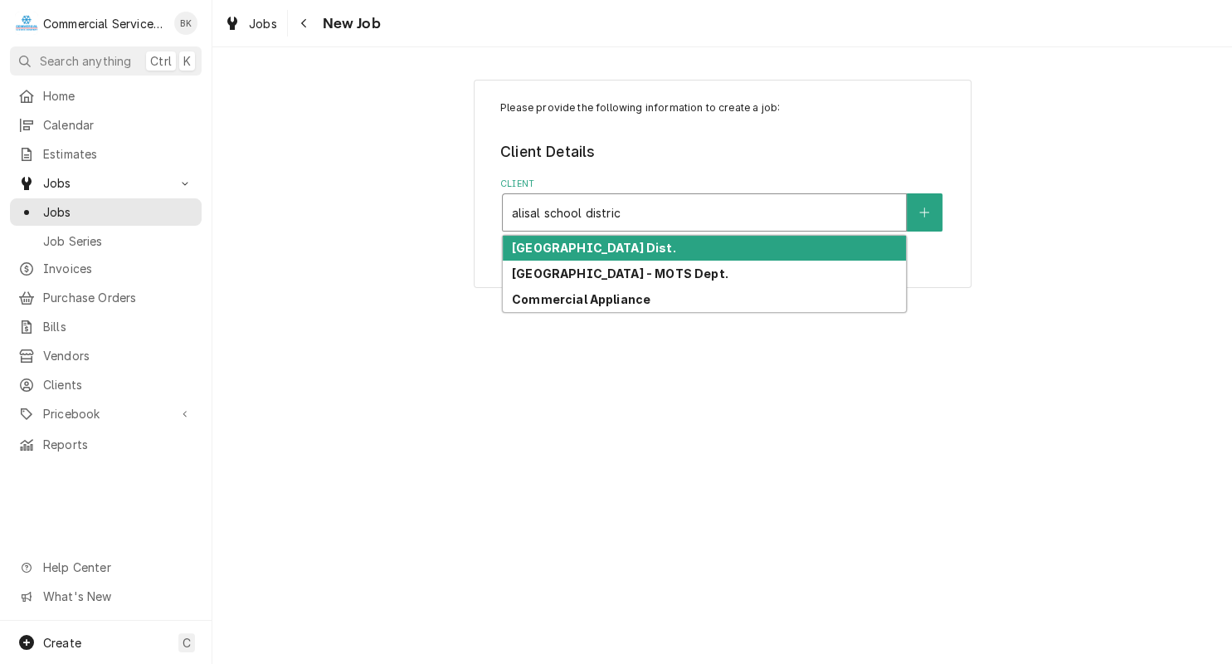
type input "[GEOGRAPHIC_DATA]"
click at [625, 249] on div "[GEOGRAPHIC_DATA] Dist." at bounding box center [704, 249] width 403 height 26
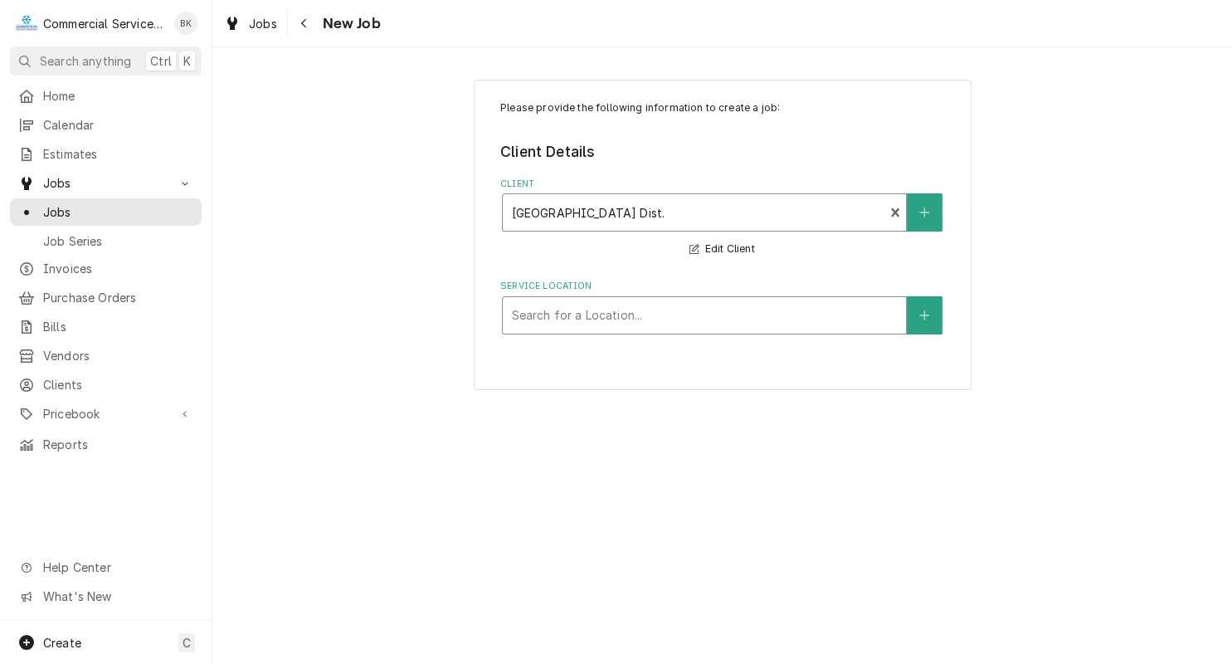
click at [611, 321] on div "Service Location" at bounding box center [704, 315] width 387 height 30
type input "mont"
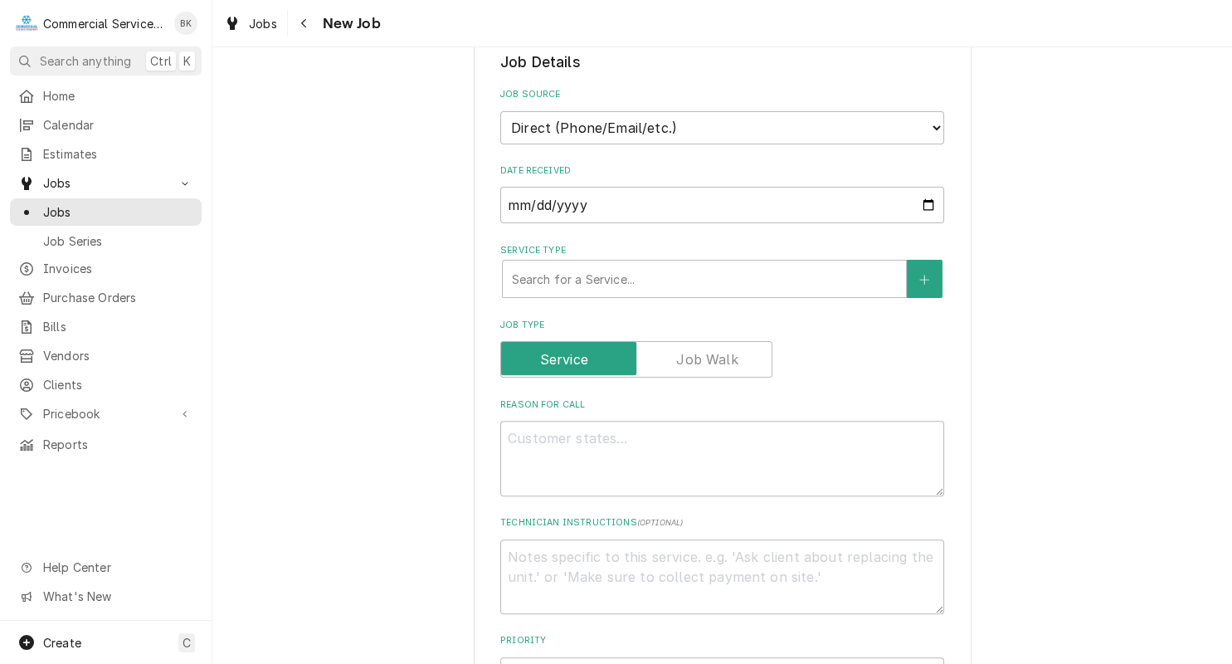
scroll to position [418, 0]
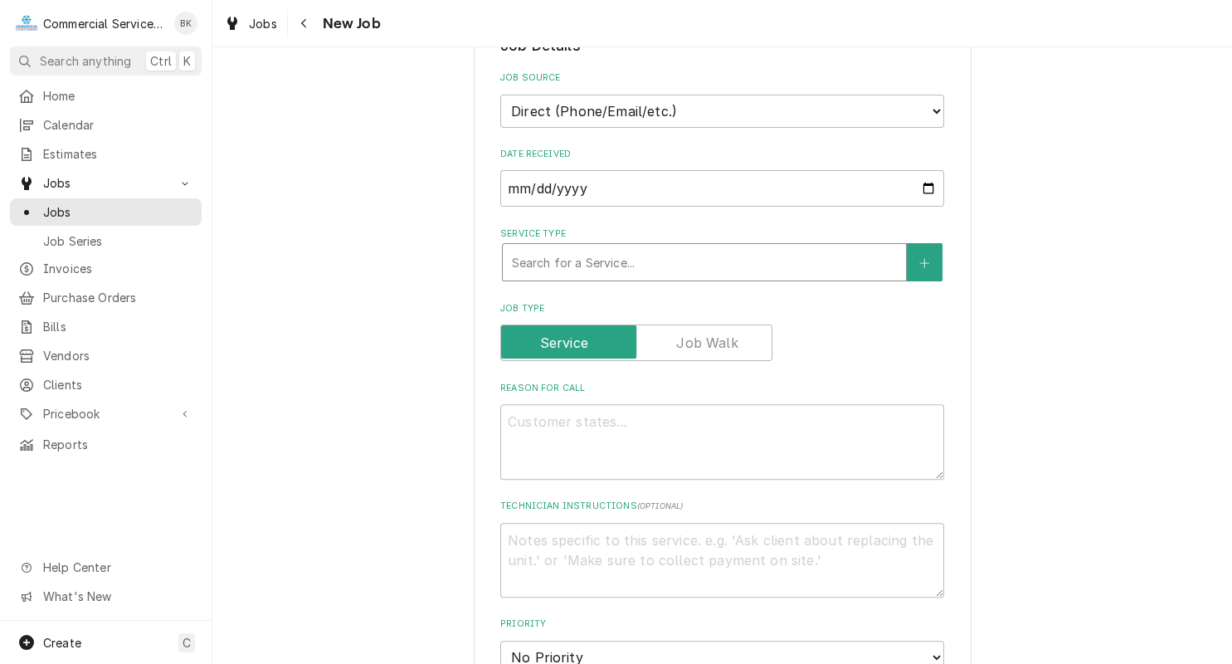
click at [594, 256] on div "Service Type" at bounding box center [704, 262] width 387 height 30
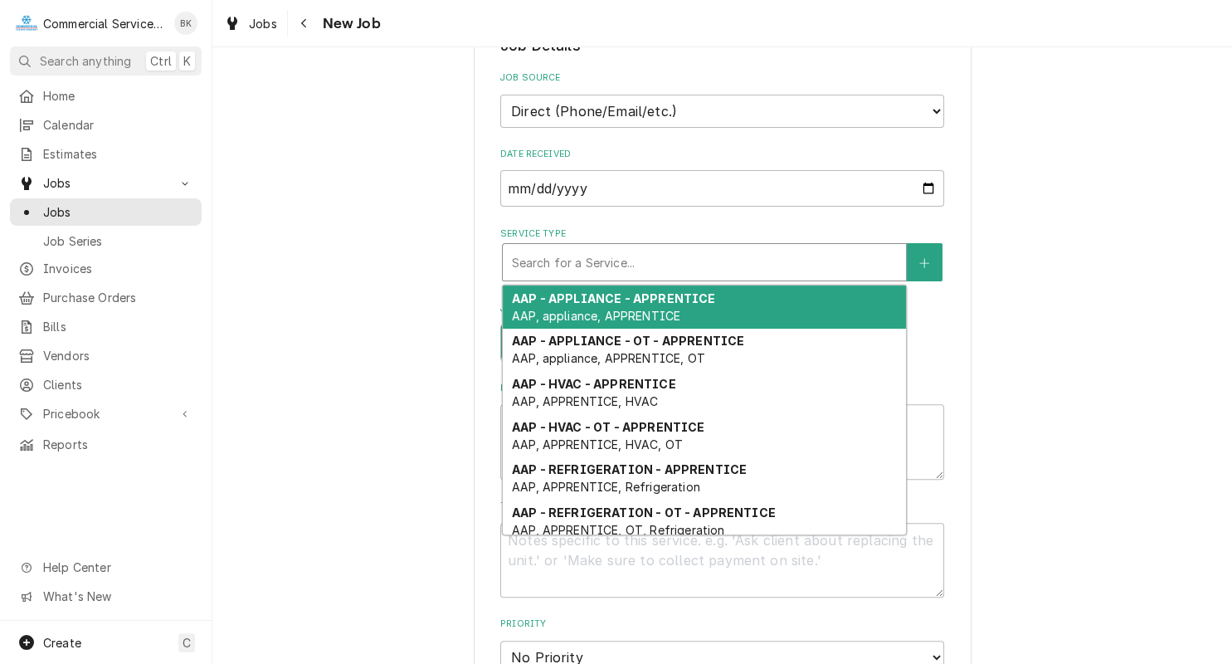
type textarea "x"
type input "a"
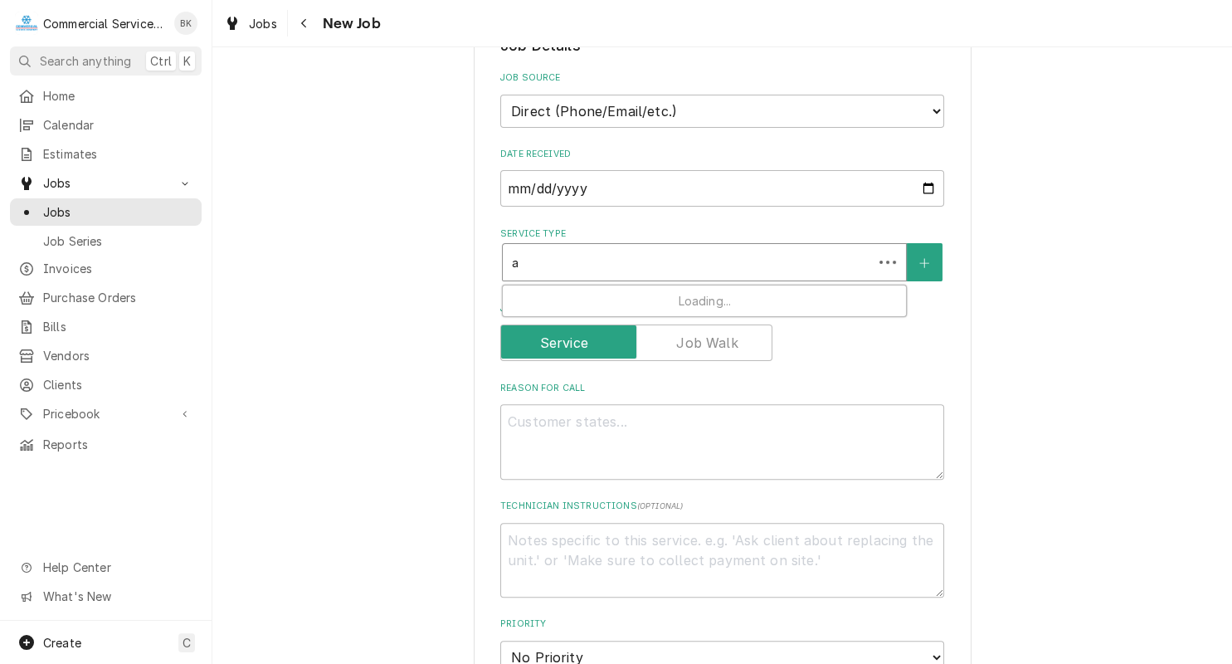
type textarea "x"
type input "ap"
type textarea "x"
type input "app"
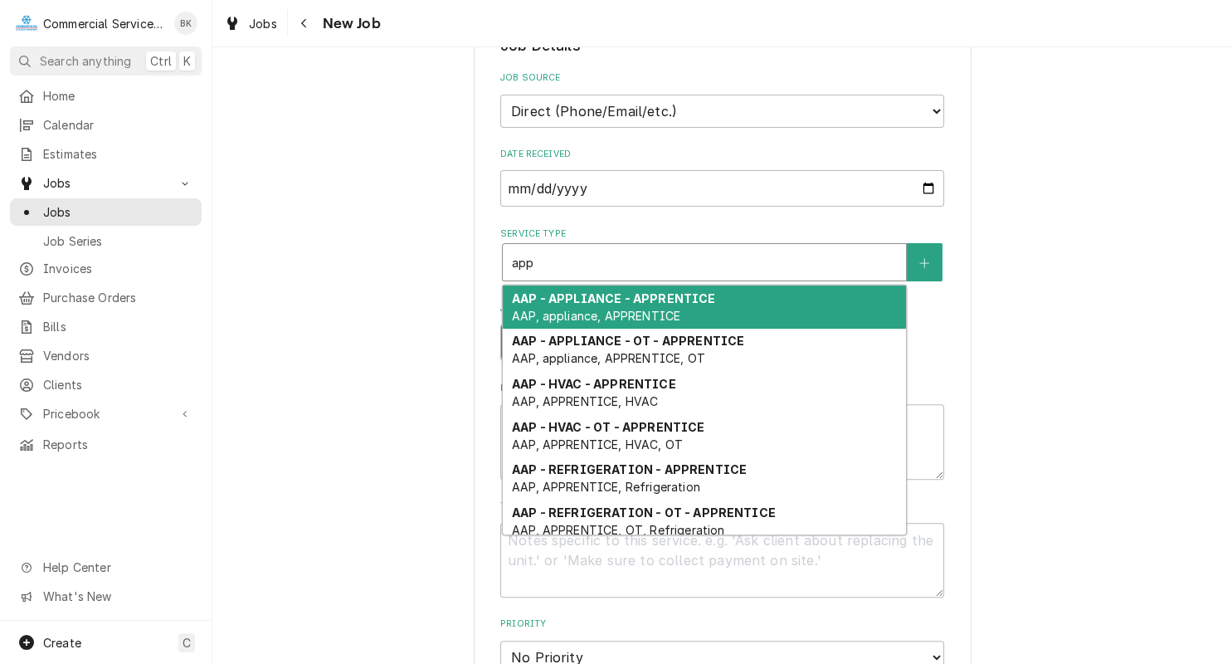
type textarea "x"
type input "appl"
type textarea "x"
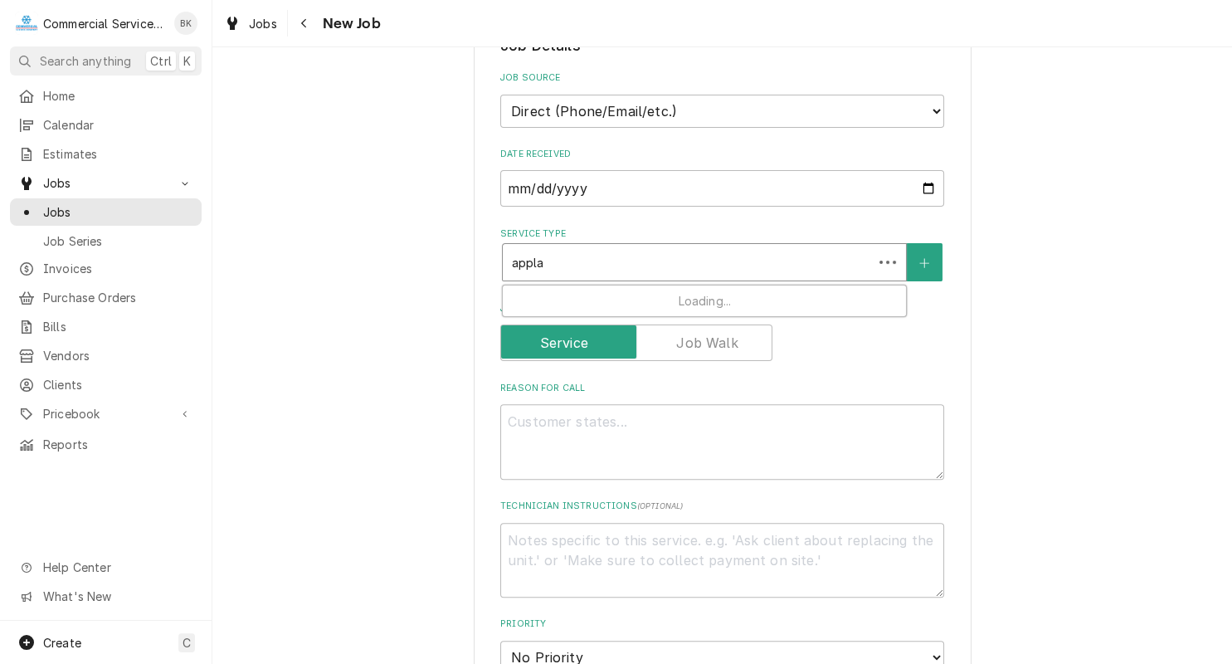
type input "applan"
type textarea "x"
type input "applanc"
type textarea "x"
type input "applance"
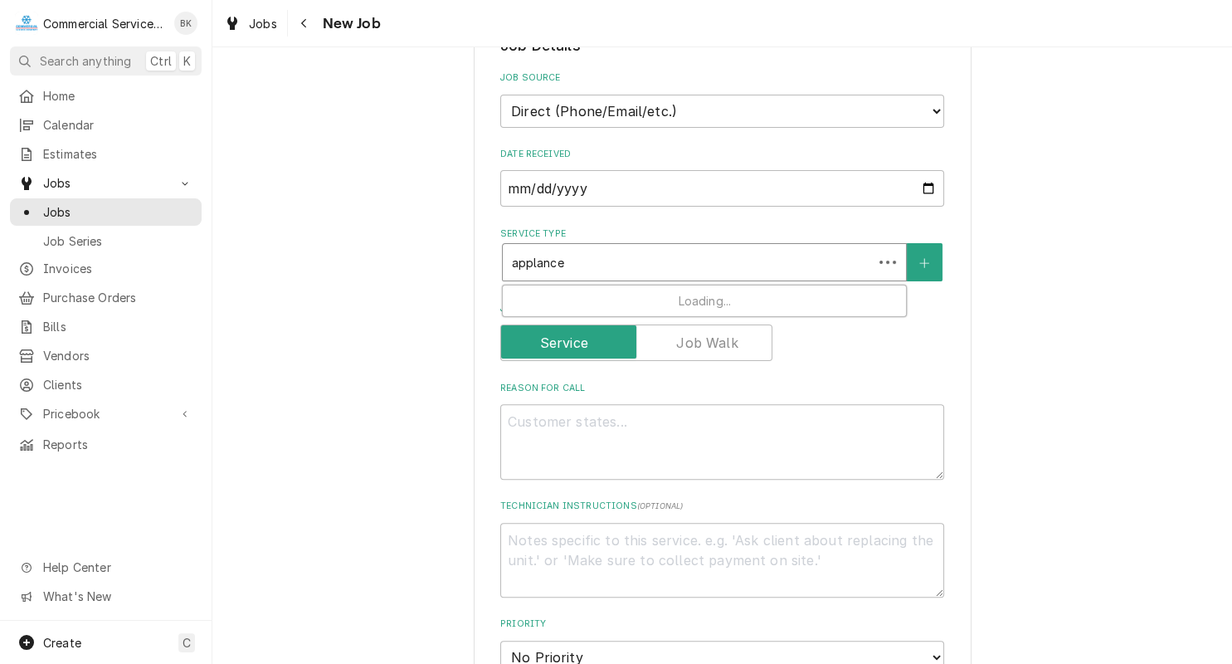
type textarea "x"
type input "applance"
type textarea "x"
type input "applance d"
type textarea "x"
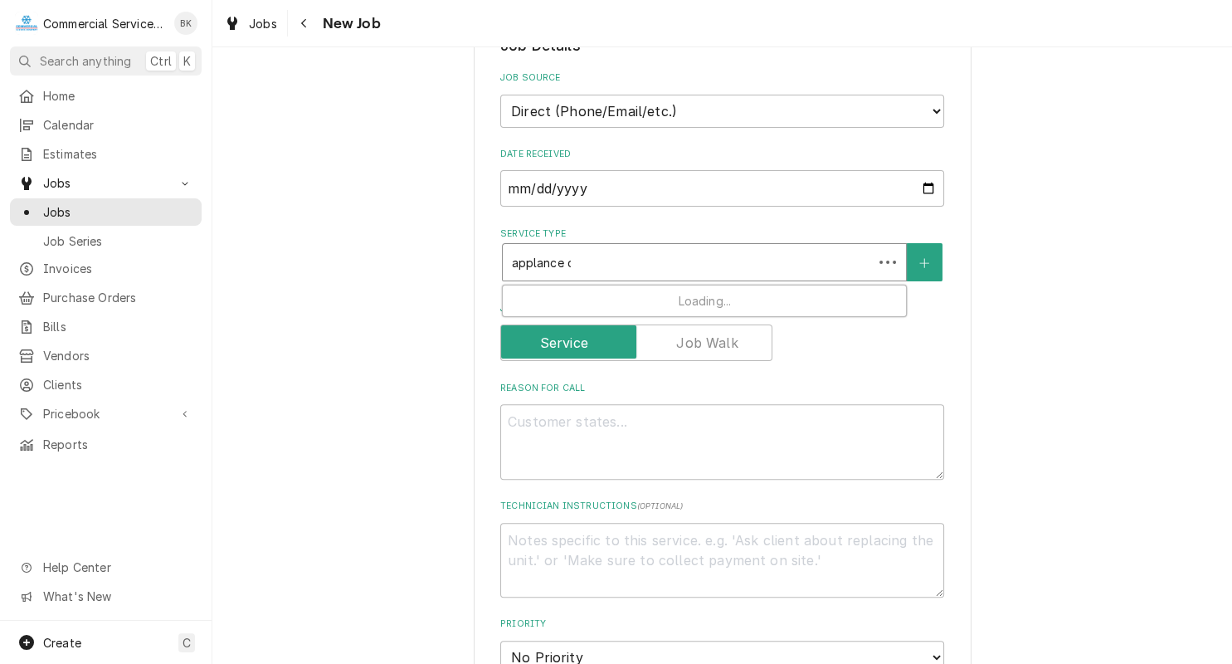
type input "applance di"
type textarea "x"
type input "applance d"
type textarea "x"
type input "applance"
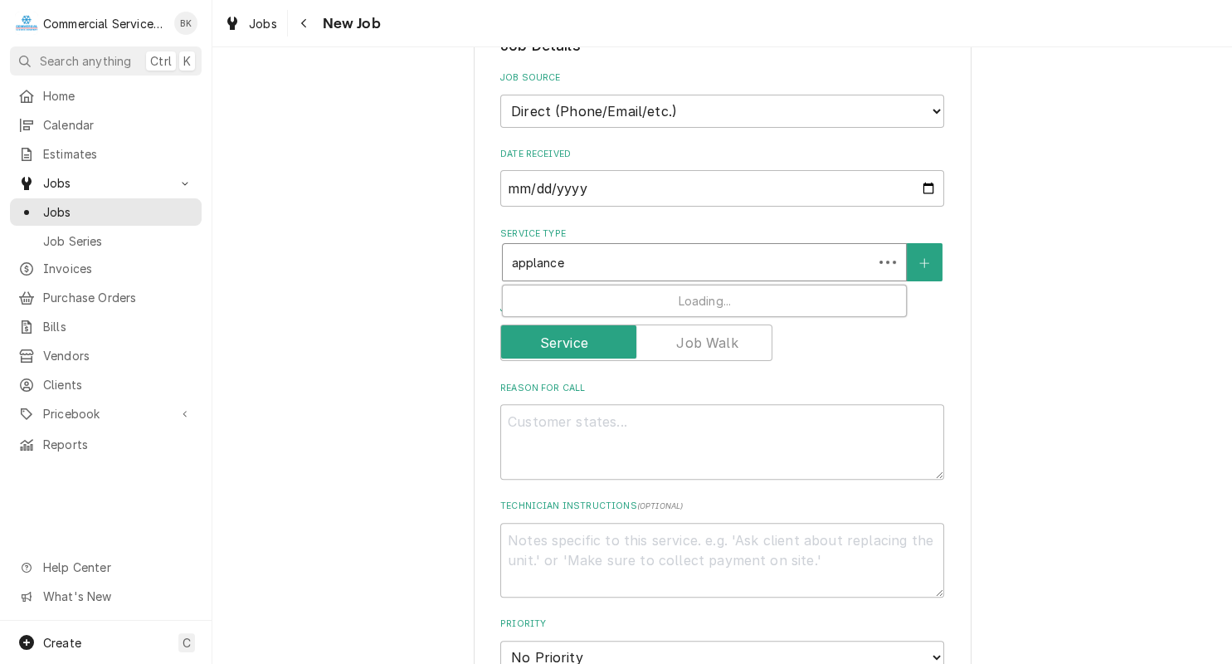
type textarea "x"
type input "applance"
type textarea "x"
type input "applanc"
type textarea "x"
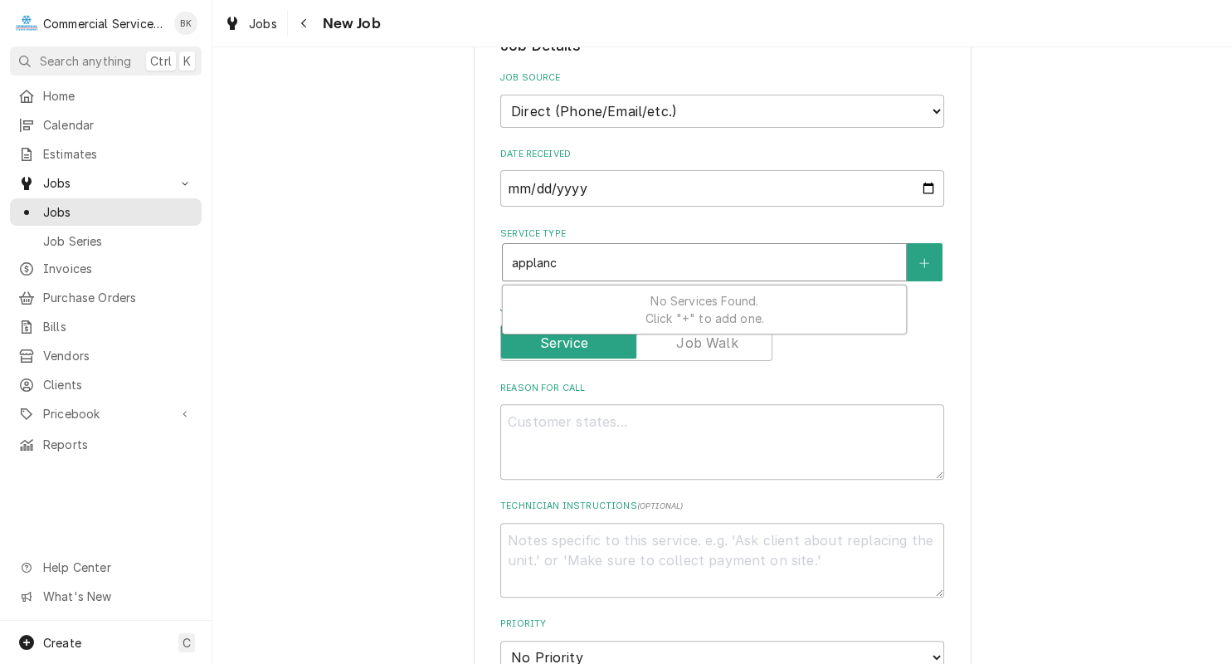
type input "applan"
type textarea "x"
type input "appla"
type textarea "x"
type input "appl"
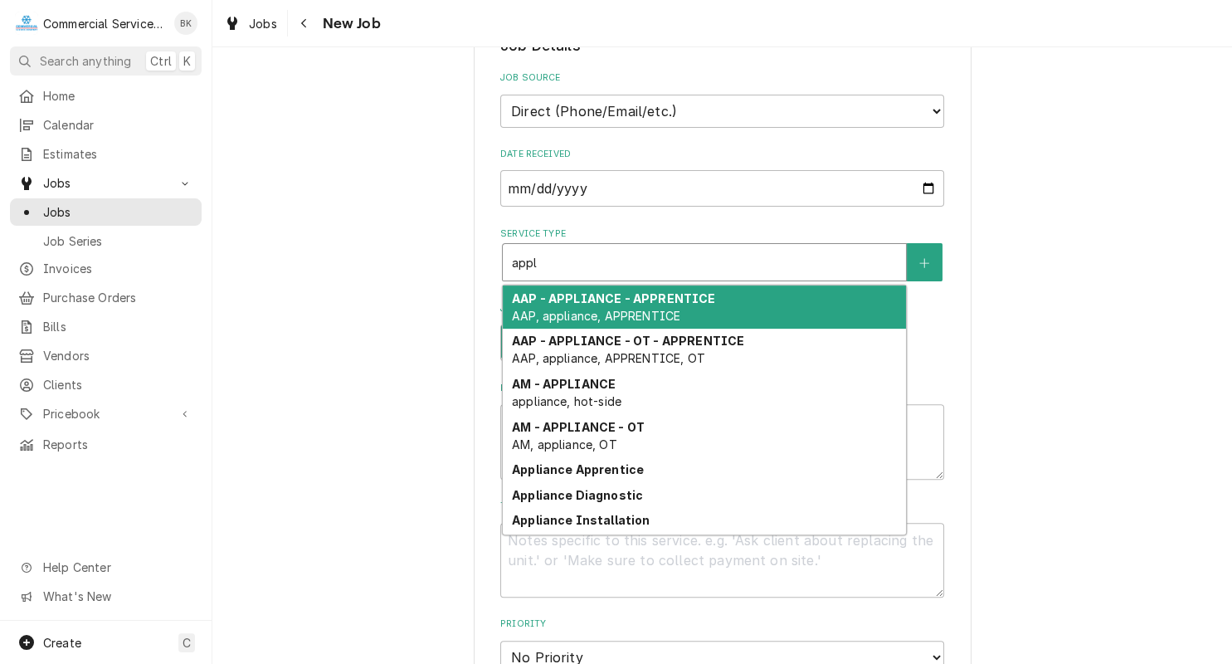
type textarea "x"
type input "appli"
type textarea "x"
type input "applia"
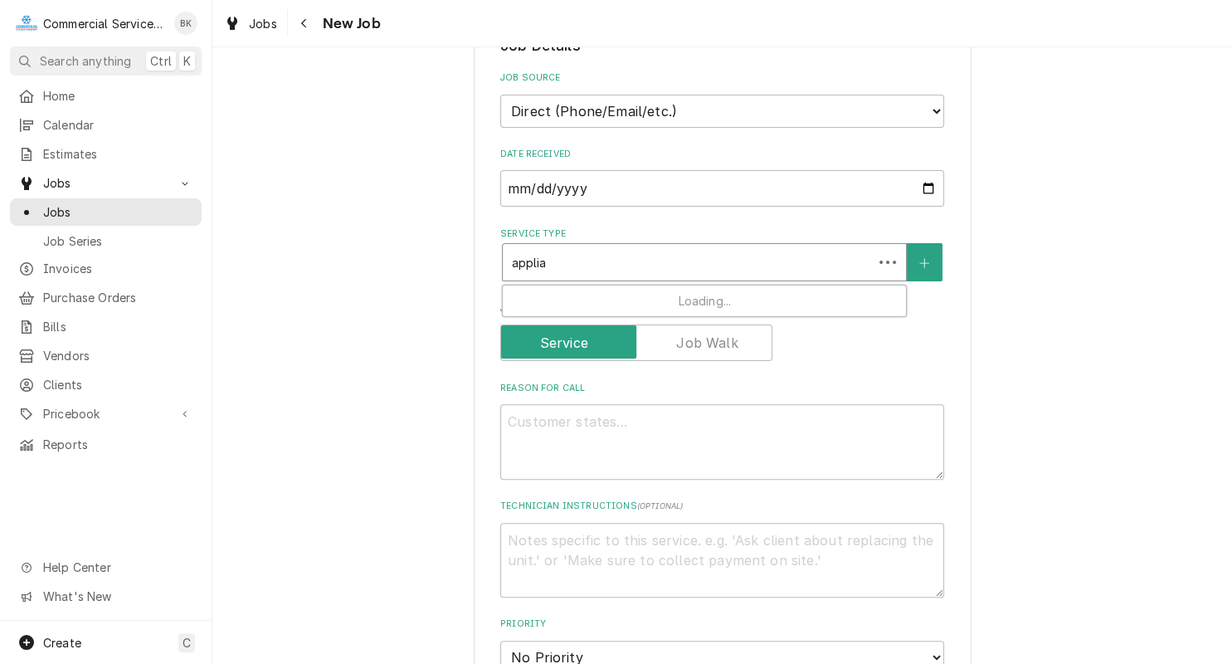
type textarea "x"
type input "applian"
type textarea "x"
type input "applianc"
type textarea "x"
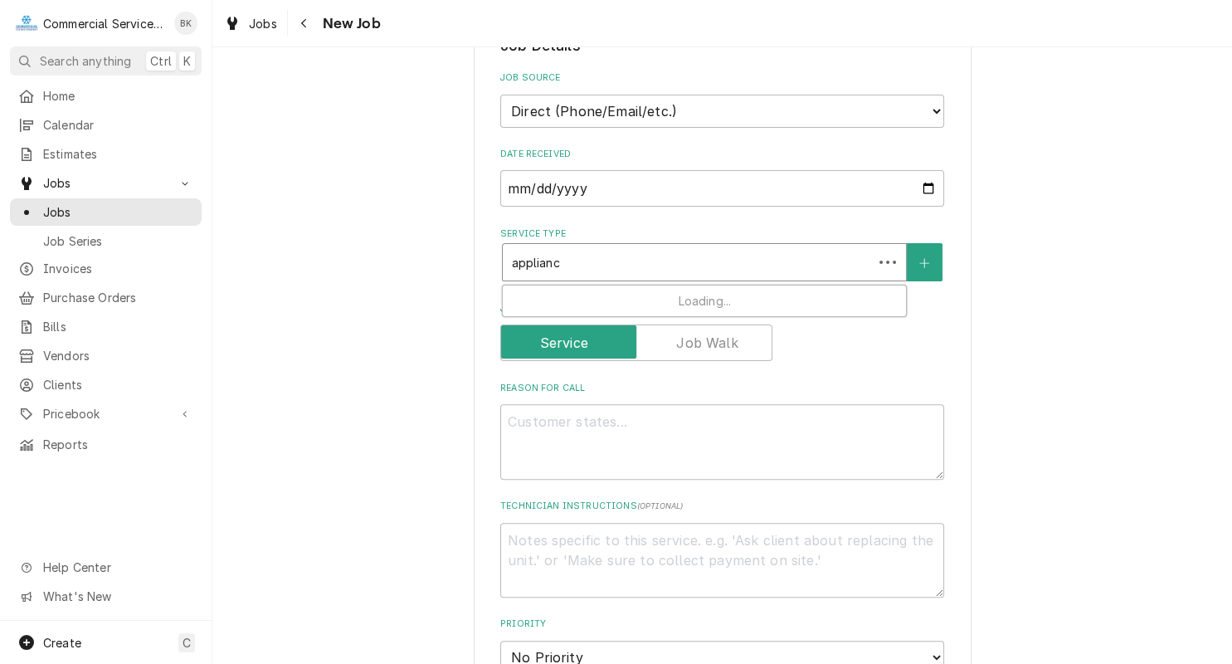
type input "appliance"
type textarea "x"
type input "appliance"
type textarea "x"
type input "appliance d"
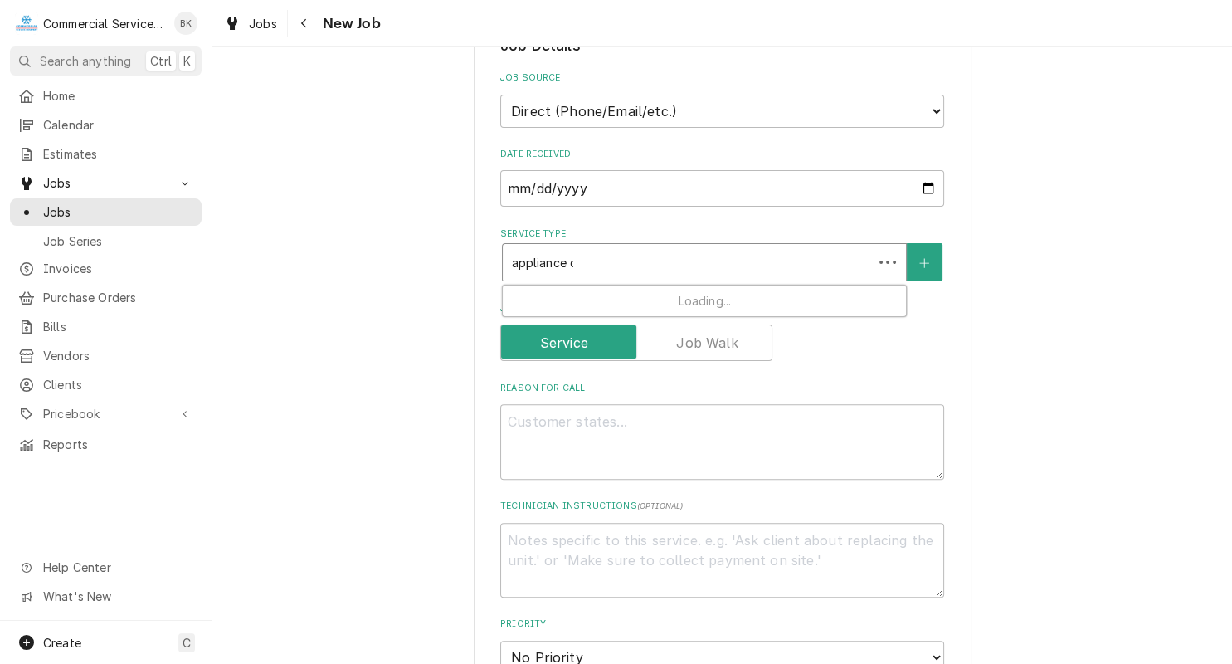
type textarea "x"
type input "appliance di"
type textarea "x"
type input "appliance dia"
type textarea "x"
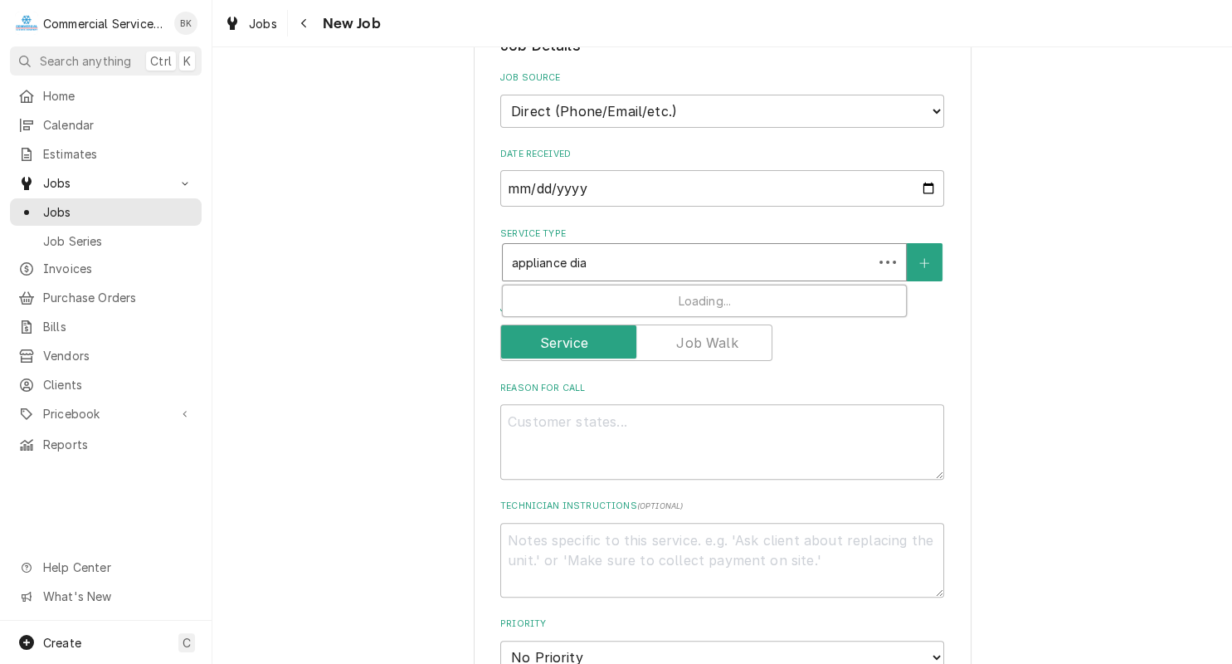
type input "appliance diag"
type textarea "x"
type input "appliance diagn"
type textarea "x"
type input "appliance diagno"
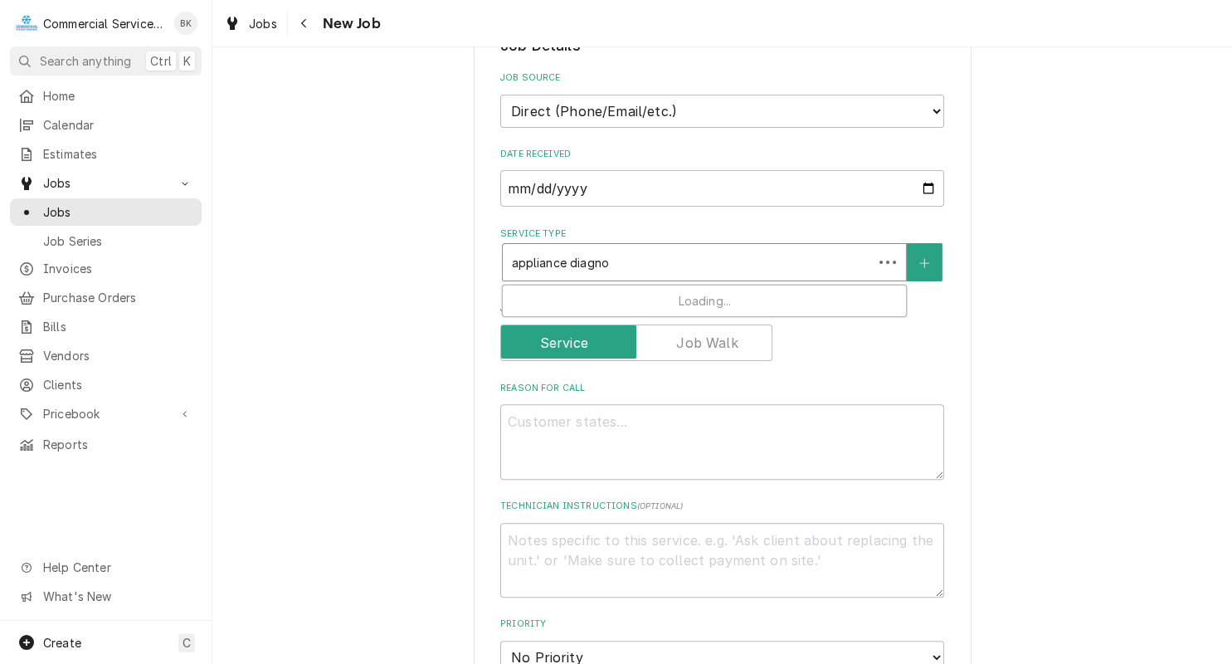
type textarea "x"
type input "appliance diagnos"
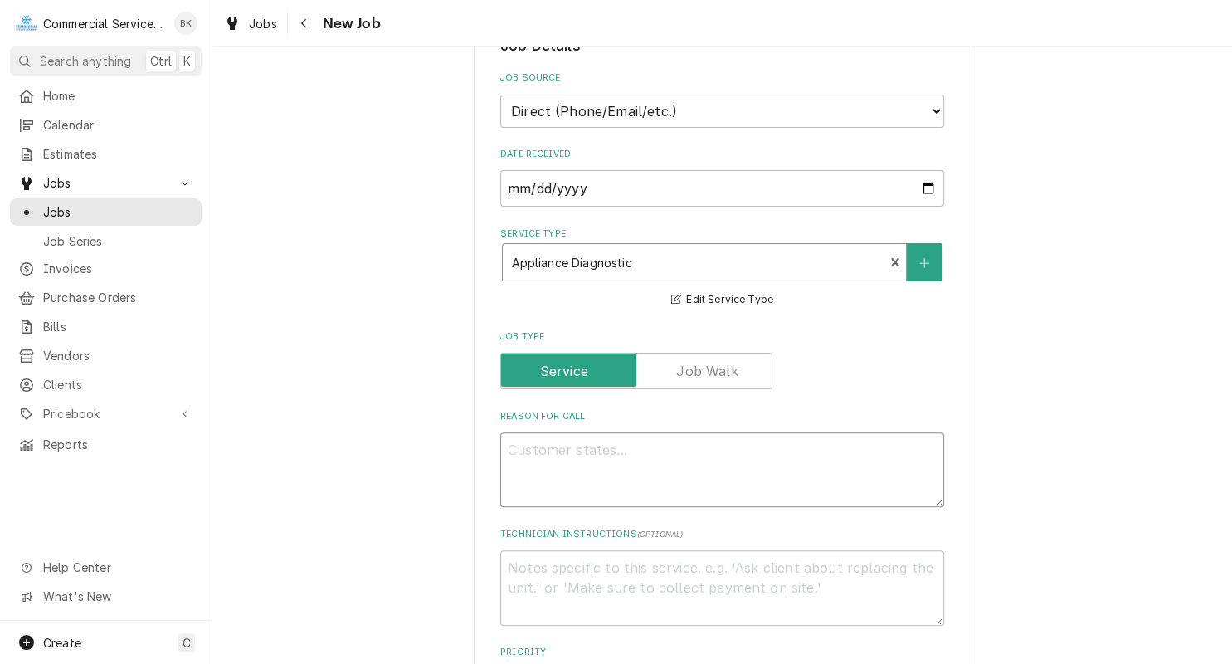
click at [583, 445] on textarea "Reason For Call" at bounding box center [722, 469] width 444 height 75
type textarea "x"
type textarea "G"
type textarea "x"
type textarea "Ga"
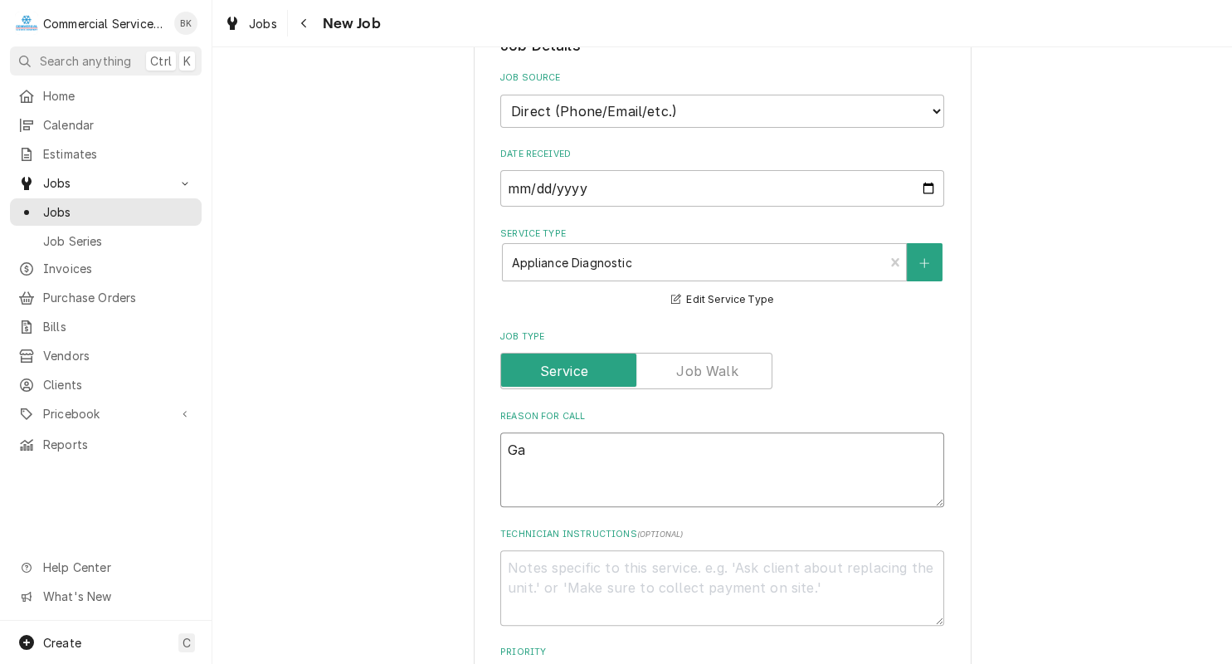
type textarea "x"
type textarea "Gar"
type textarea "x"
type textarea "Garg"
type textarea "x"
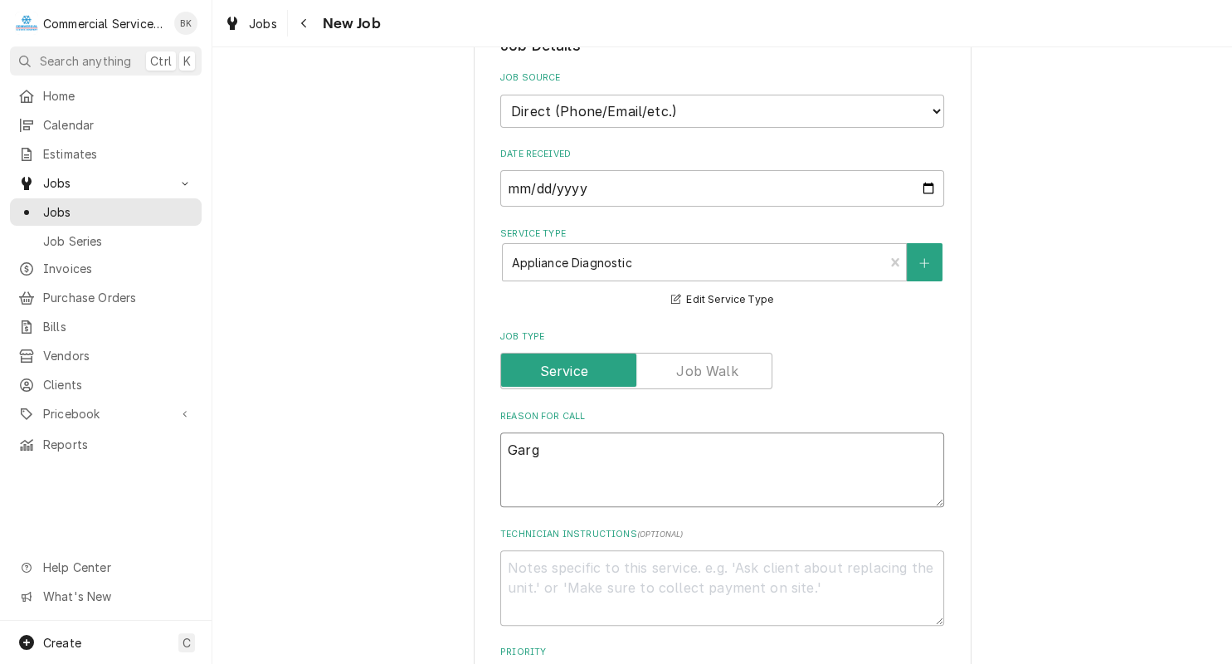
type textarea "Gar"
type textarea "x"
type textarea "Garb"
type textarea "x"
type textarea "Garba"
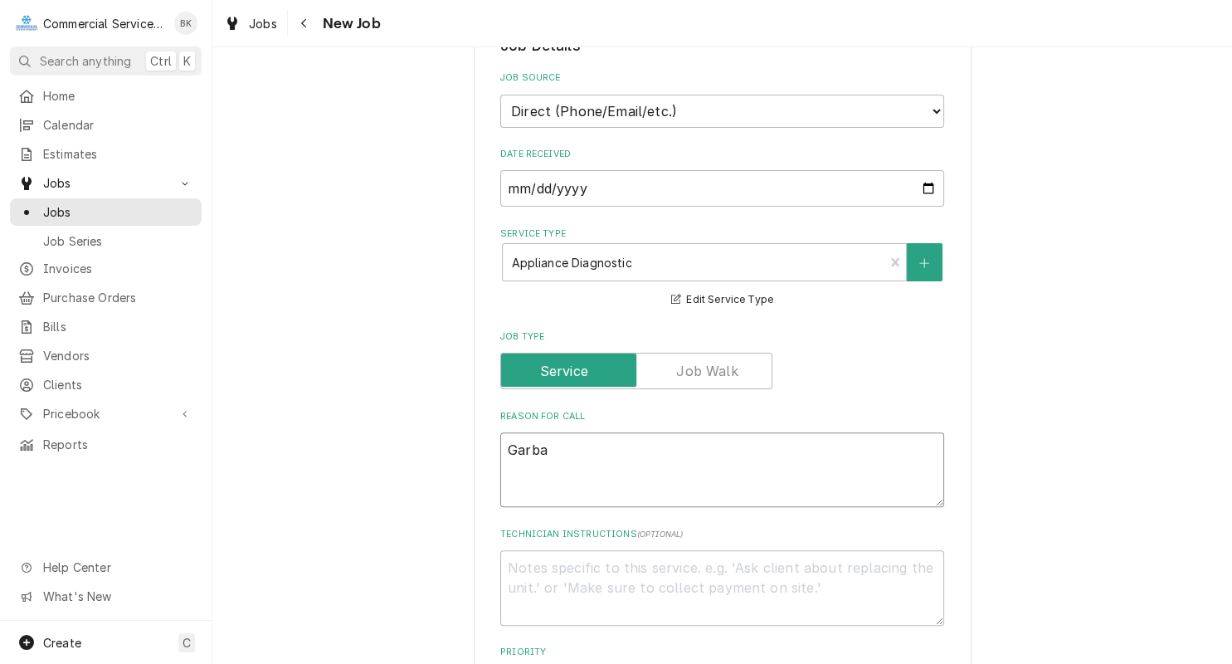
type textarea "x"
type textarea "Garbag"
type textarea "x"
type textarea "Garbage"
type textarea "x"
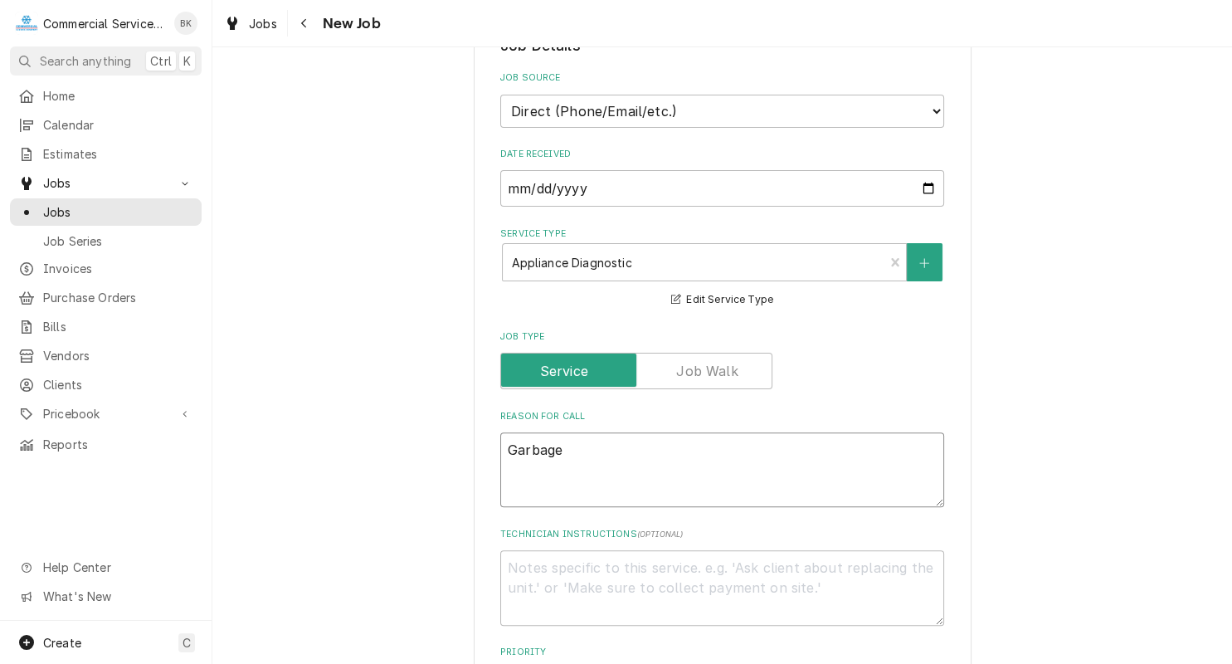
type textarea "Garbage"
type textarea "x"
type textarea "Garbage d"
type textarea "x"
type textarea "Garbage di"
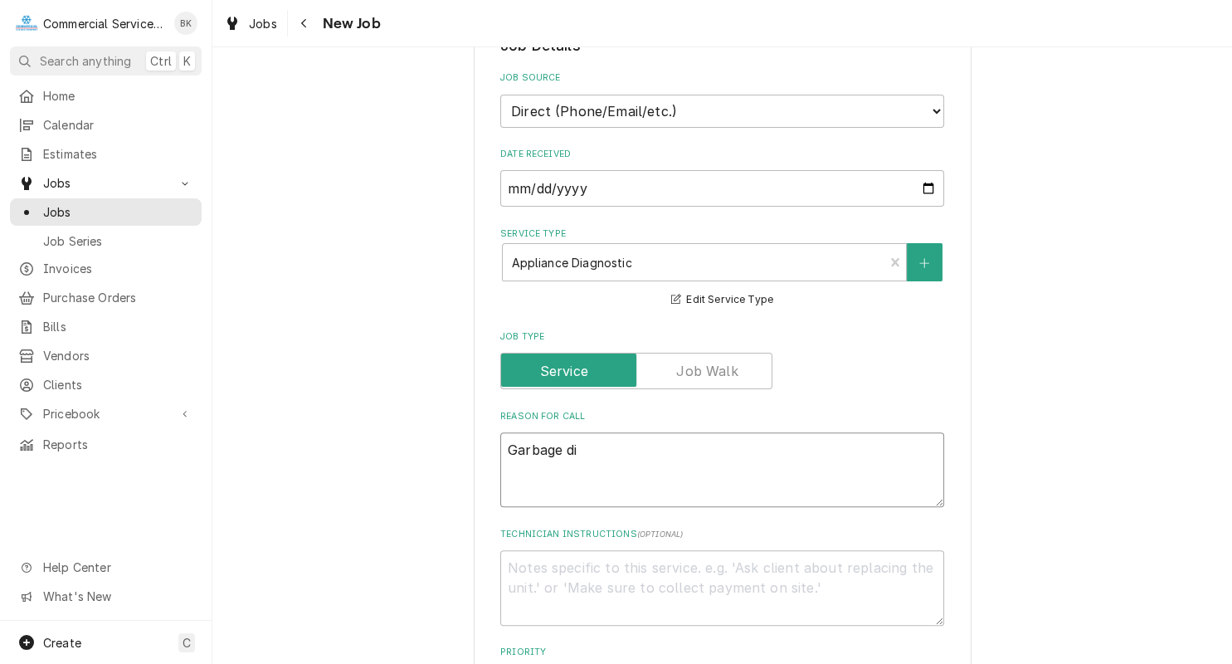
type textarea "x"
type textarea "Garbage dis"
type textarea "x"
type textarea "Garbage disp"
type textarea "x"
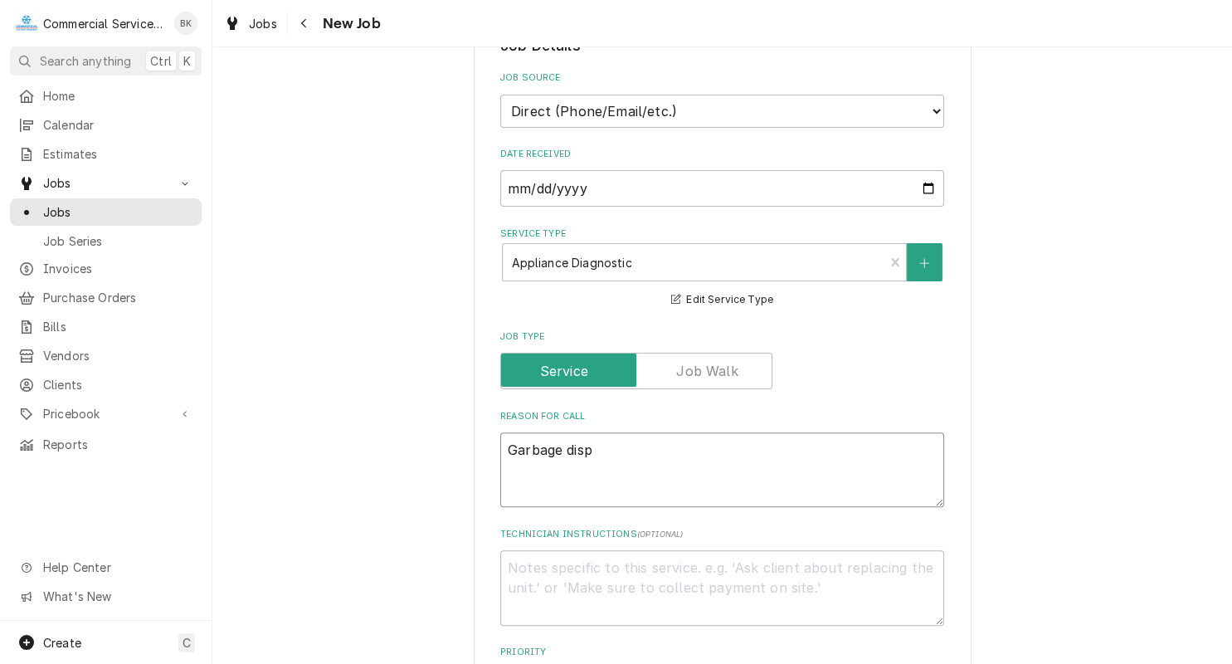
type textarea "Garbage dispo"
type textarea "x"
type textarea "Garbage dispos"
type textarea "x"
type textarea "Garbage dispose"
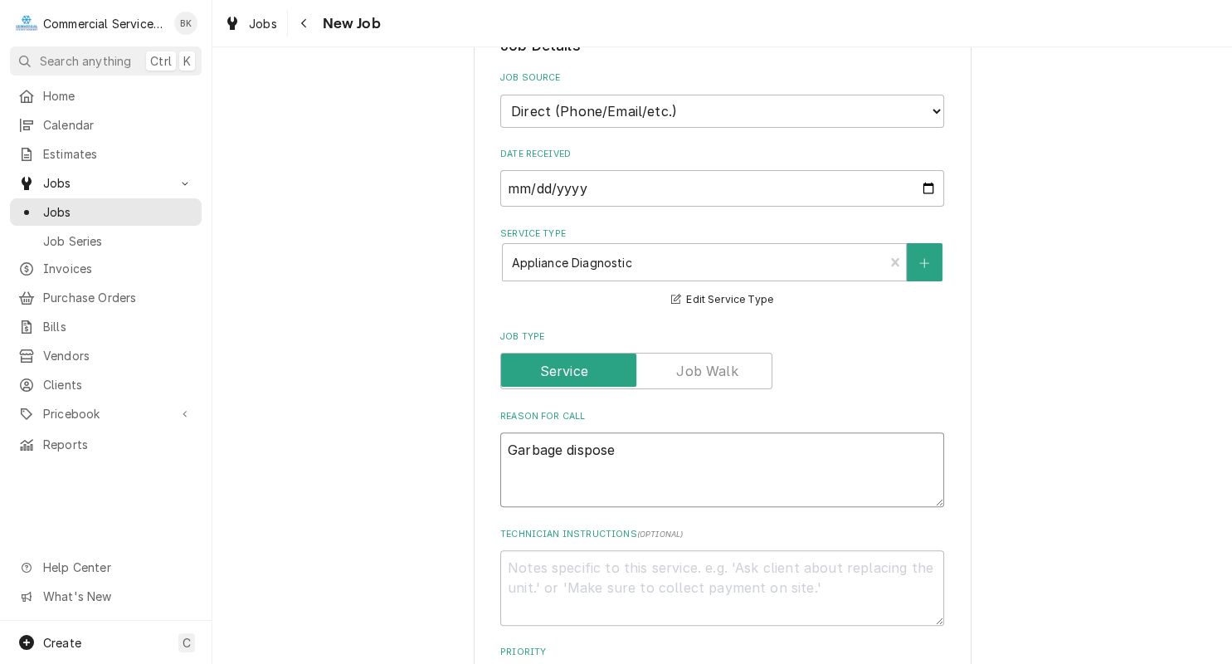
type textarea "x"
type textarea "Garbage disposer"
type textarea "x"
type textarea "Garbage disposer"
type textarea "x"
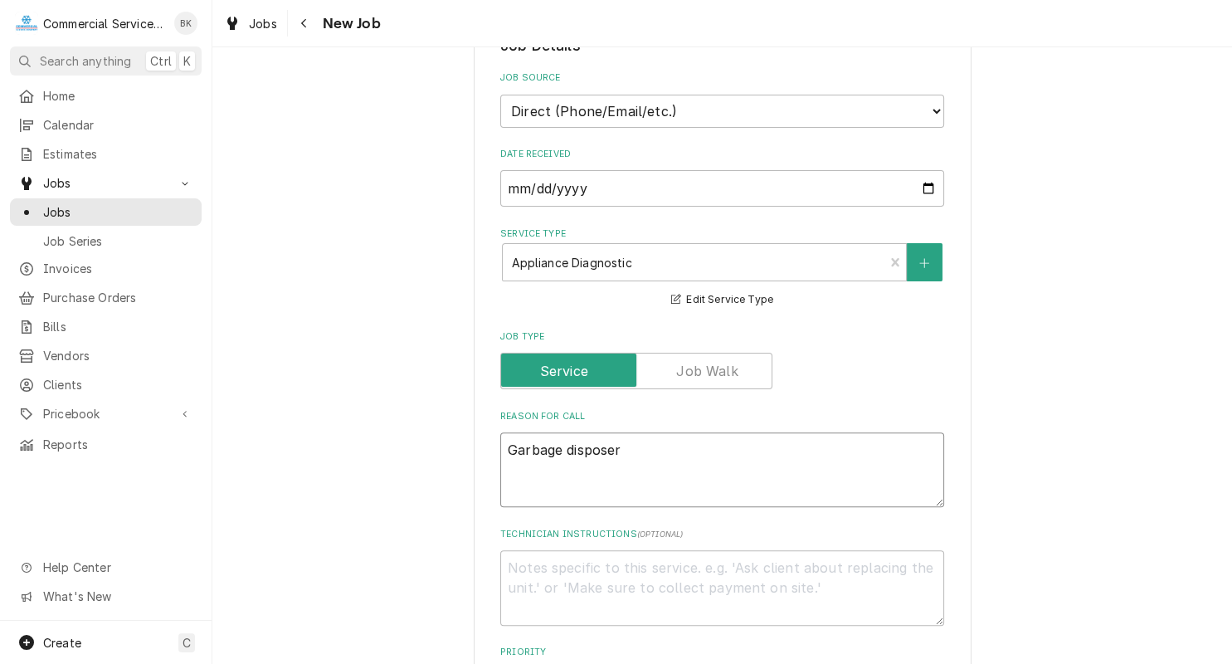
type textarea "Garbage disposer n"
type textarea "x"
type textarea "Garbage disposer no"
type textarea "x"
type textarea "Garbage disposer not"
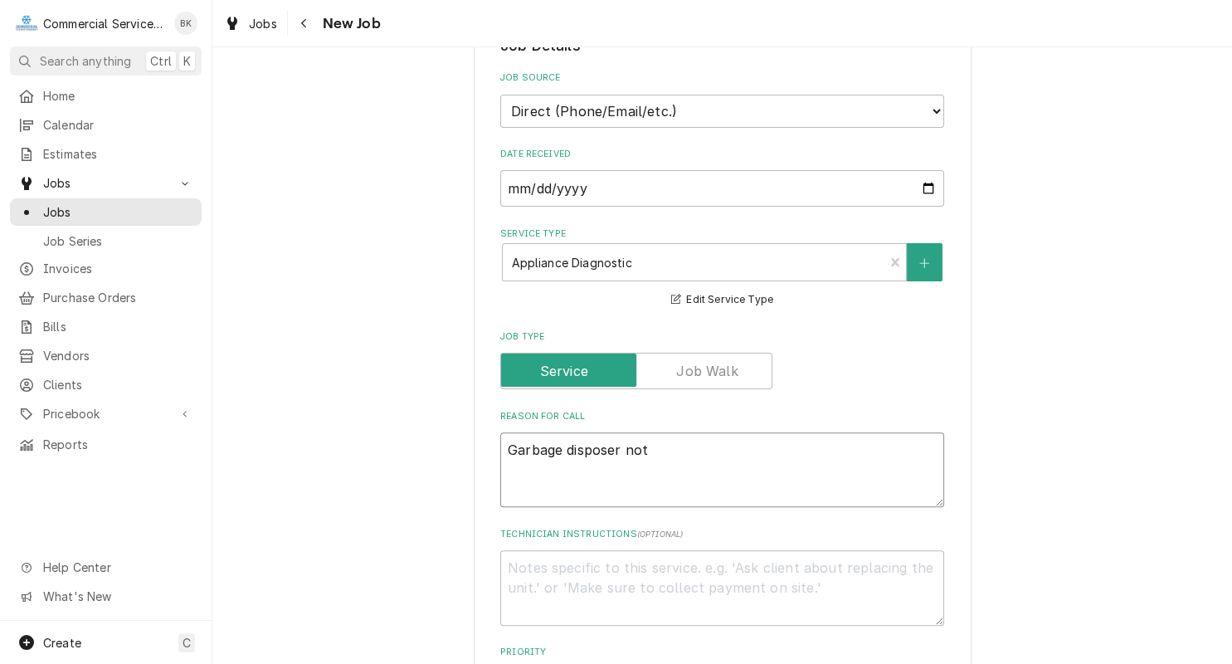
type textarea "x"
type textarea "Garbage disposer not"
type textarea "x"
type textarea "Garbage disposer not wo"
type textarea "x"
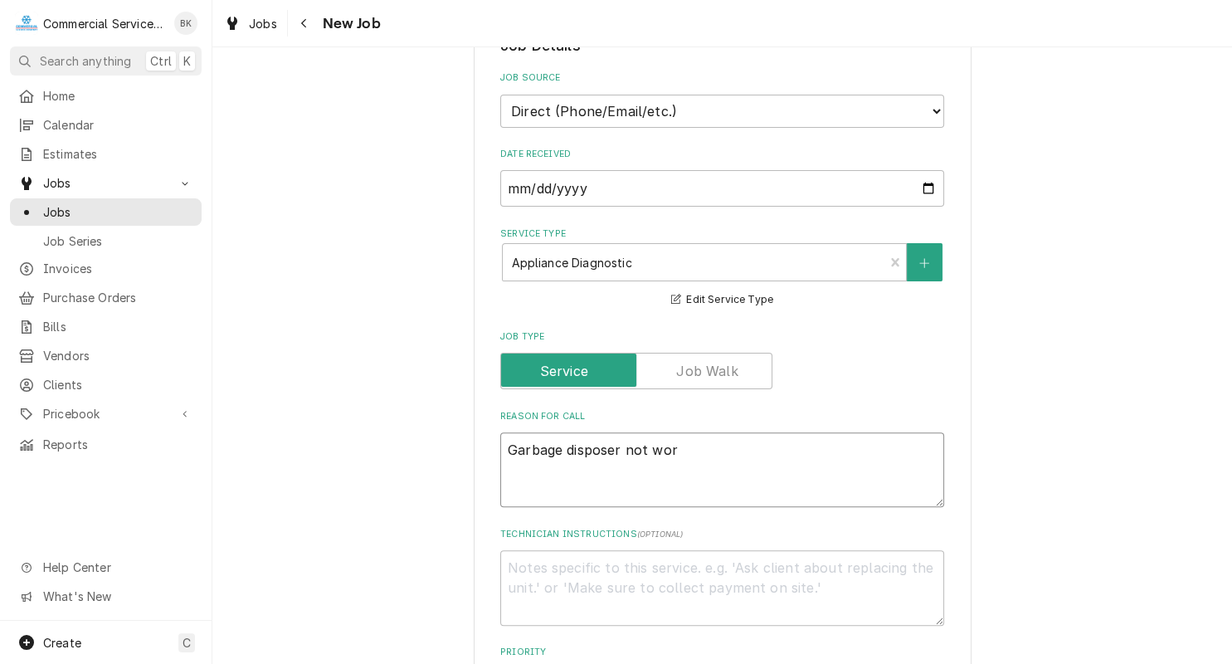
type textarea "Garbage disposer not work"
type textarea "x"
type textarea "Garbage disposer not worki"
type textarea "x"
type textarea "Garbage disposer not workin"
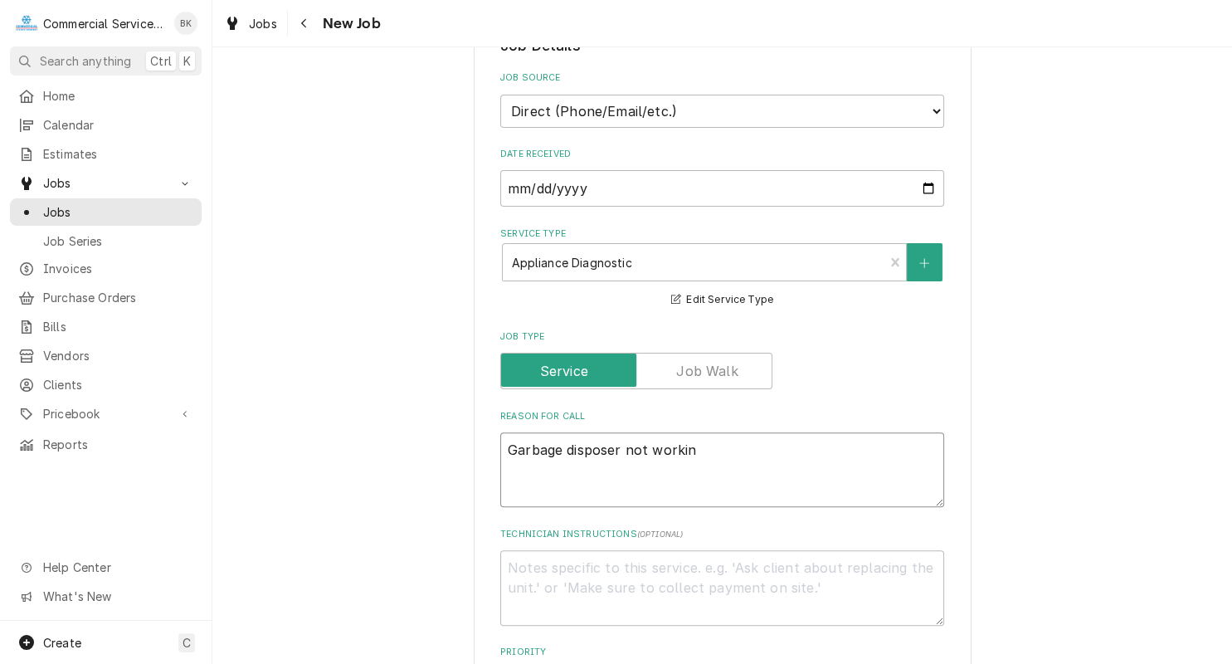
type textarea "x"
type textarea "Garbage disposer not working"
type textarea "x"
type textarea "Garbage disposer not working"
type textarea "x"
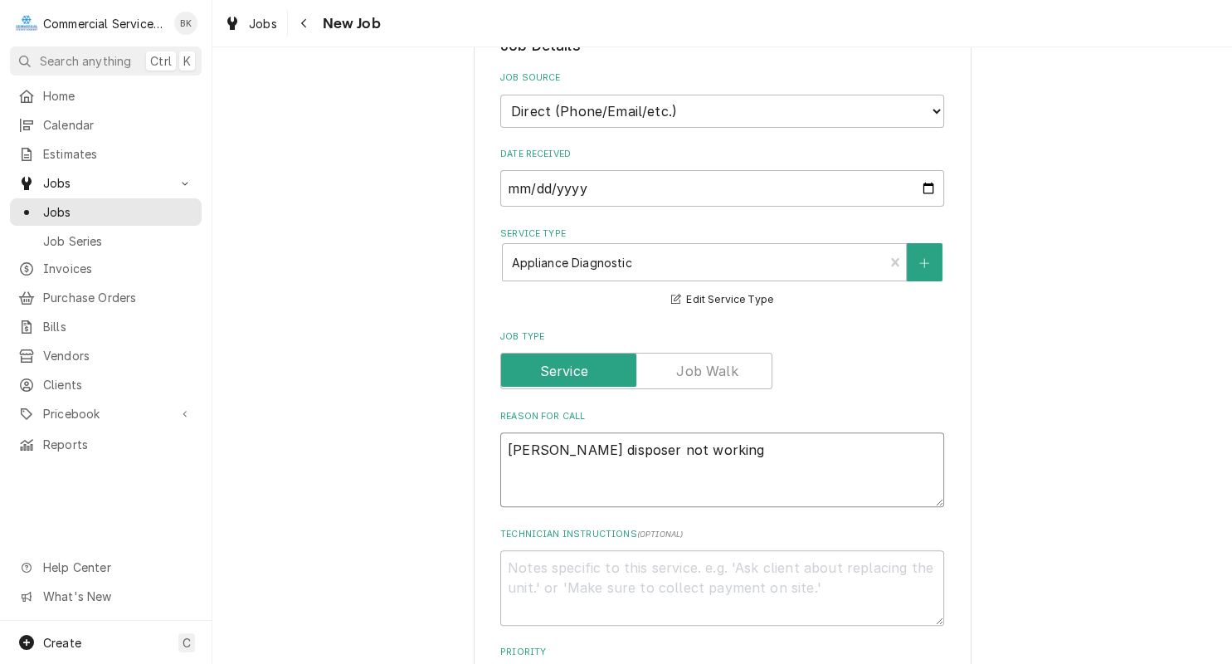
type textarea "Garbage disposer not working -"
type textarea "x"
type textarea "Garbage disposer not working -"
type textarea "x"
type textarea "Garbage disposer not working - t"
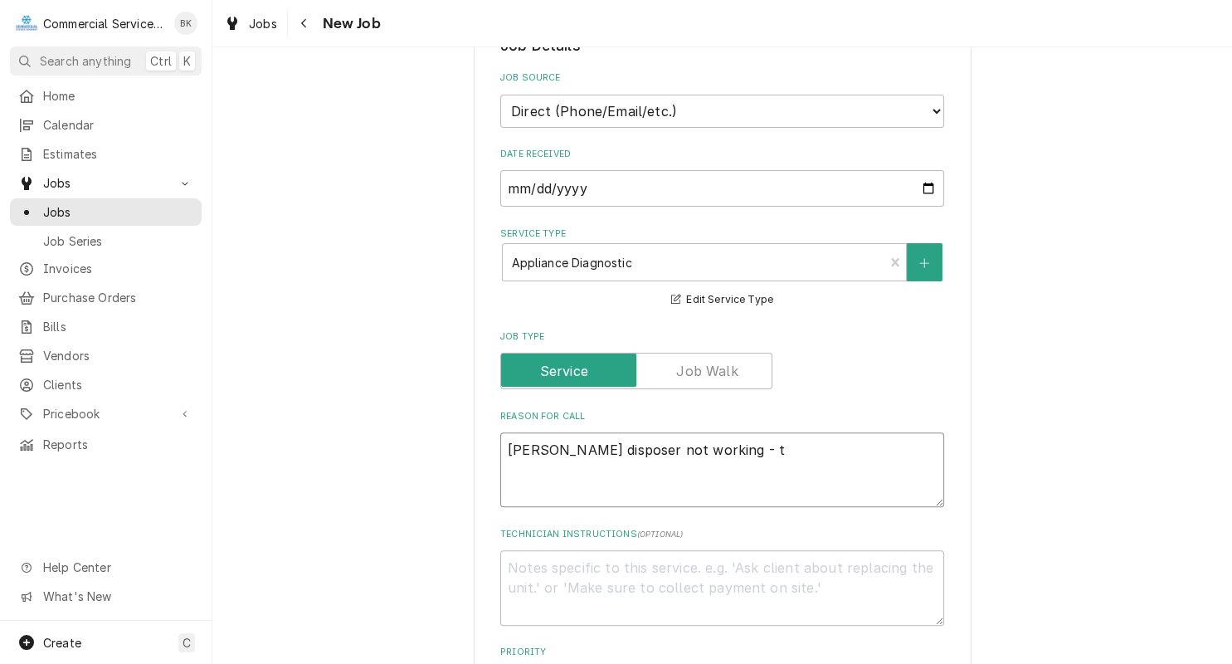
type textarea "x"
type textarea "Garbage disposer not working - tri"
type textarea "x"
type textarea "Garbage disposer not working - trip"
type textarea "x"
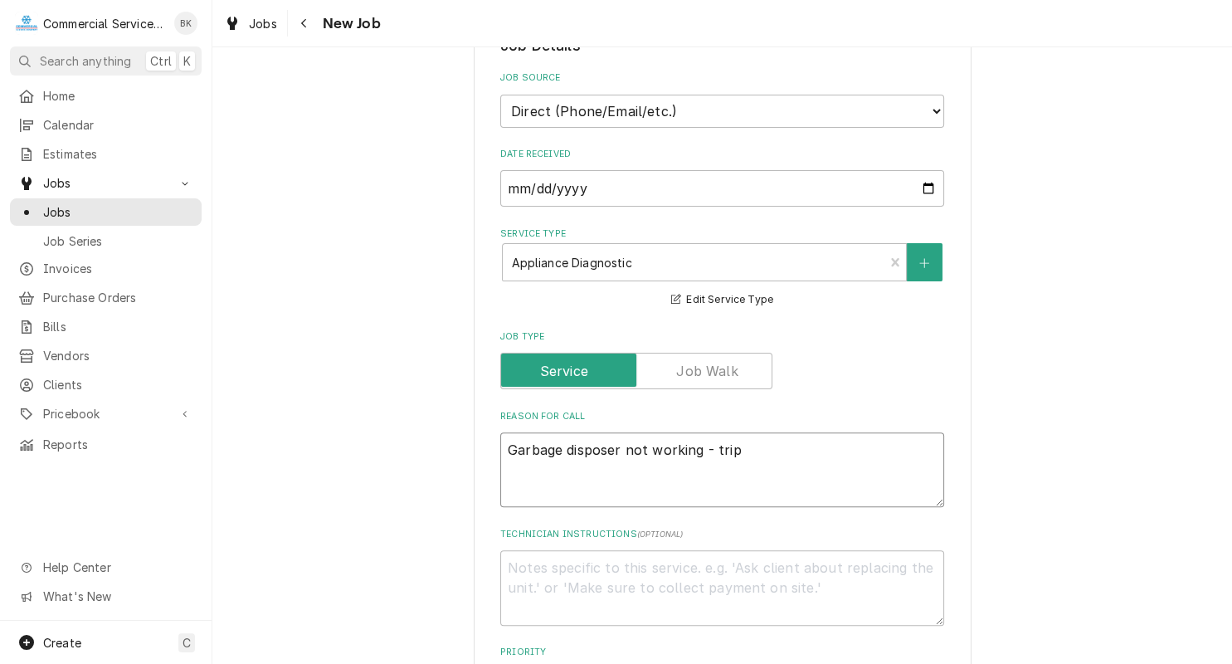
type textarea "Garbage disposer not working - tripp"
type textarea "x"
type textarea "Garbage disposer not working - trippi"
type textarea "x"
type textarea "Garbage disposer not working - trippin"
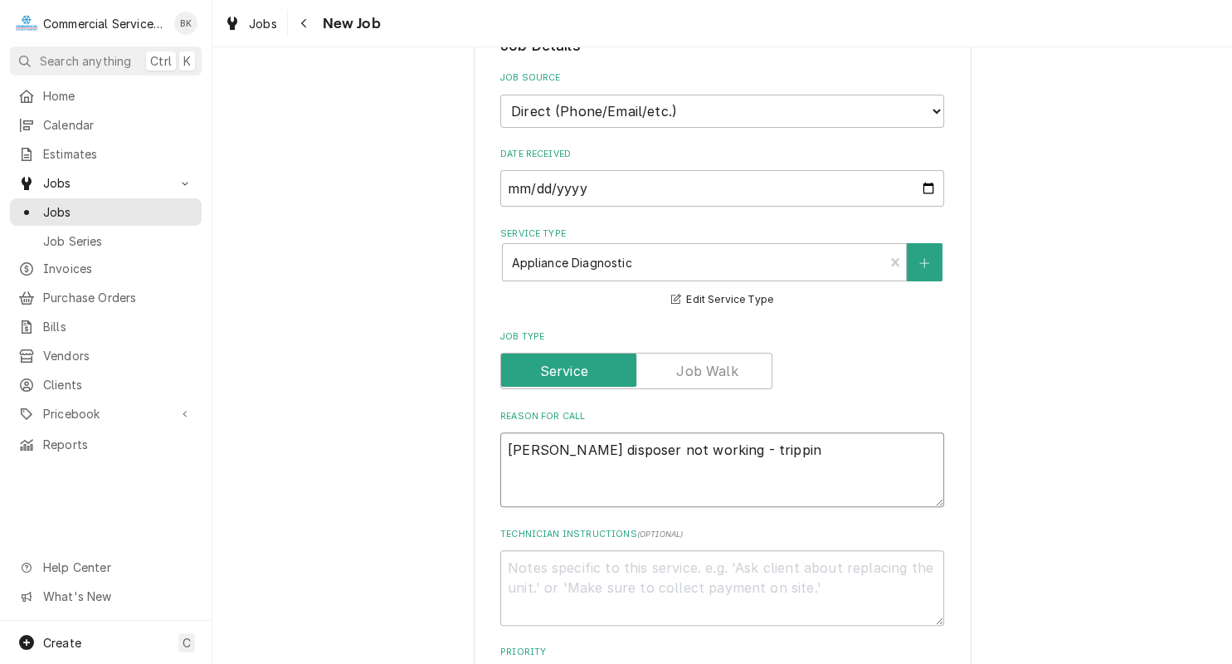
type textarea "x"
type textarea "Garbage disposer not working - tripping"
type textarea "x"
type textarea "Garbage disposer not working - tripping"
type textarea "x"
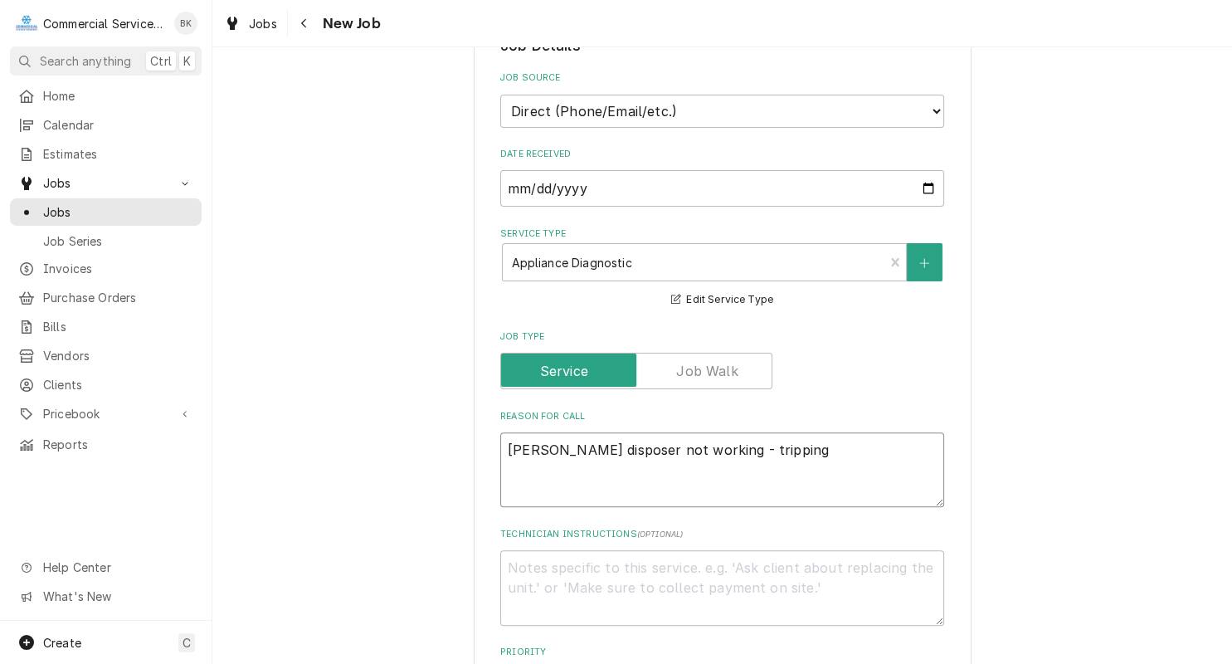
type textarea "Garbage disposer not working - tripping o"
type textarea "x"
type textarea "Garbage disposer not working - tripping ov"
type textarea "x"
type textarea "Garbage disposer not working - tripping ove"
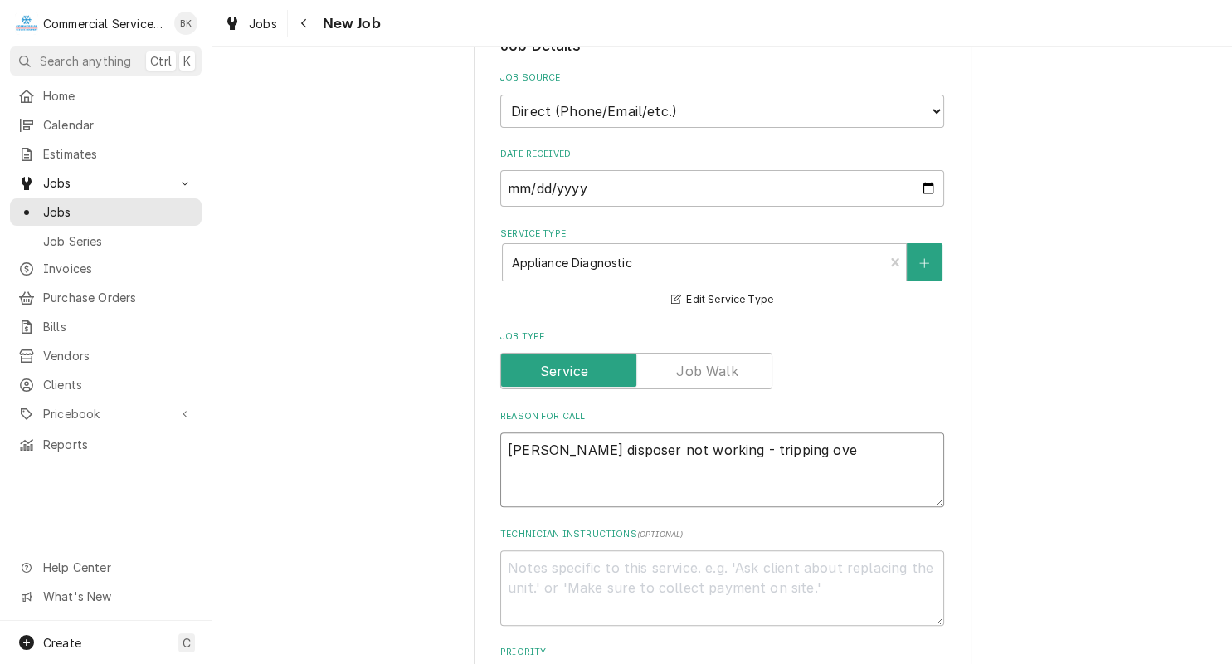
type textarea "x"
type textarea "Garbage disposer not working - tripping over"
type textarea "x"
type textarea "Garbage disposer not working - tripping overl"
type textarea "x"
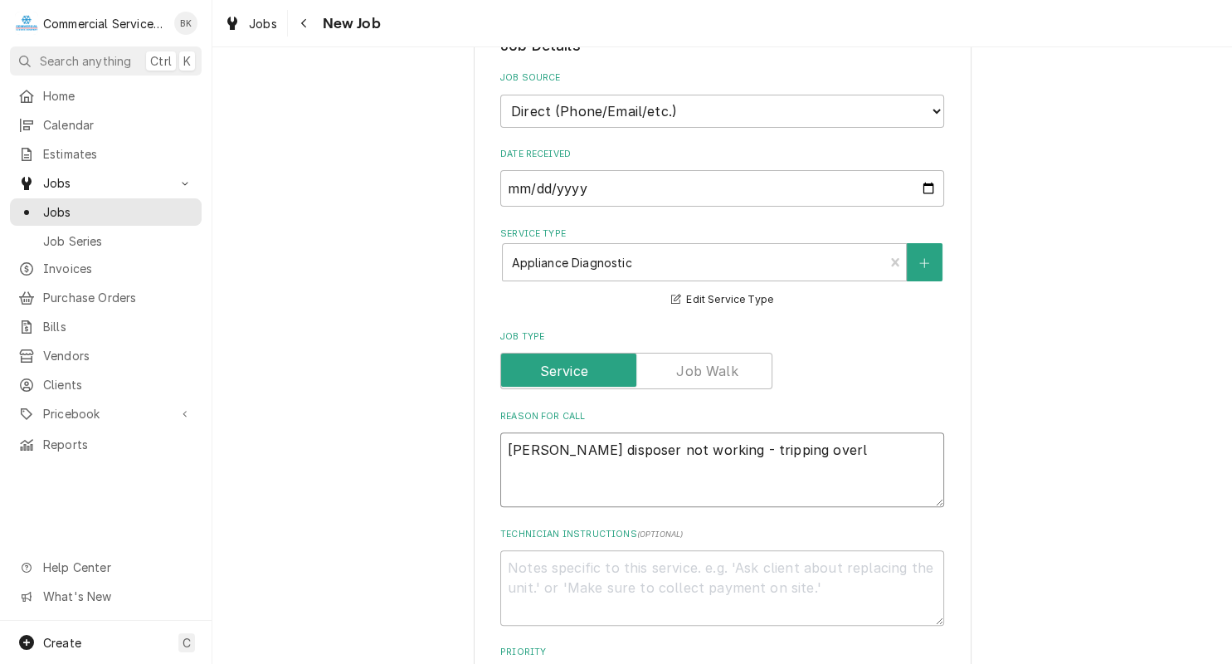
type textarea "Garbage disposer not working - tripping overlo"
type textarea "x"
type textarea "Garbage disposer not working - tripping overloa"
type textarea "x"
type textarea "Garbage disposer not working - tripping overload"
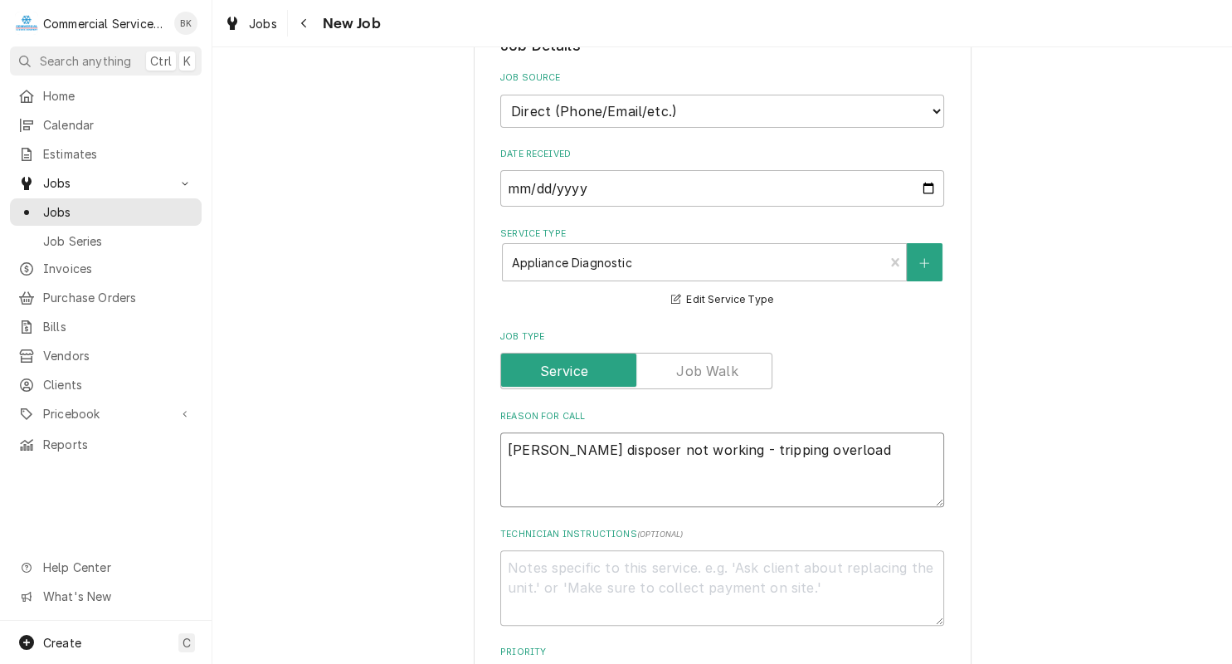
type textarea "x"
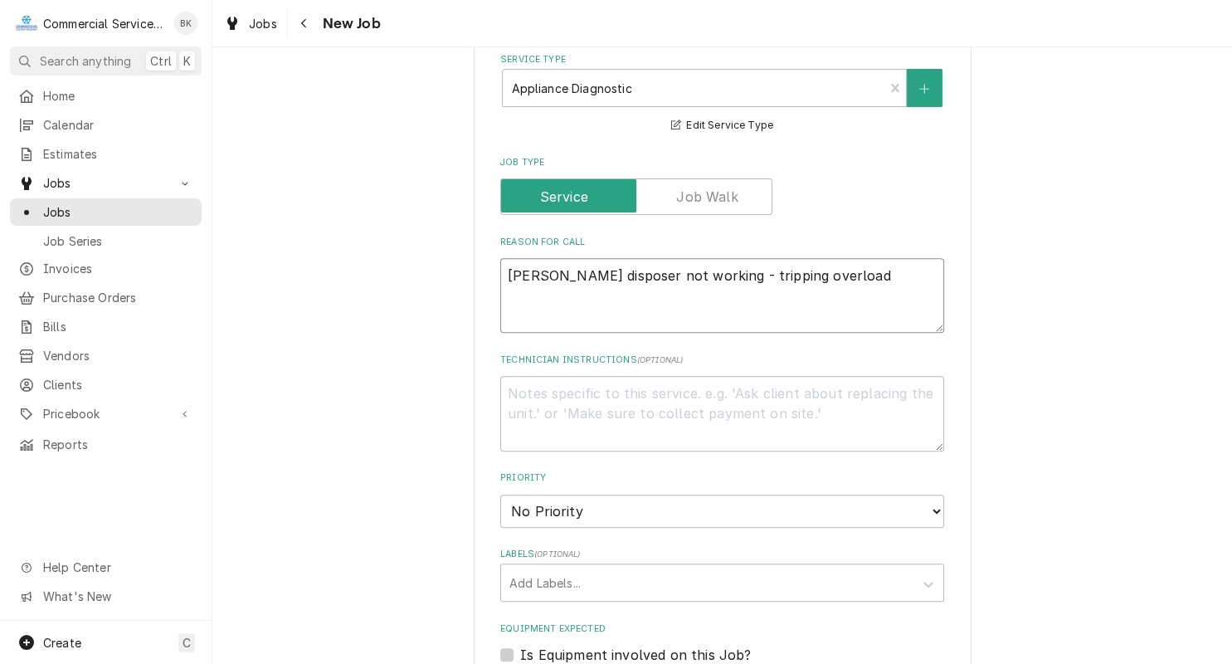
scroll to position [669, 0]
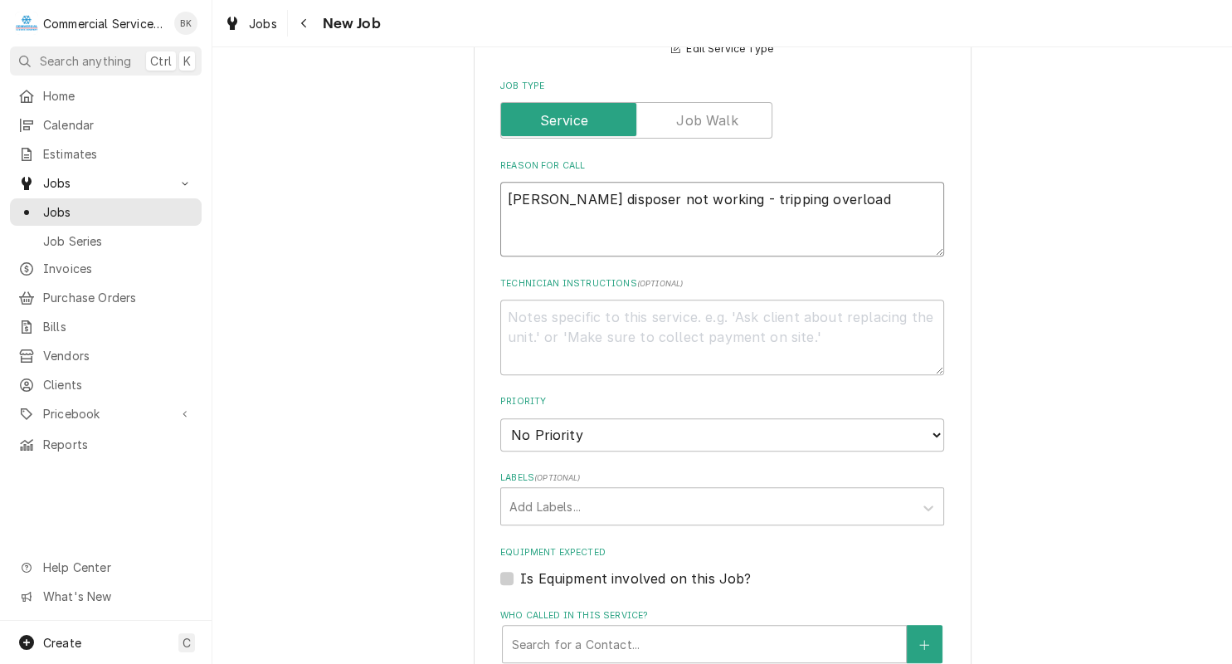
type textarea "Garbage disposer not working - tripping overload"
click at [500, 418] on select "No Priority Urgent High Medium Low" at bounding box center [722, 434] width 444 height 33
select select "3"
click option "Medium" at bounding box center [0, 0] width 0 height 0
click at [565, 500] on div "Labels" at bounding box center [707, 506] width 396 height 30
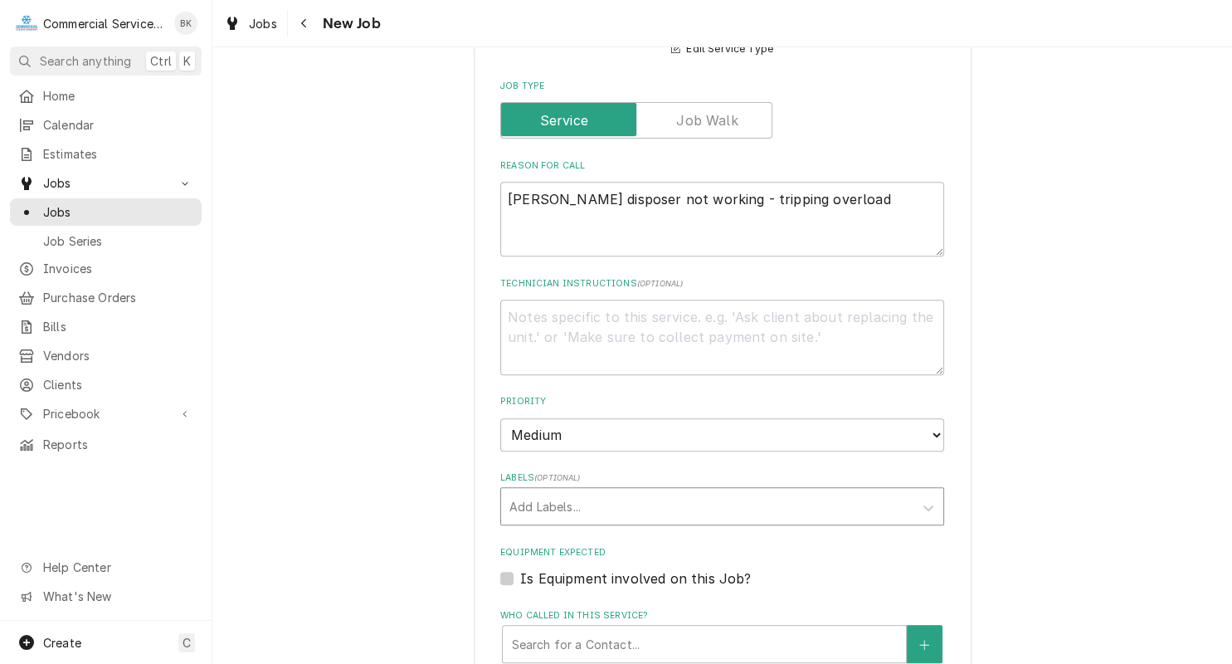
type textarea "x"
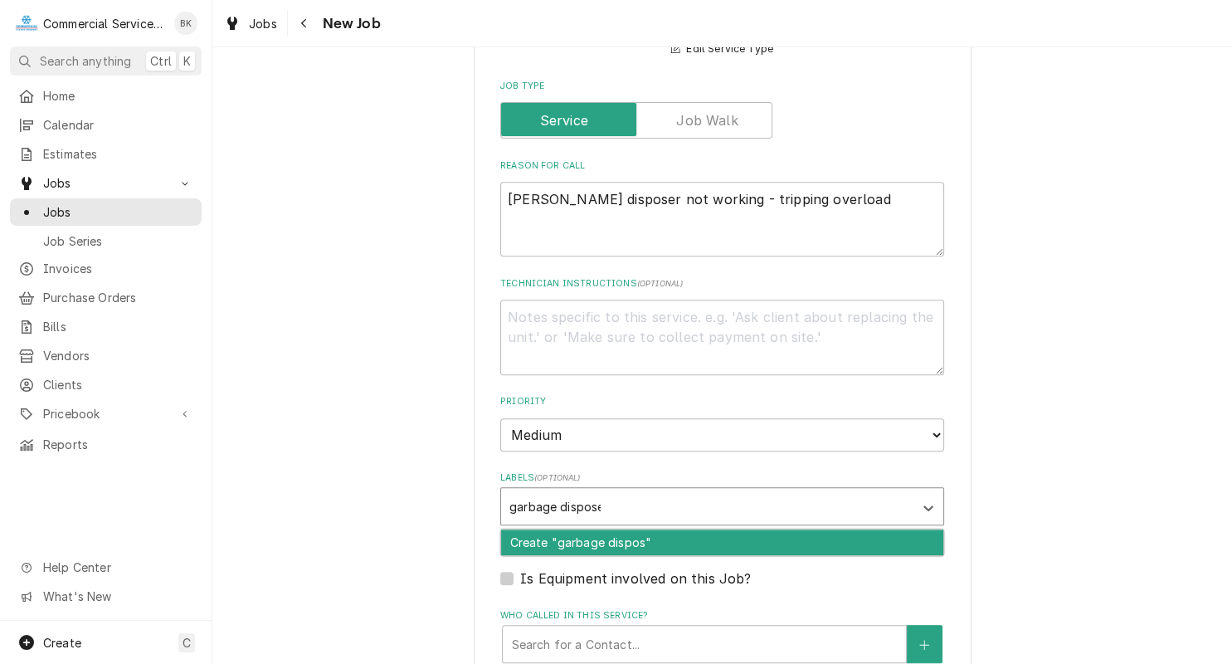
type input "garbage disposer"
type textarea "x"
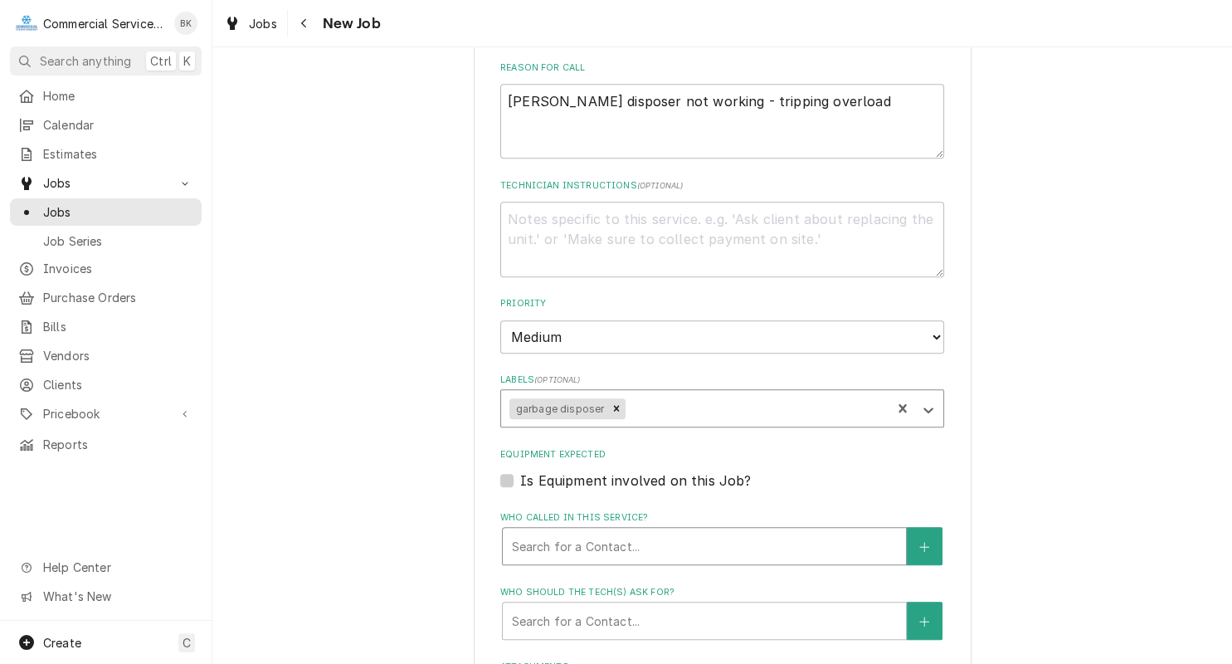
scroll to position [919, 0]
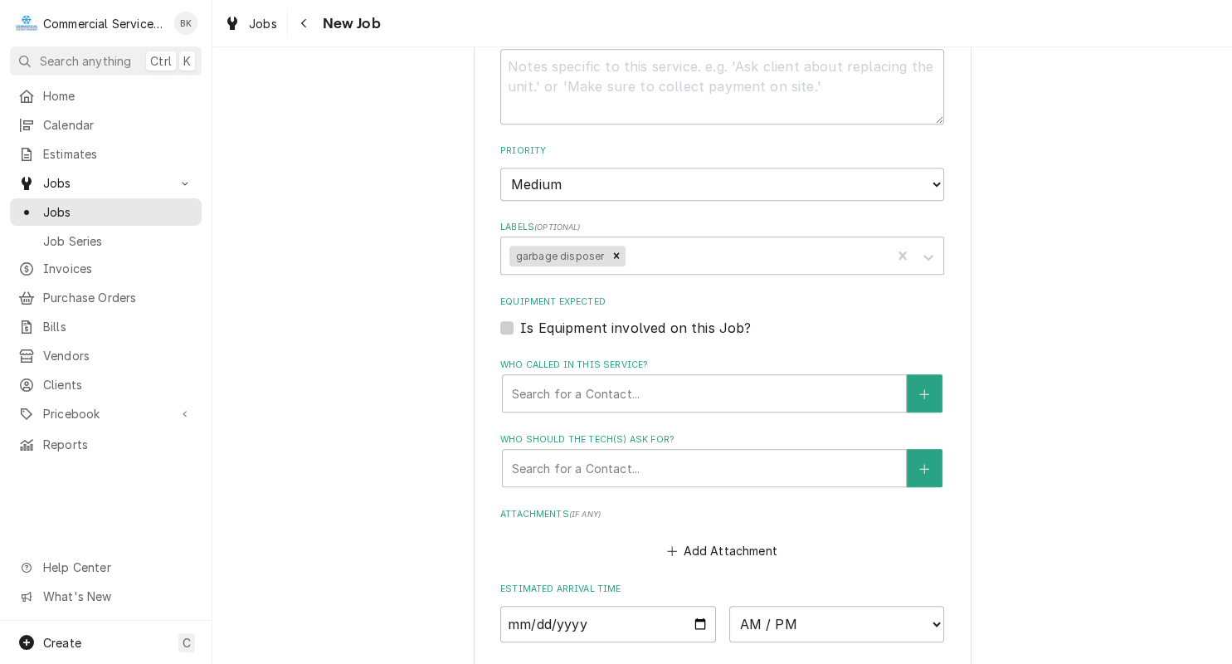
click at [513, 327] on div "Is Equipment involved on this Job?" at bounding box center [722, 328] width 444 height 20
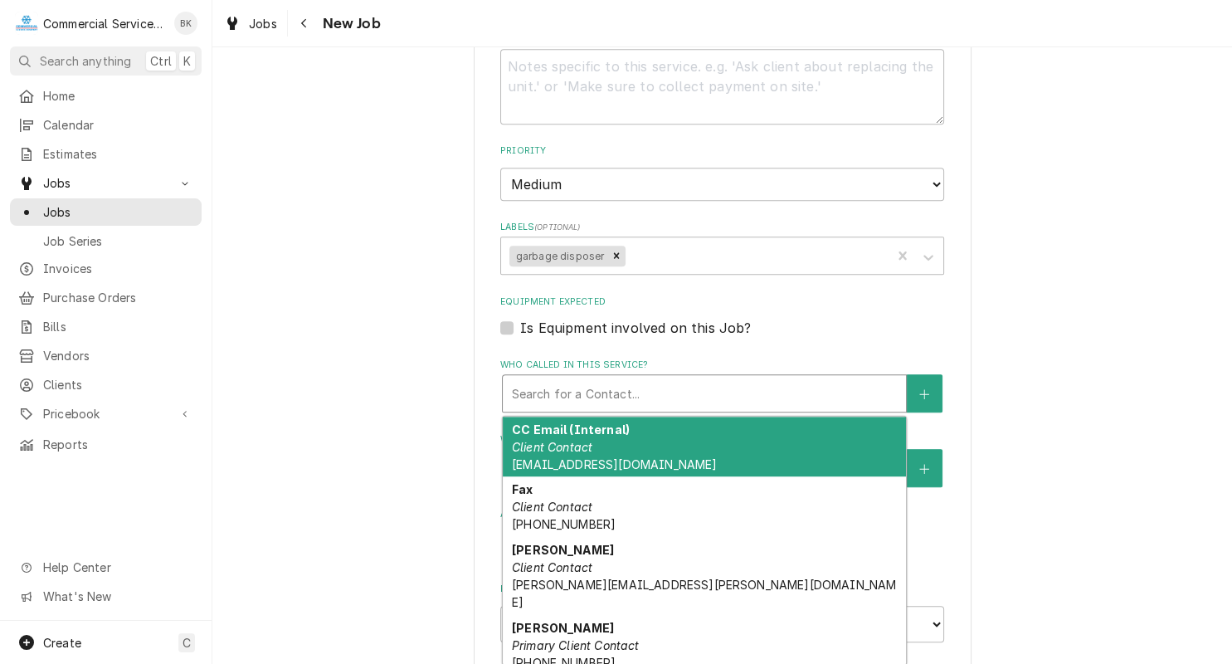
click at [553, 392] on div "Who called in this service?" at bounding box center [704, 393] width 387 height 30
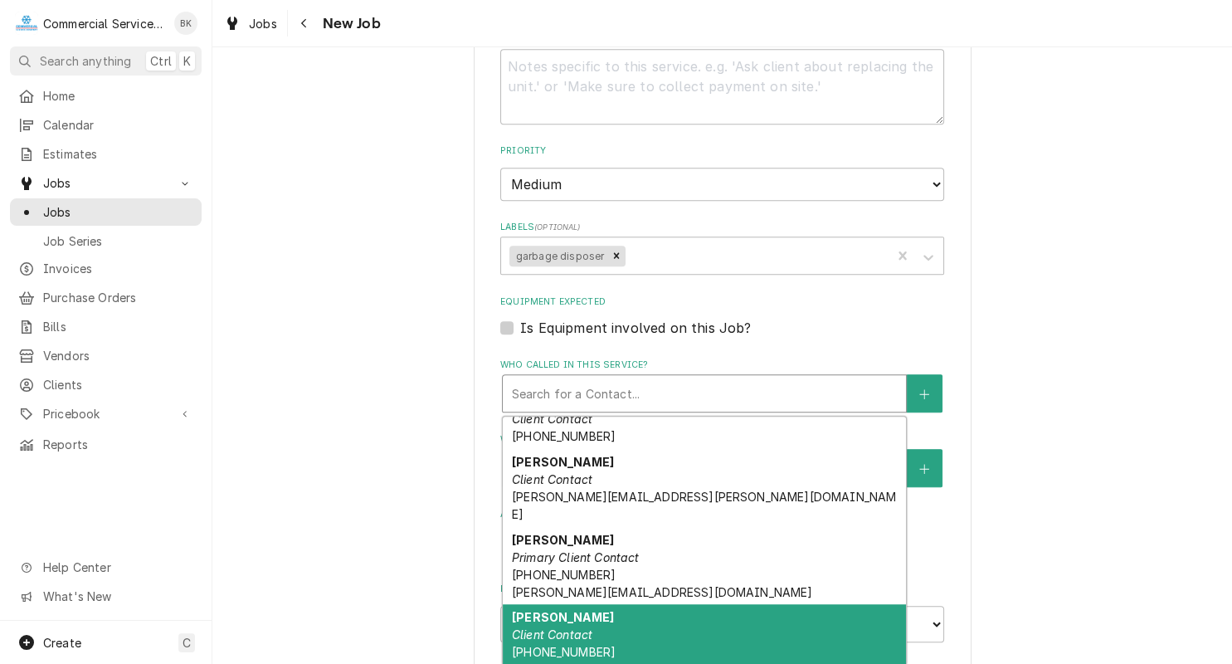
click at [609, 615] on div "Tina Wallace Client Contact (831) 710-0408 tina.wallace@alisal.org" at bounding box center [704, 651] width 403 height 95
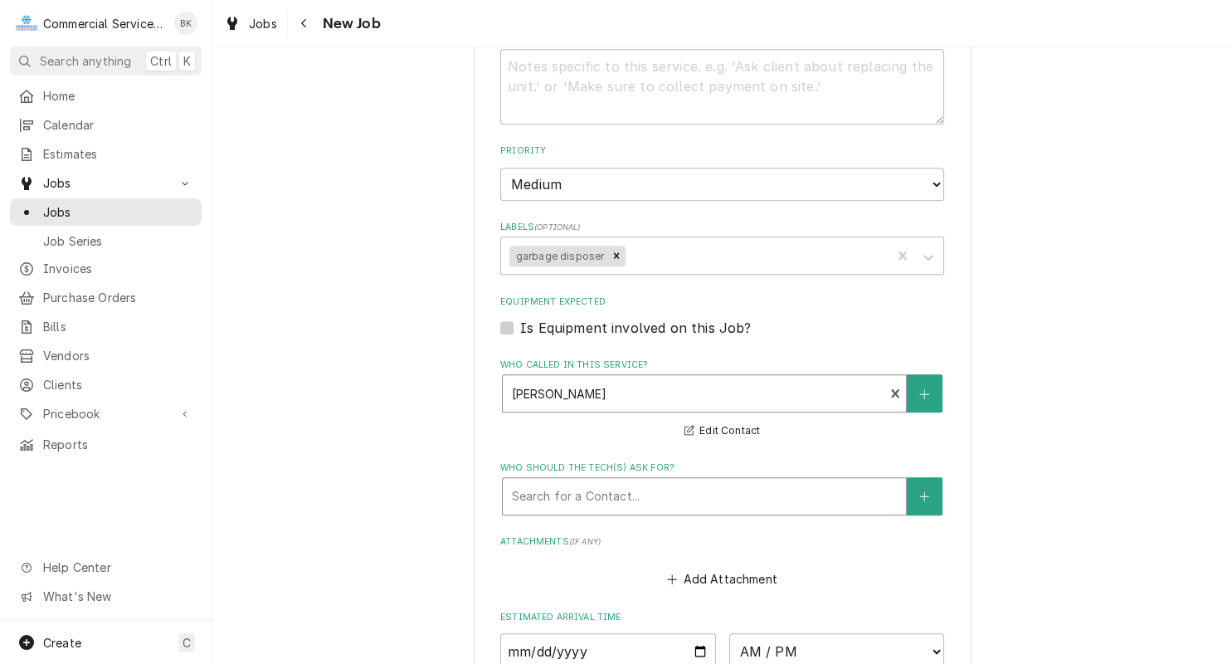
click at [611, 504] on div "Who should the tech(s) ask for?" at bounding box center [704, 496] width 387 height 30
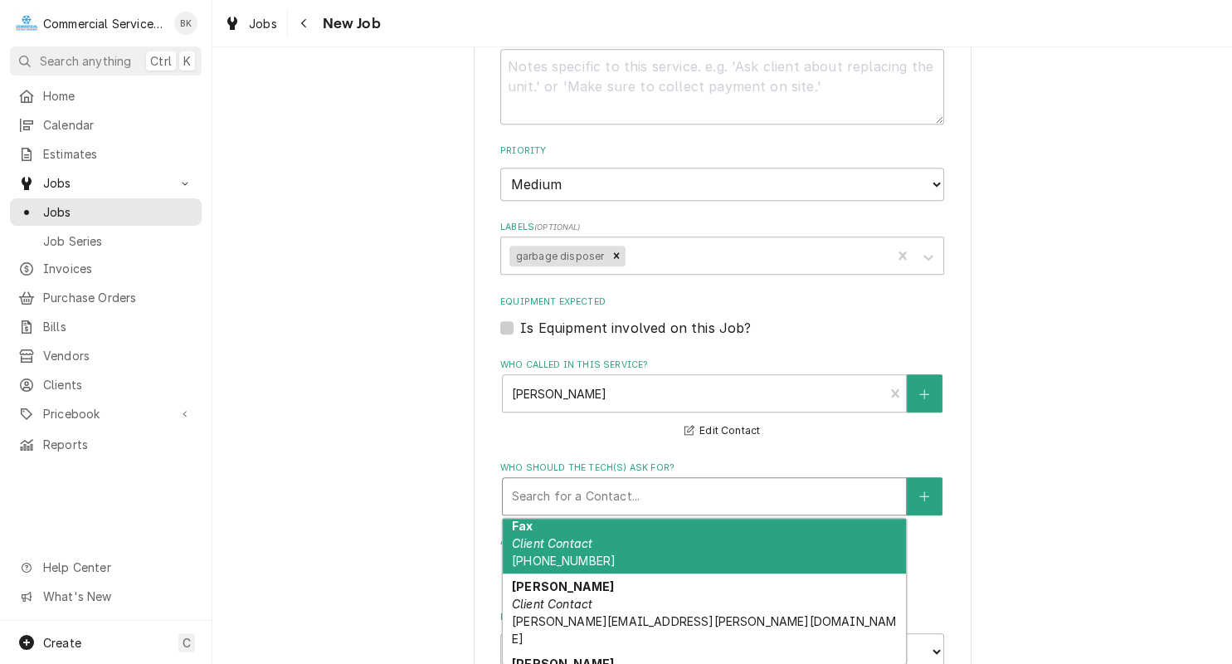
scroll to position [191, 0]
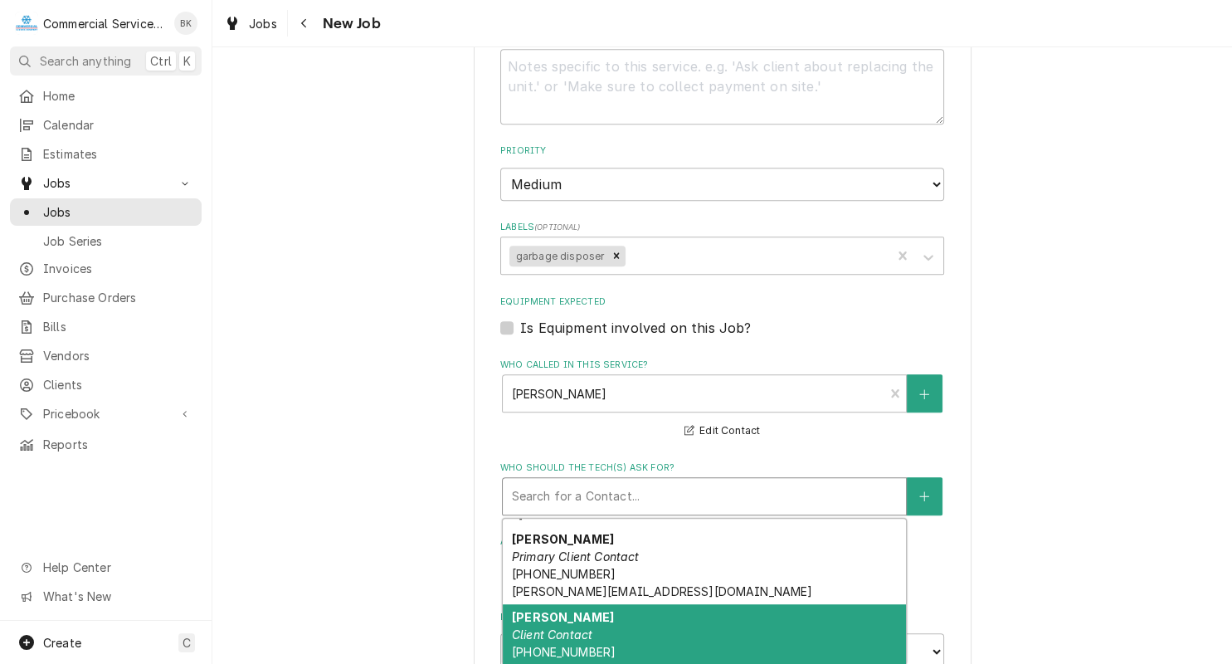
click at [619, 629] on div "Tina Wallace Client Contact (831) 710-0408 tina.wallace@alisal.org" at bounding box center [704, 651] width 403 height 95
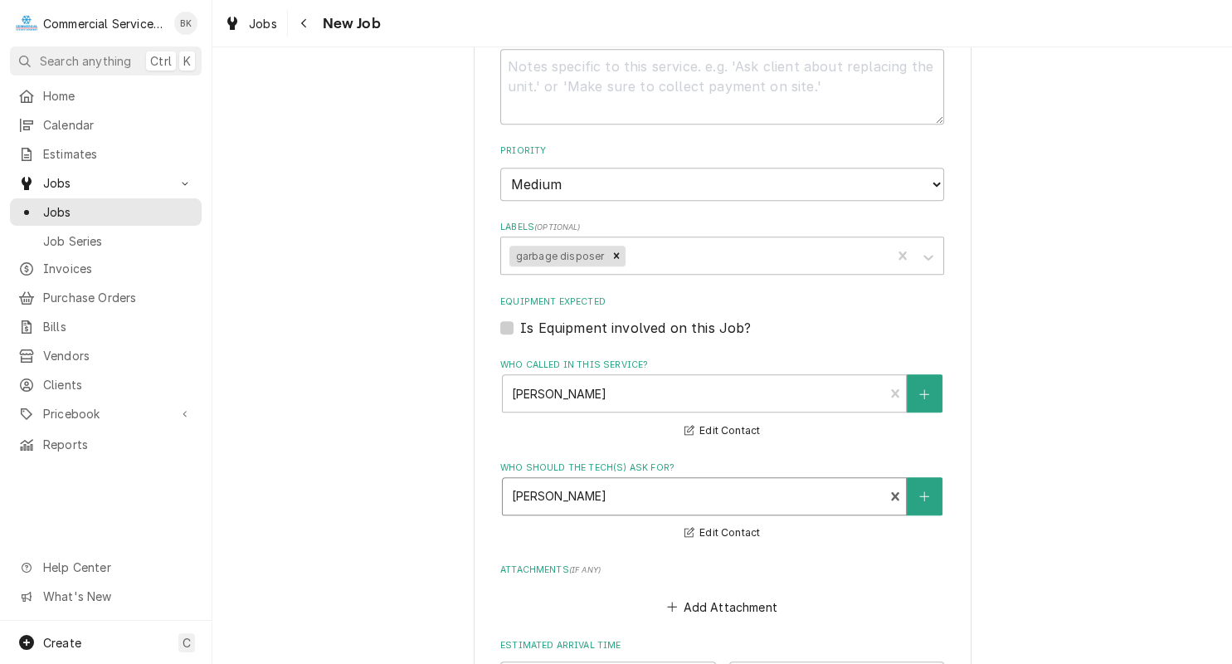
type textarea "x"
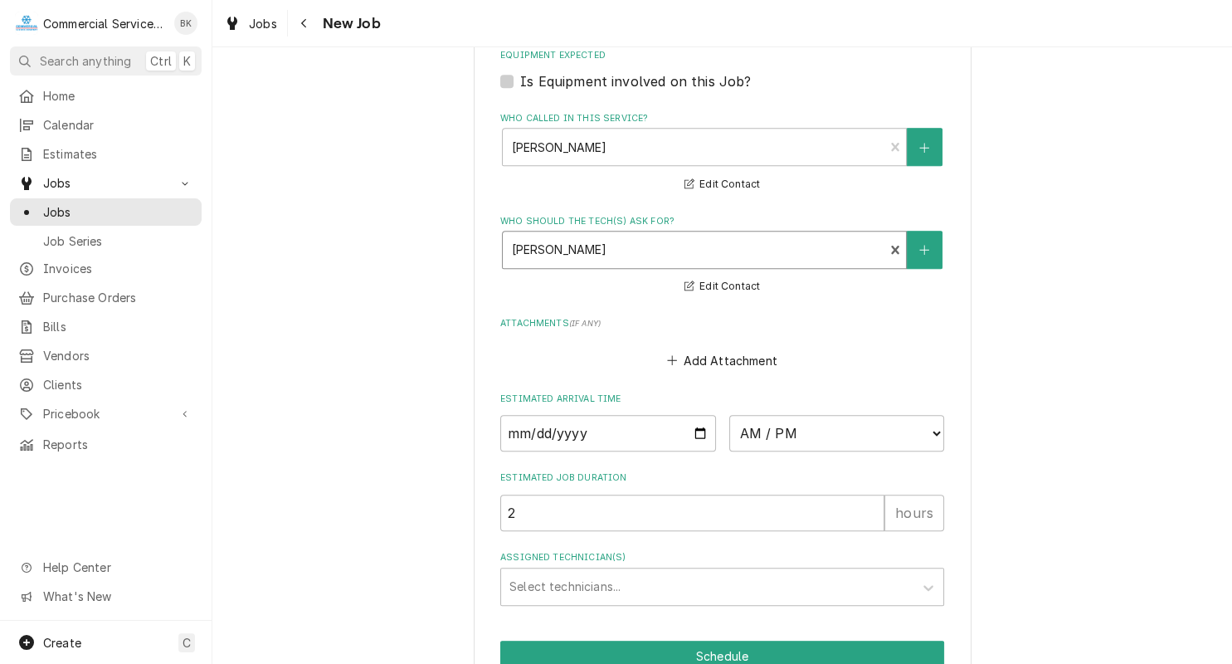
scroll to position [1171, 0]
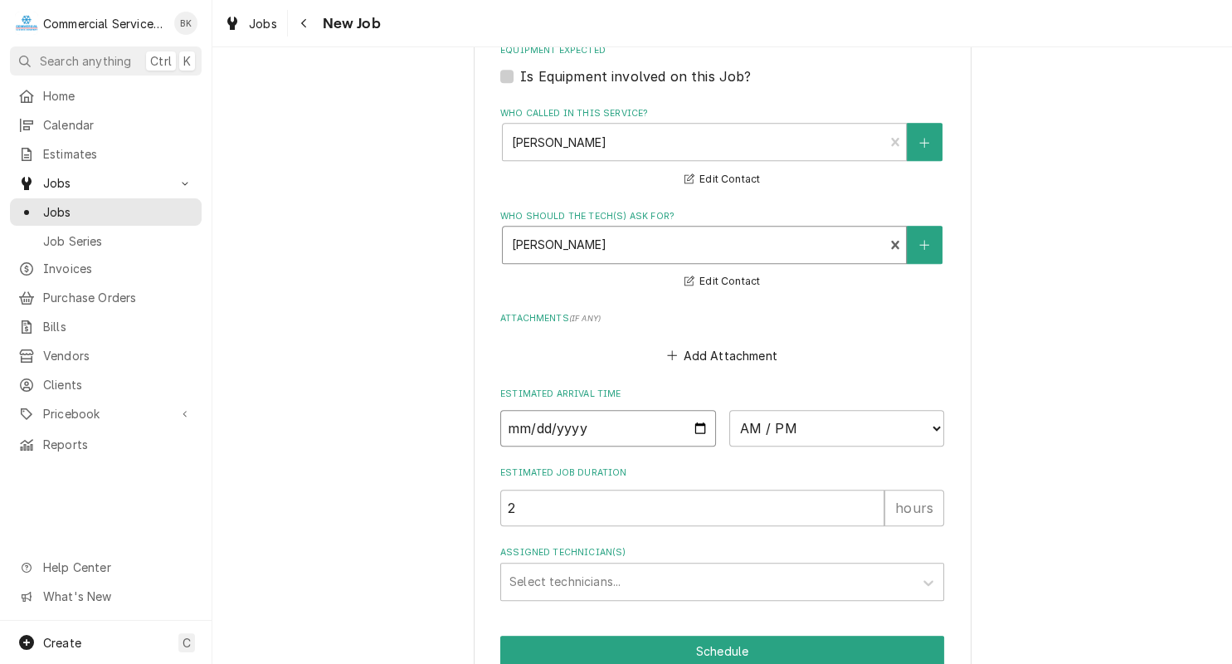
click at [696, 426] on input "Date" at bounding box center [608, 428] width 216 height 37
type input "2025-09-04"
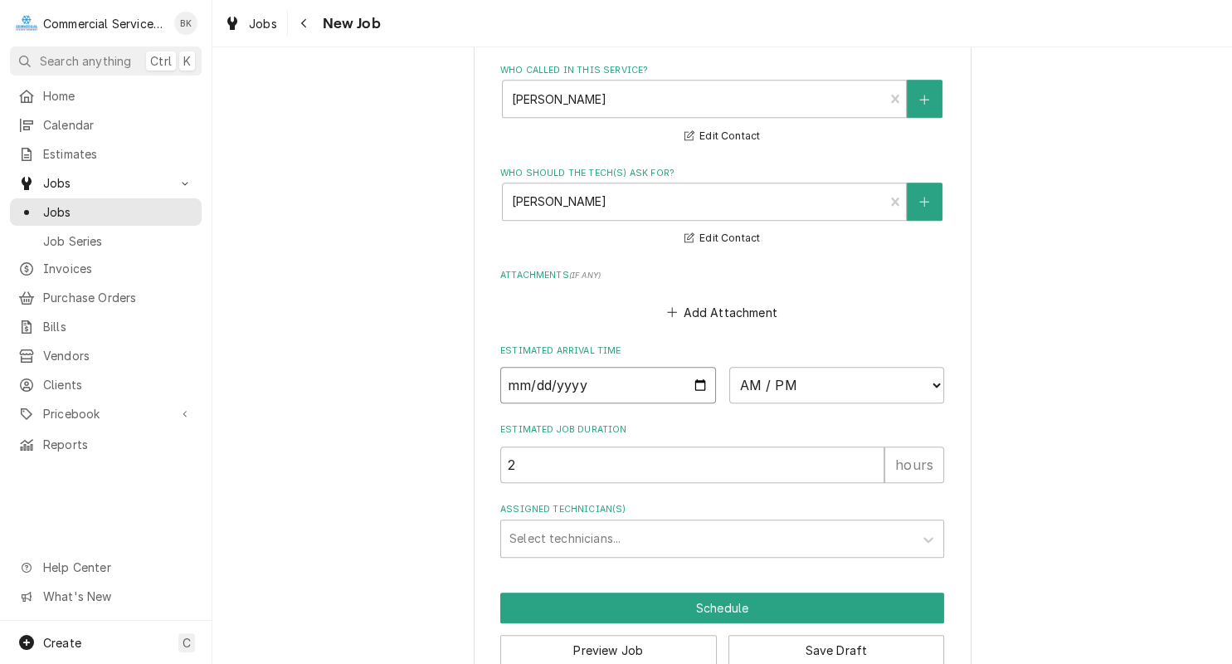
scroll to position [1250, 0]
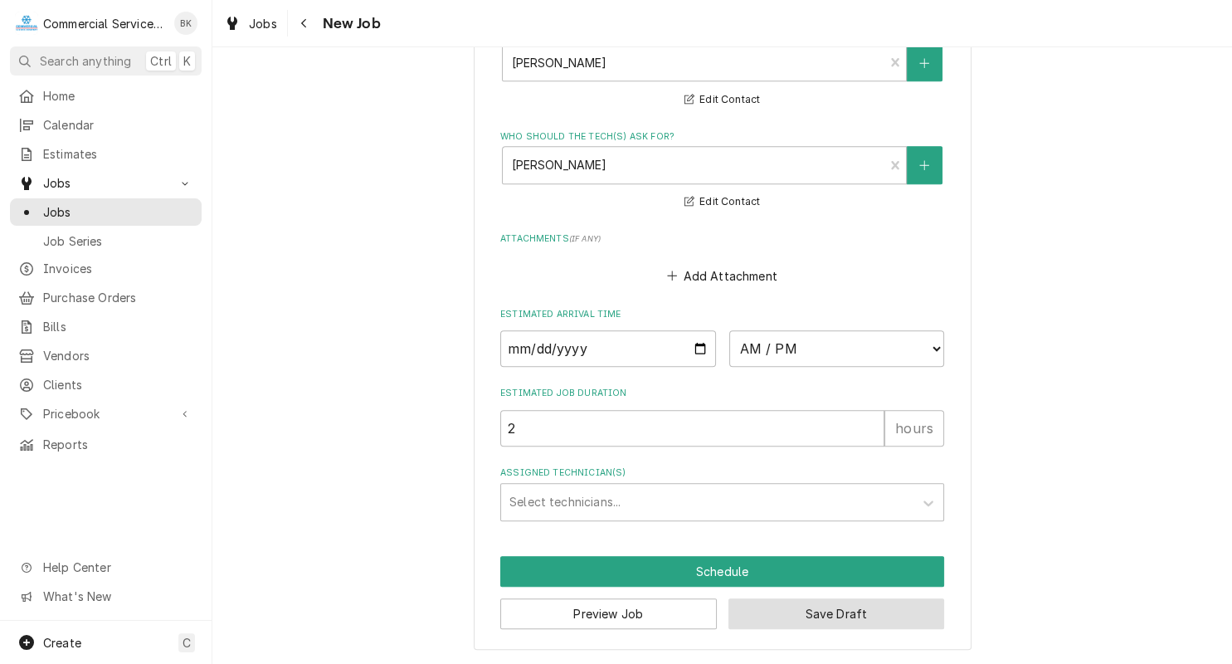
click at [849, 610] on button "Save Draft" at bounding box center [836, 613] width 217 height 31
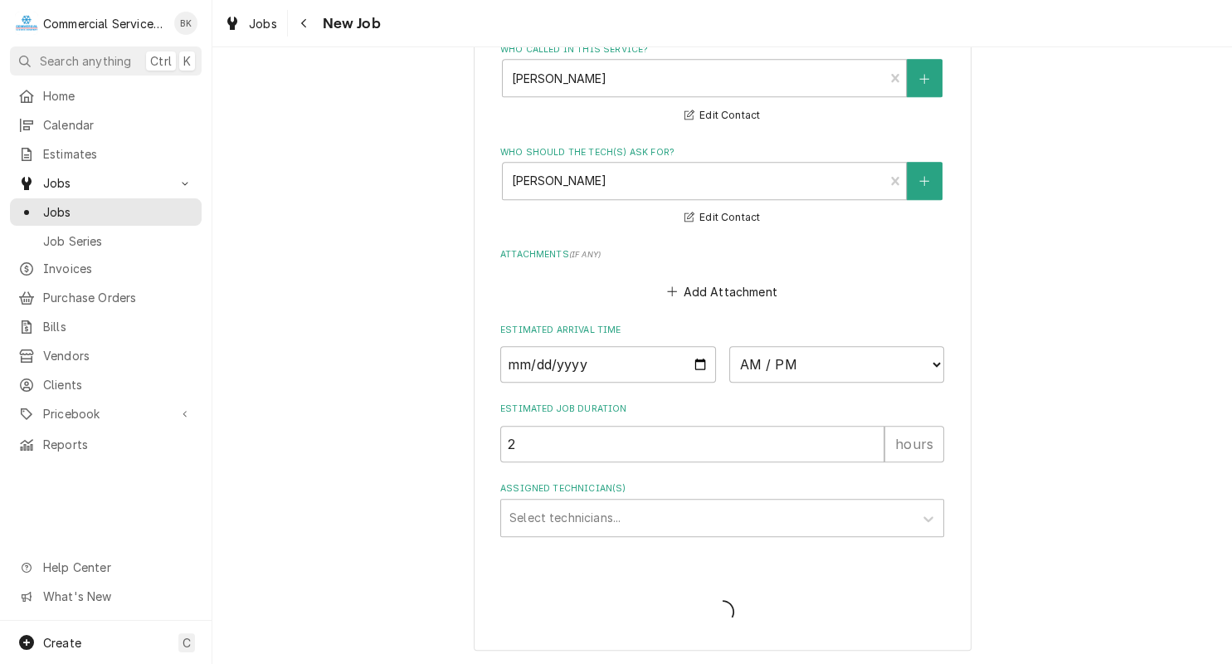
type textarea "x"
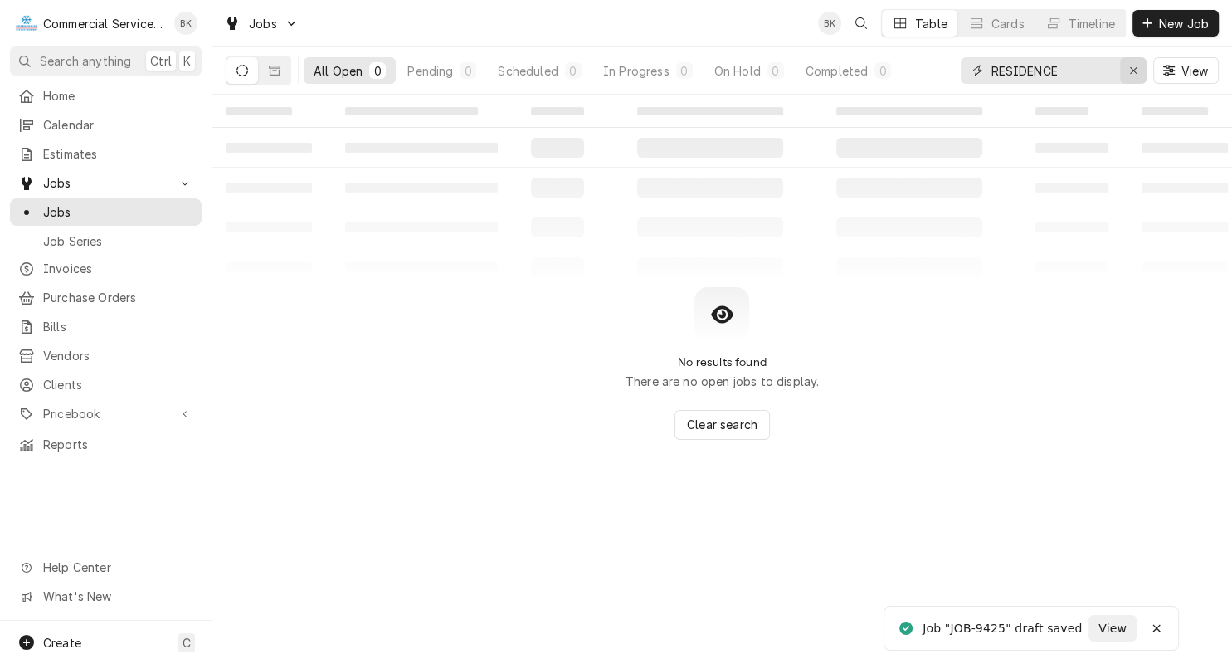
click at [1133, 72] on icon "Erase input" at bounding box center [1133, 71] width 9 height 12
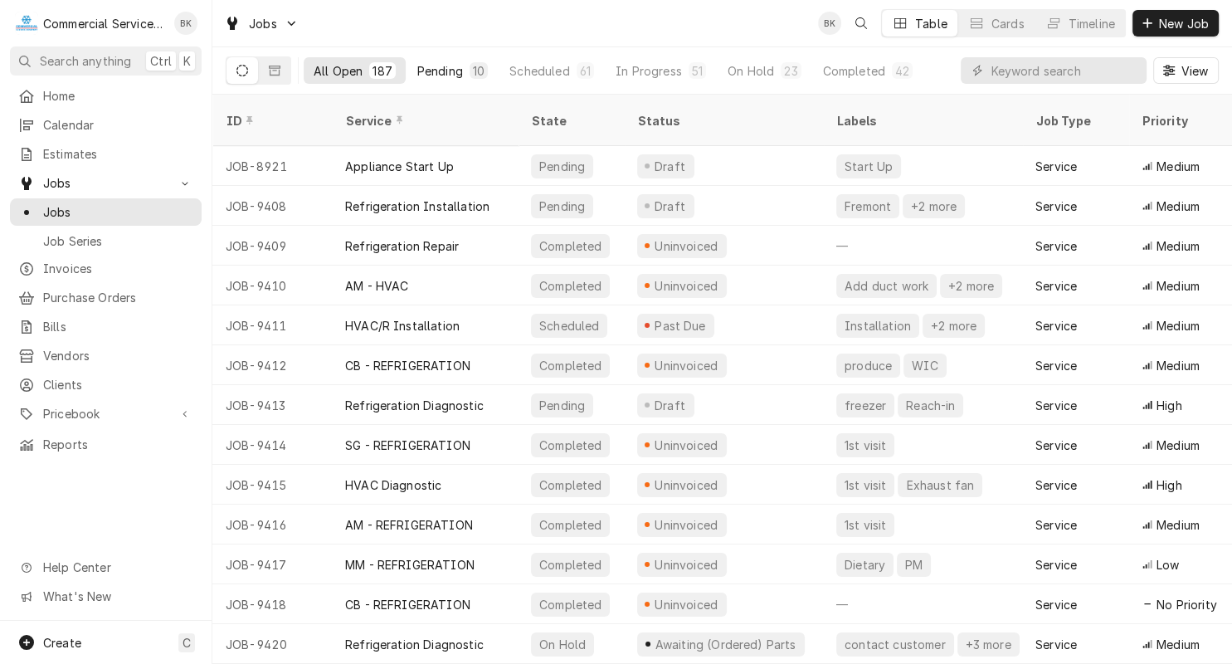
click at [436, 72] on div "Pending" at bounding box center [440, 70] width 46 height 17
